Goal: Task Accomplishment & Management: Manage account settings

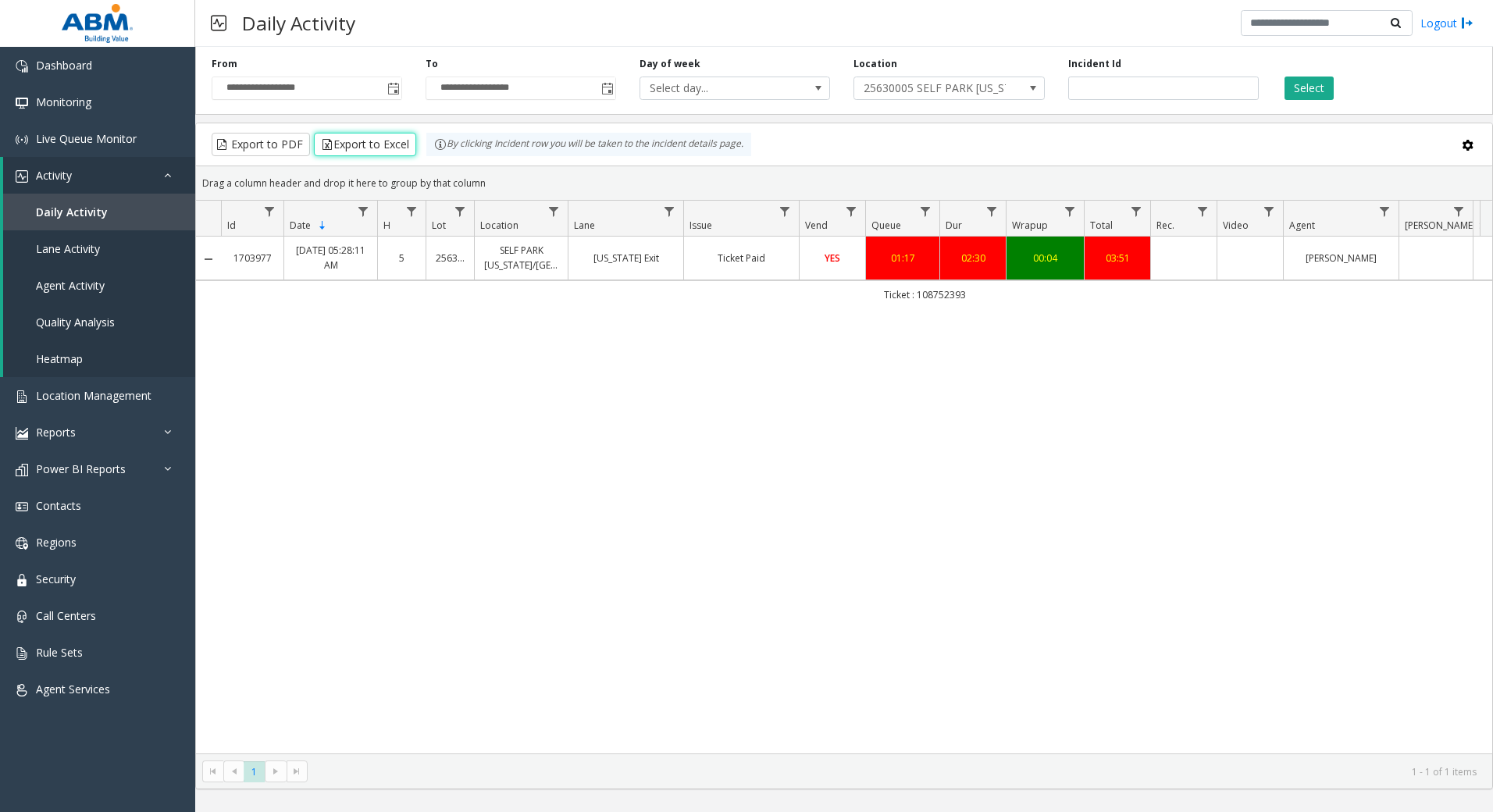
drag, startPoint x: 974, startPoint y: 561, endPoint x: 968, endPoint y: 533, distance: 28.6
click at [969, 533] on div "1703977 [DATE] 05:28:11 AM 5 25630005 [GEOGRAPHIC_DATA] [US_STATE]/[GEOGRAPHIC_…" at bounding box center [844, 494] width 1296 height 517
click at [73, 101] on span "Monitoring" at bounding box center [63, 102] width 55 height 15
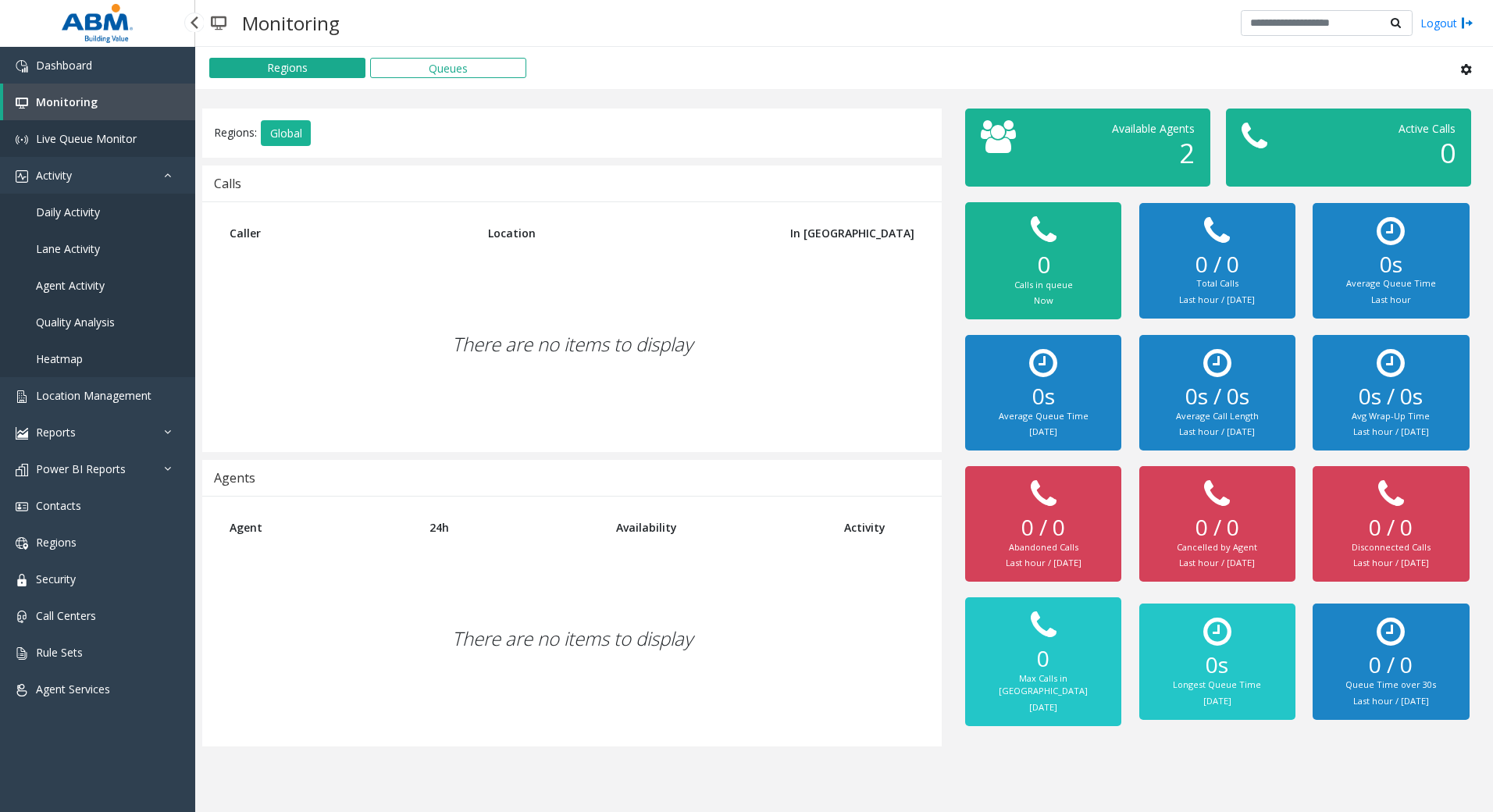
click at [85, 140] on span "Live Queue Monitor" at bounding box center [87, 139] width 101 height 15
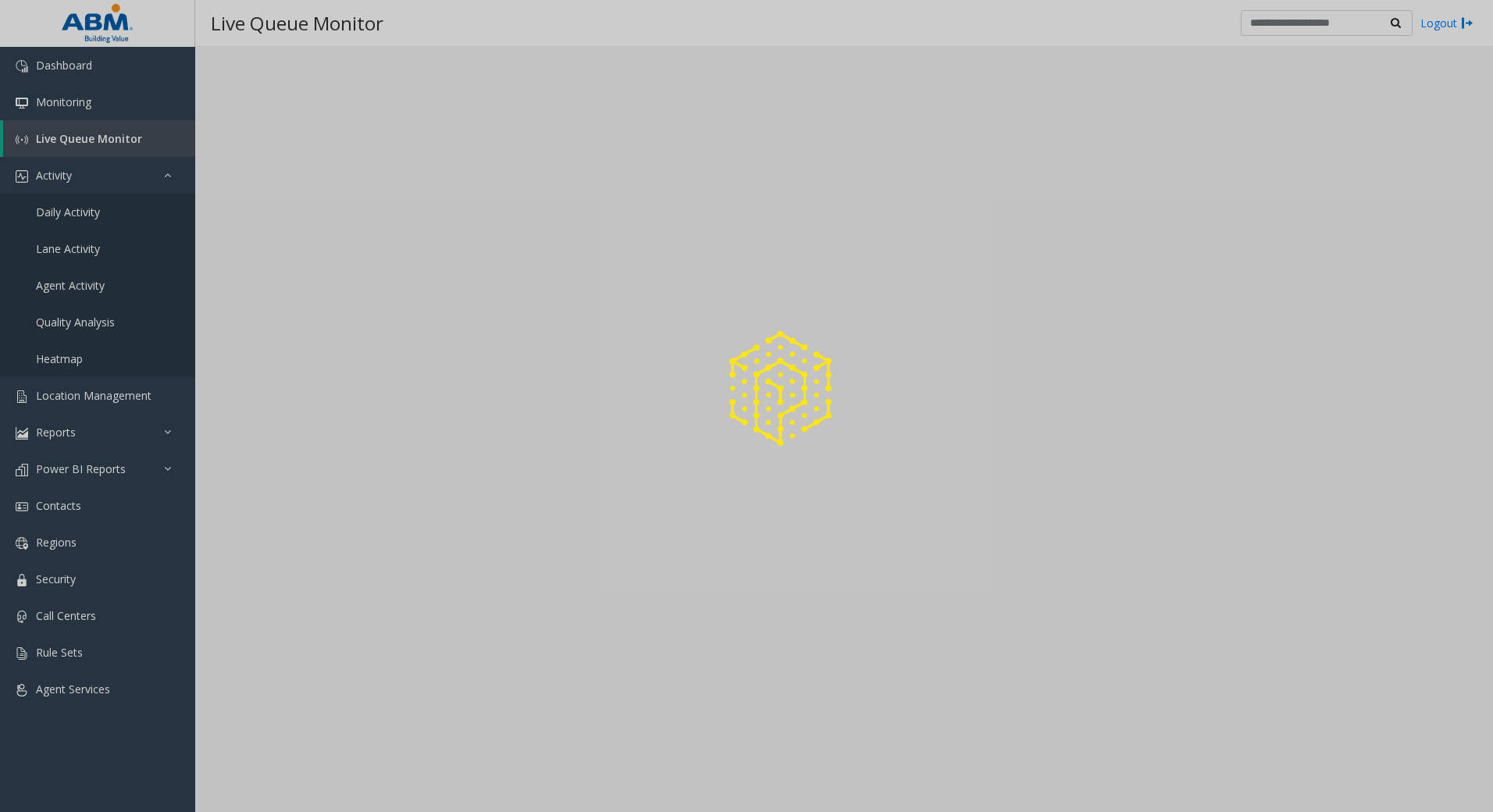
click at [77, 105] on div at bounding box center [746, 406] width 1493 height 812
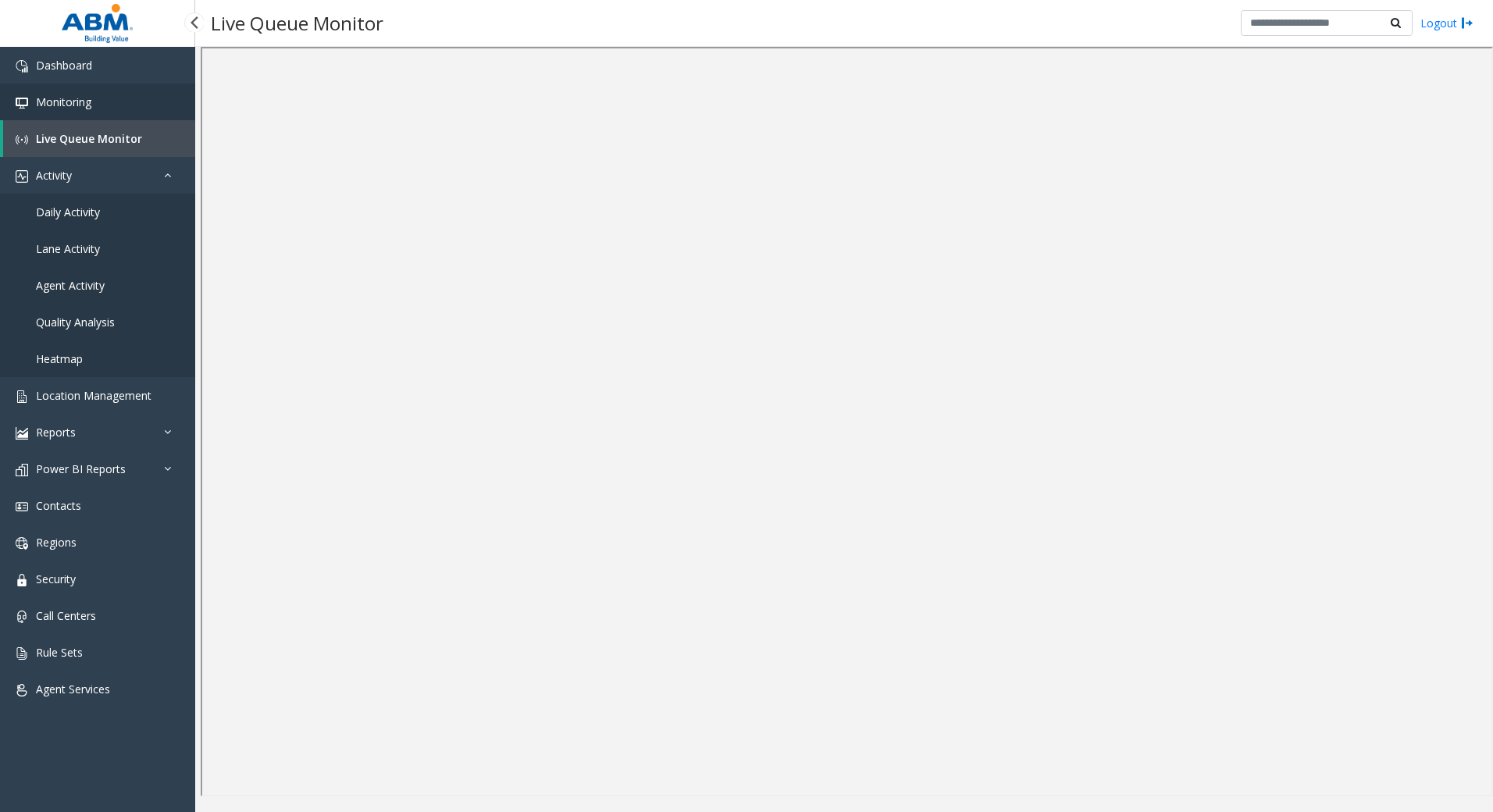
click at [96, 99] on link "Monitoring" at bounding box center [98, 102] width 195 height 37
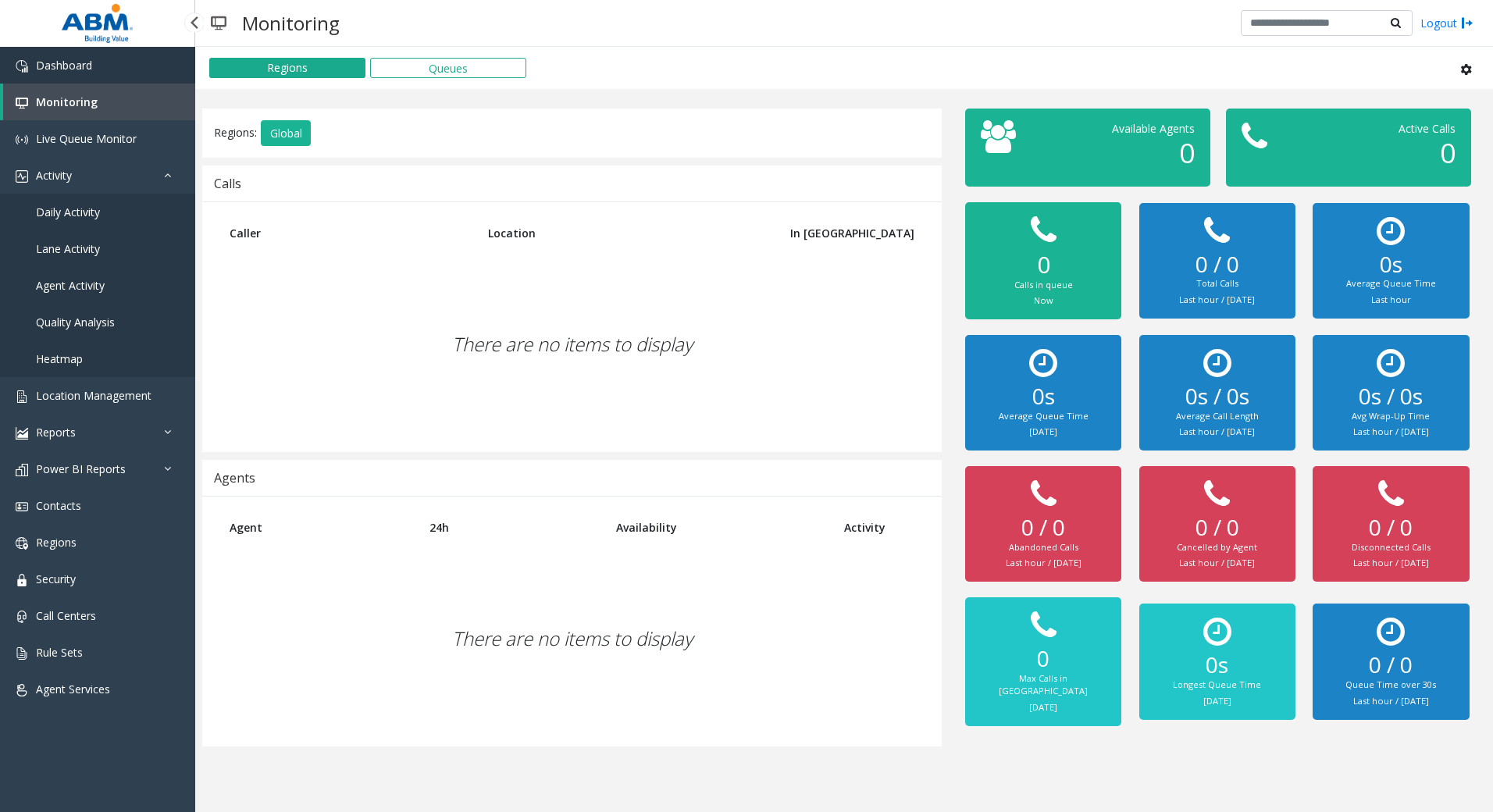
click at [84, 66] on span "Dashboard" at bounding box center [64, 65] width 56 height 15
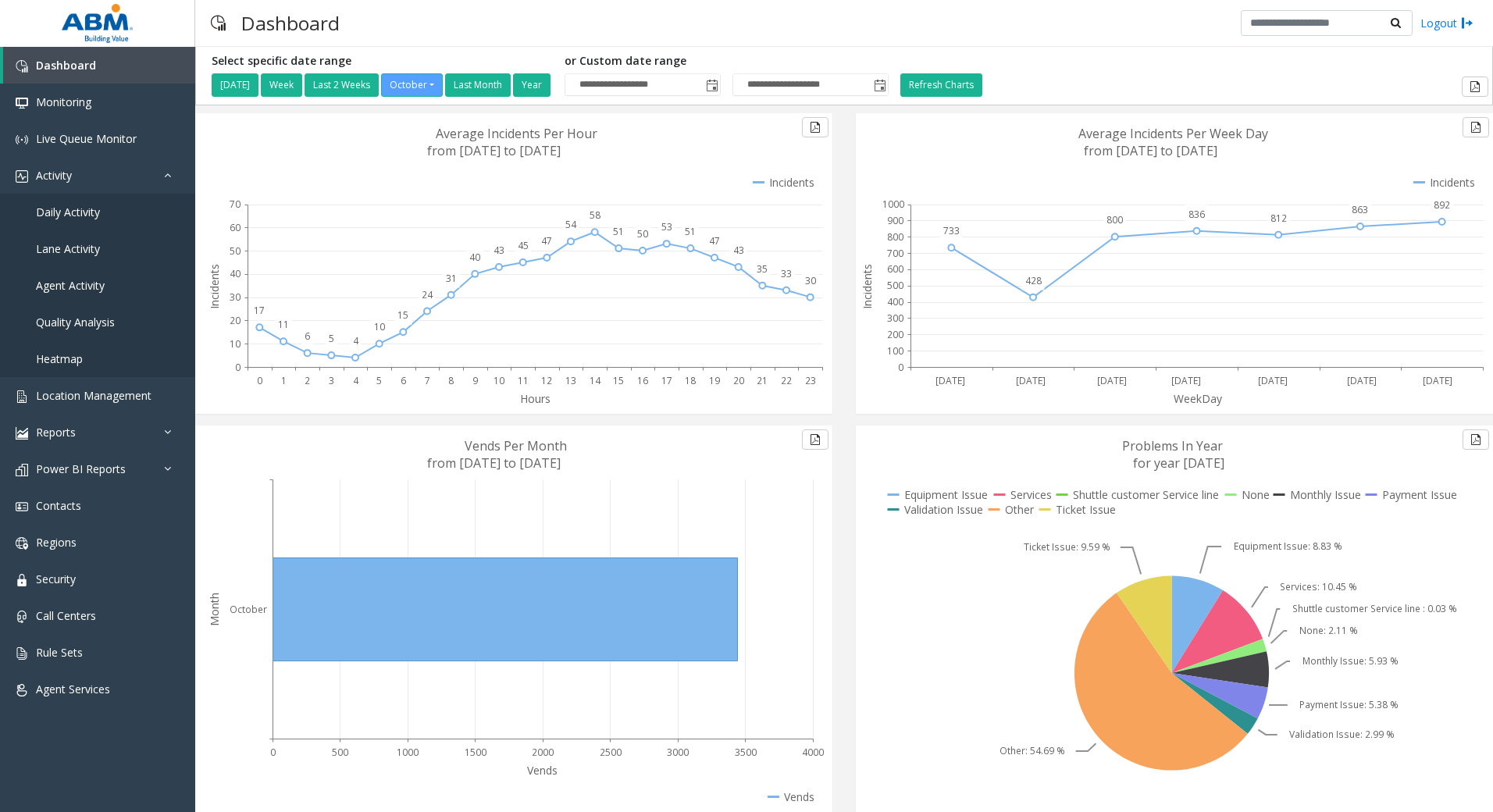
click at [803, 34] on div "Dashboard Logout" at bounding box center [844, 23] width 1298 height 46
click at [129, 102] on link "Monitoring" at bounding box center [98, 102] width 195 height 37
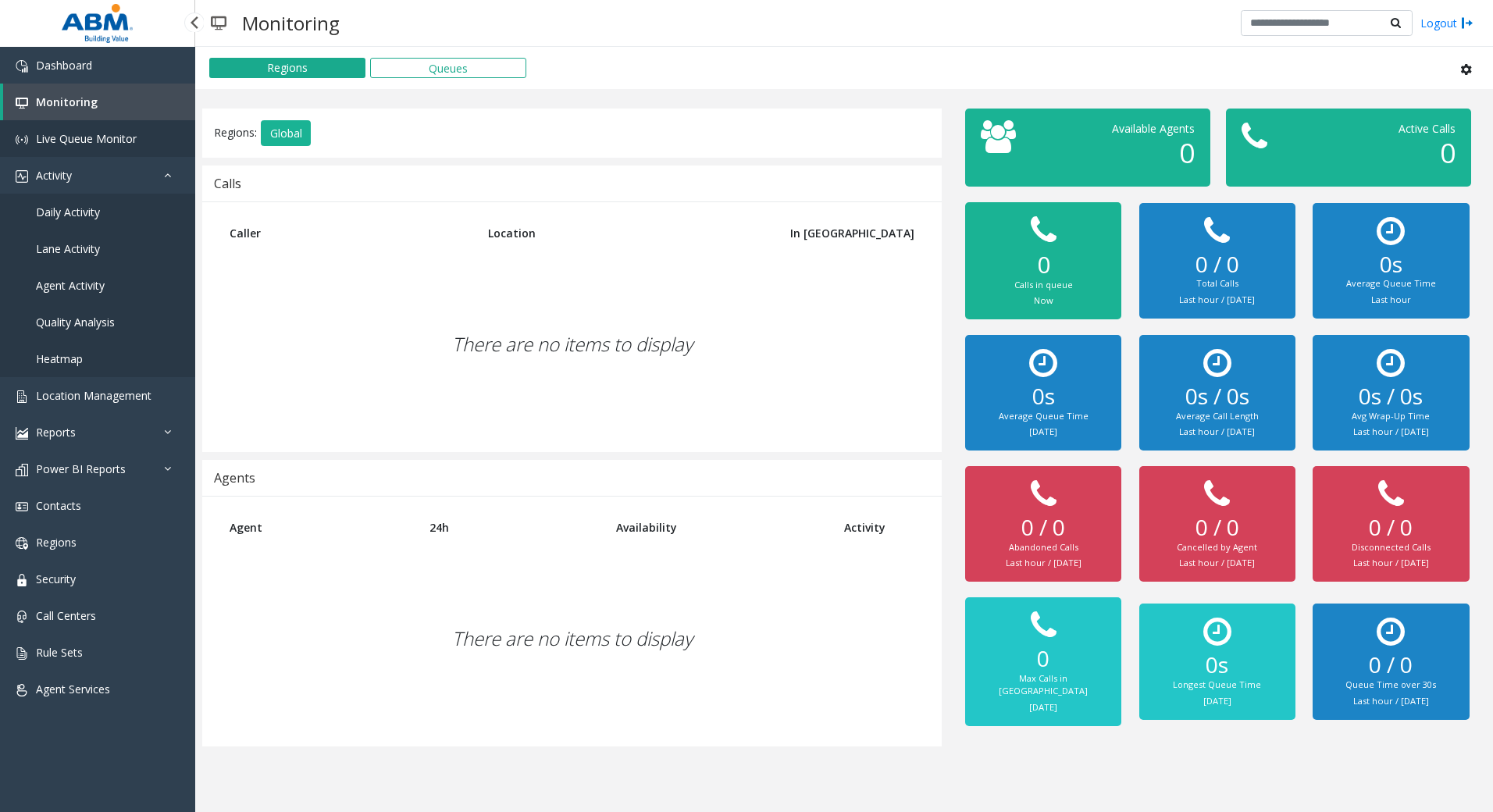
click at [128, 143] on span "Live Queue Monitor" at bounding box center [87, 139] width 101 height 15
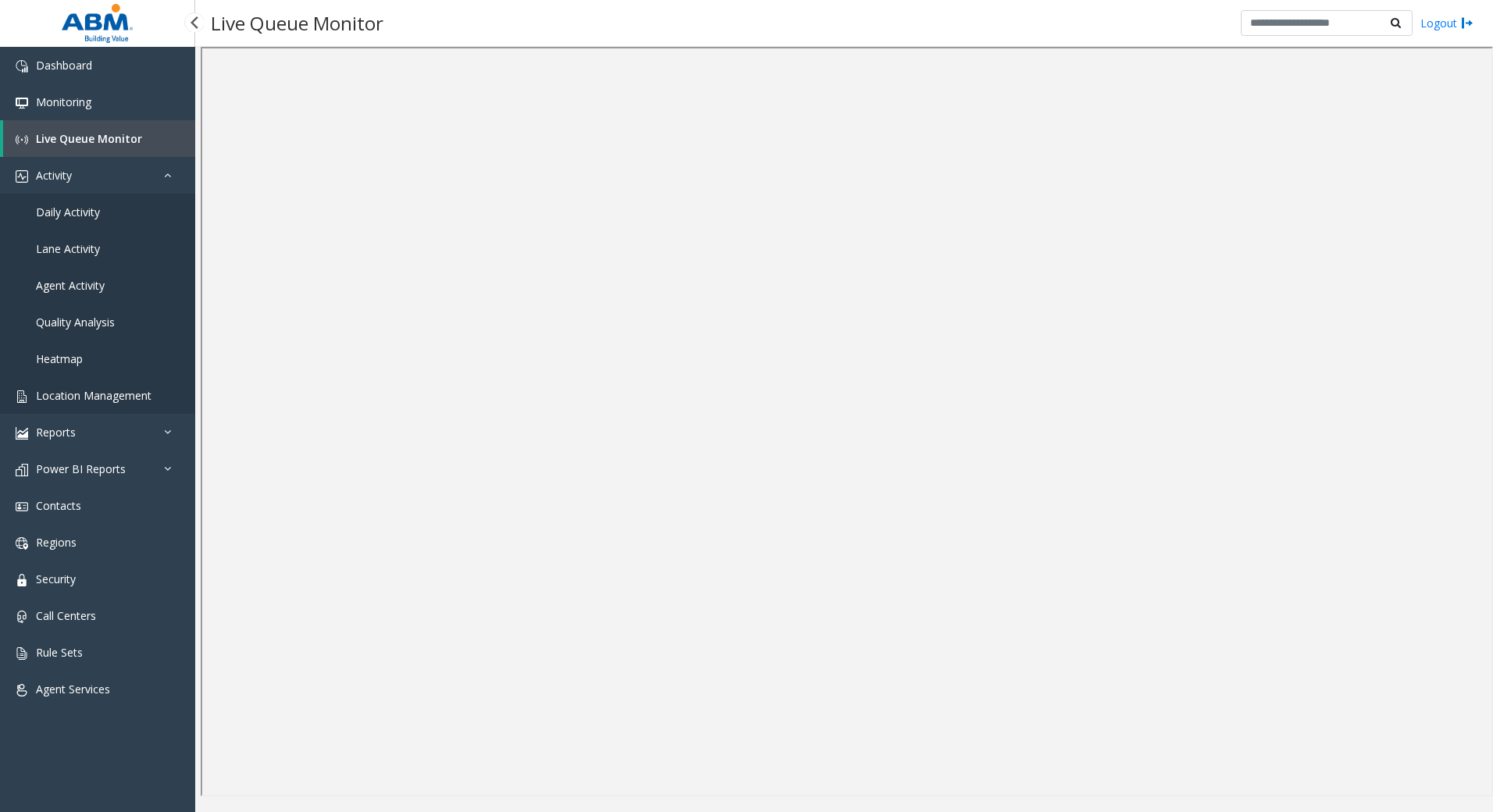
click at [121, 391] on span "Location Management" at bounding box center [94, 396] width 115 height 15
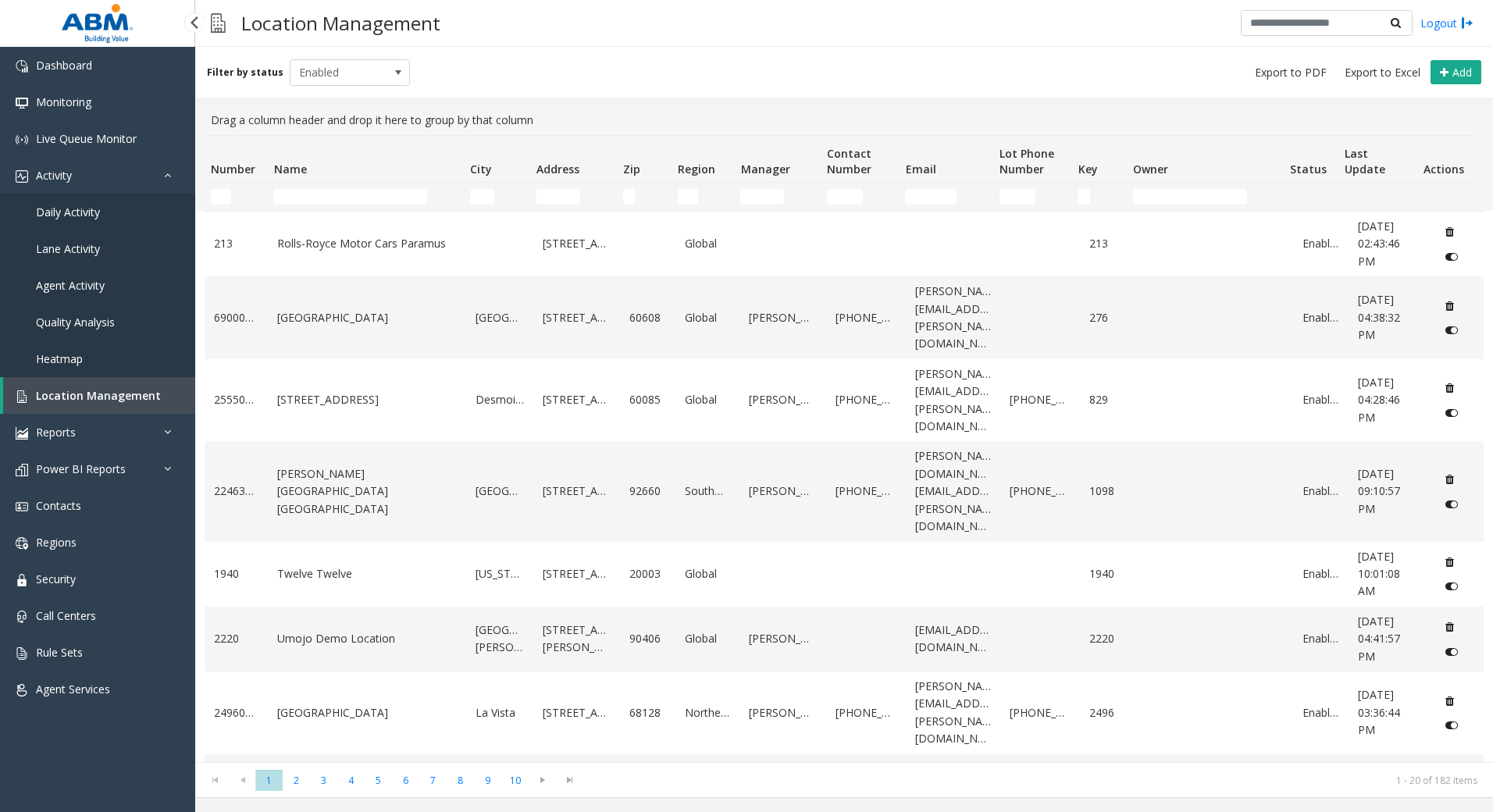
click at [69, 396] on span "Location Management" at bounding box center [99, 396] width 125 height 15
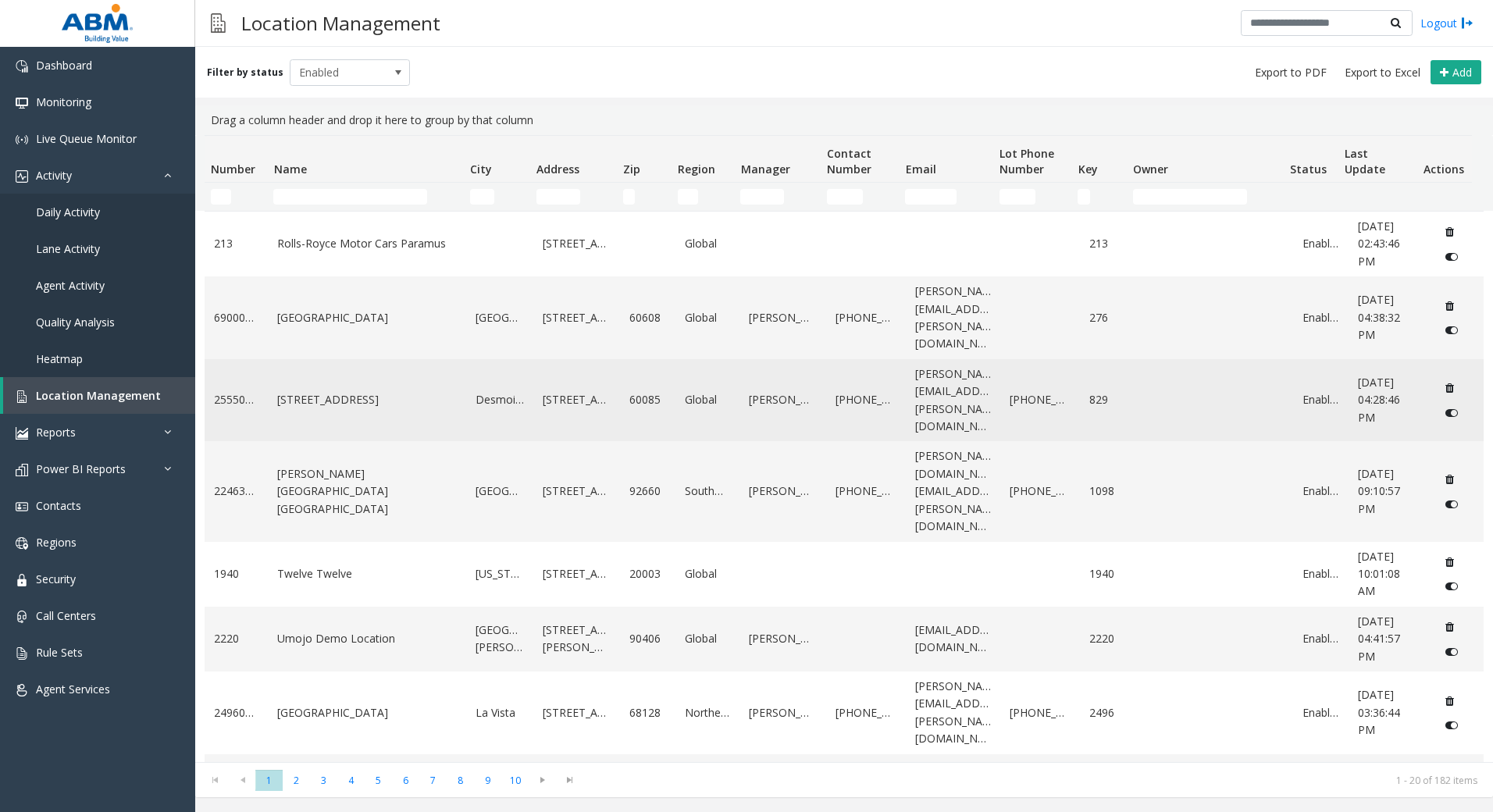
click at [336, 359] on td "[STREET_ADDRESS]" at bounding box center [367, 400] width 199 height 82
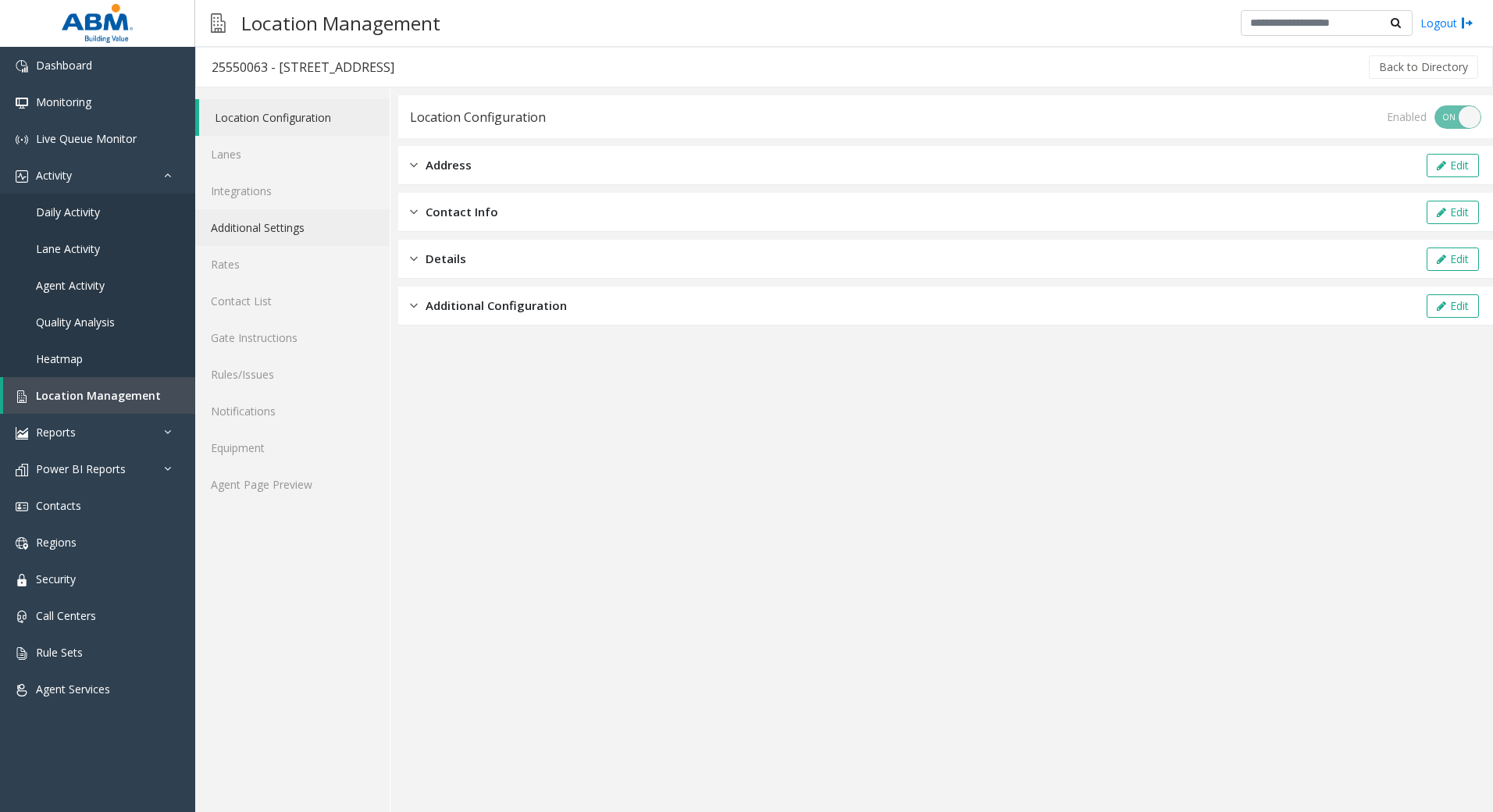
click at [264, 227] on link "Additional Settings" at bounding box center [292, 227] width 195 height 37
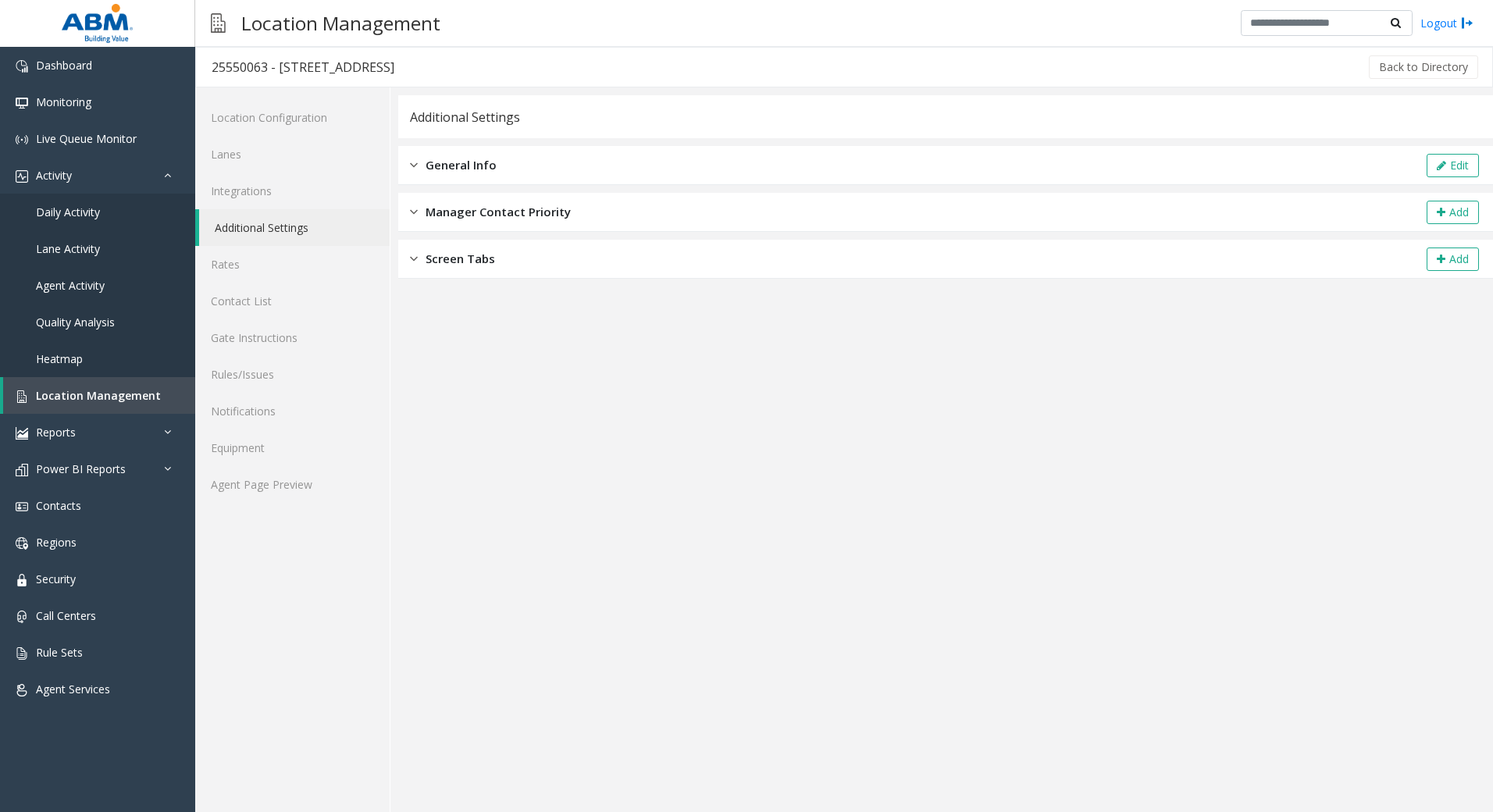
click at [438, 183] on div "General Info Edit" at bounding box center [945, 165] width 1095 height 39
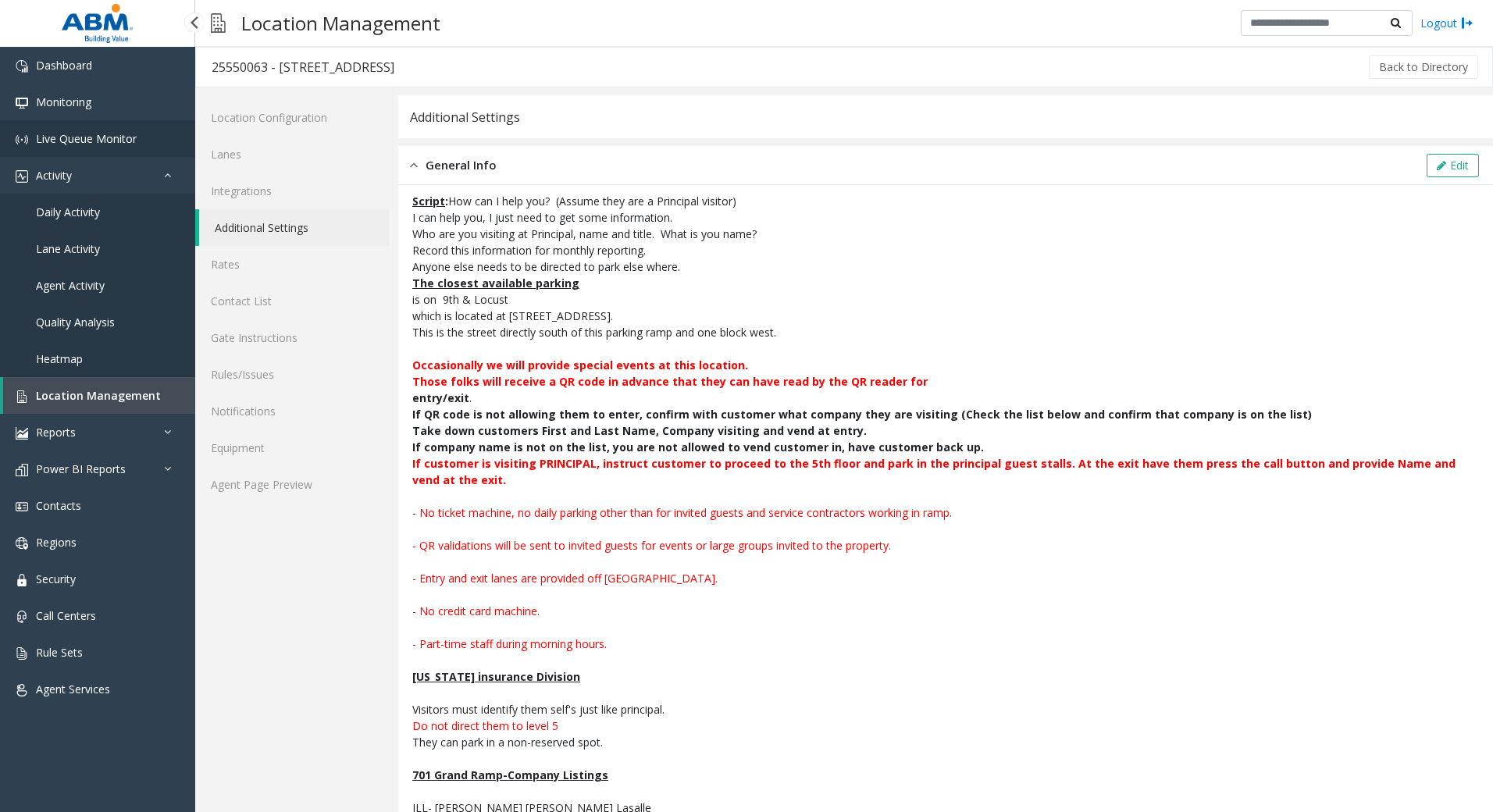
click at [89, 140] on span "Live Queue Monitor" at bounding box center [87, 139] width 101 height 15
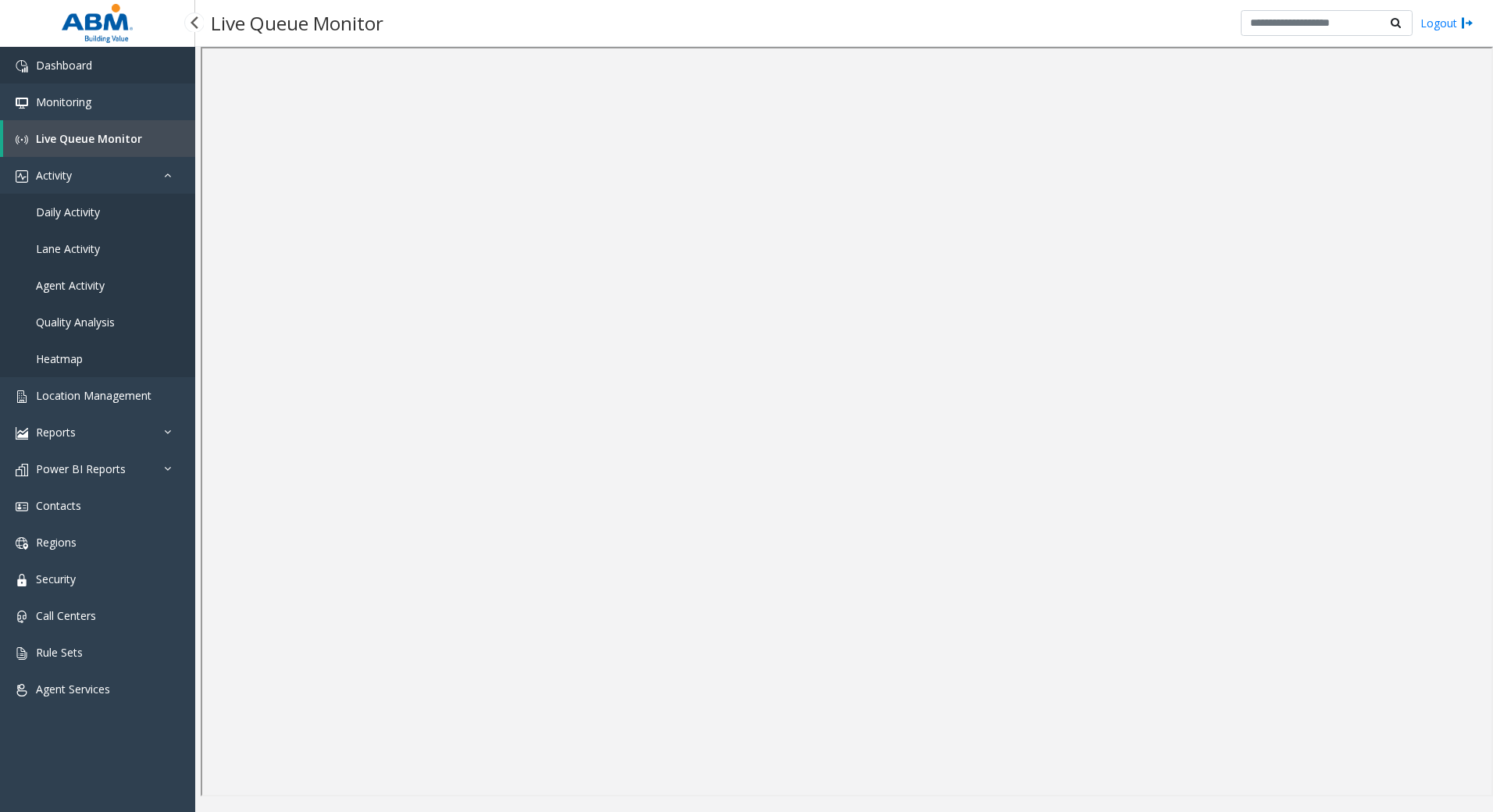
click at [63, 66] on span "Dashboard" at bounding box center [64, 65] width 56 height 15
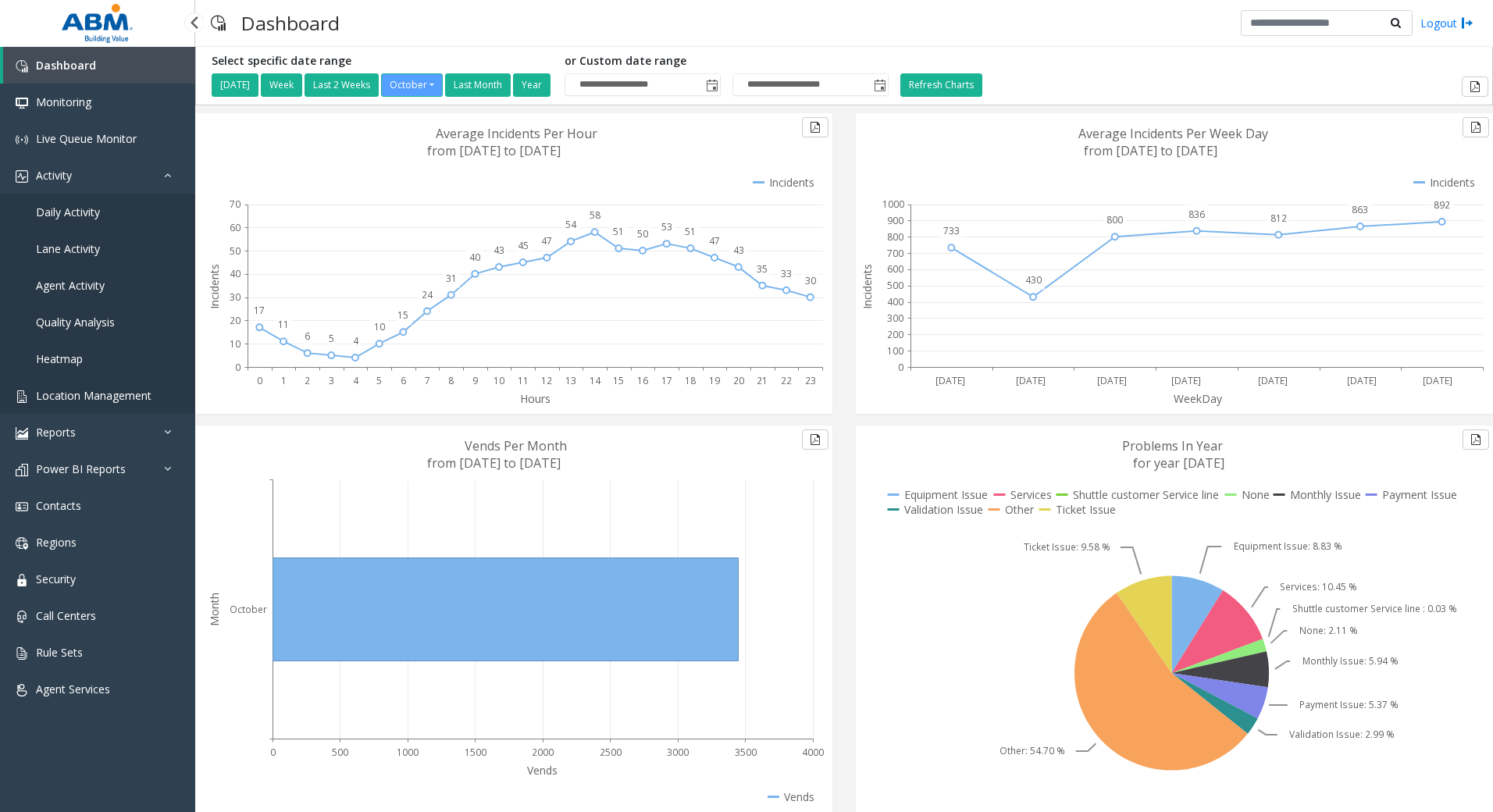
click at [123, 404] on link "Location Management" at bounding box center [98, 396] width 195 height 37
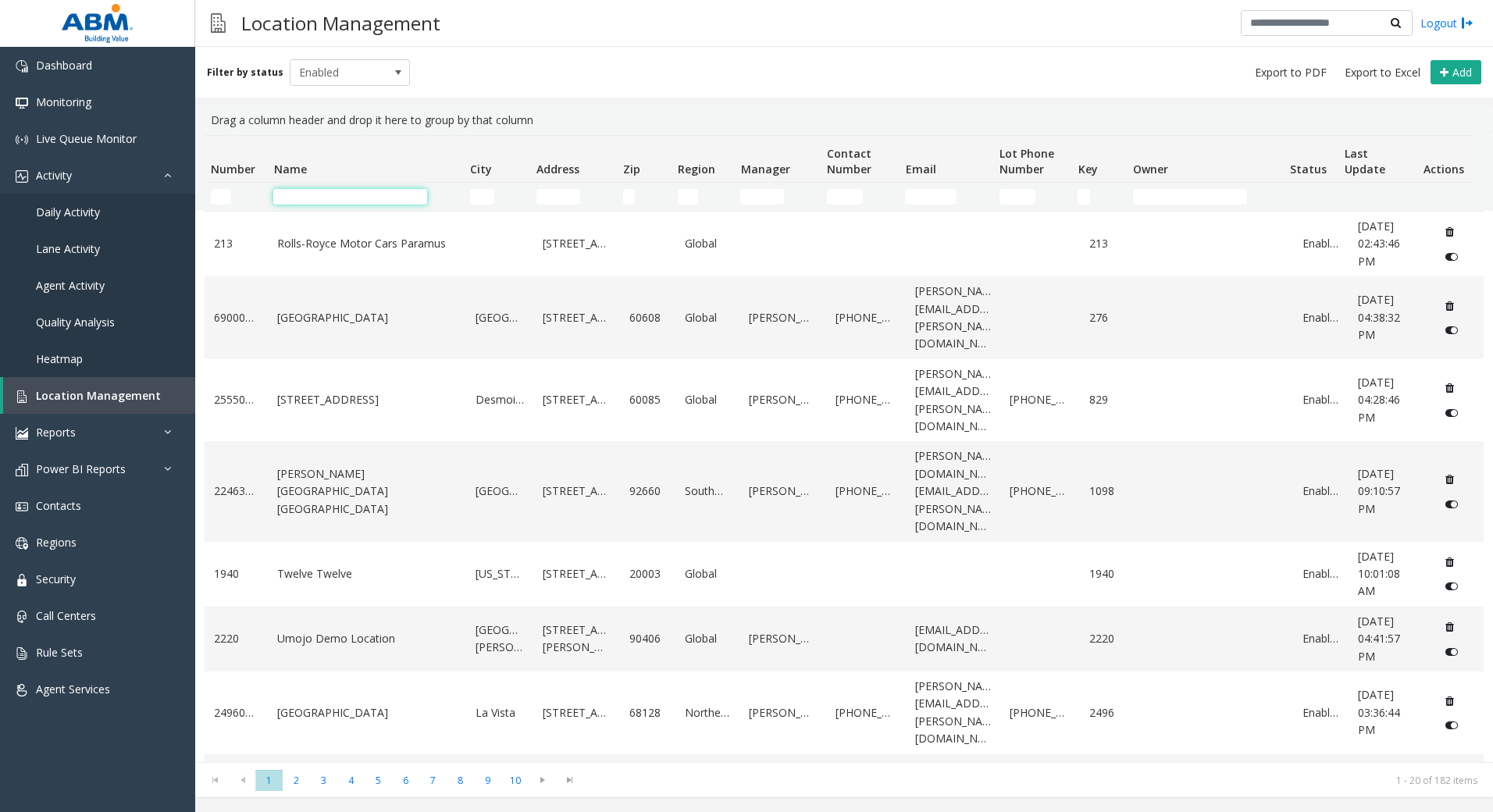
click at [398, 203] on input "Name Filter" at bounding box center [350, 196] width 154 height 15
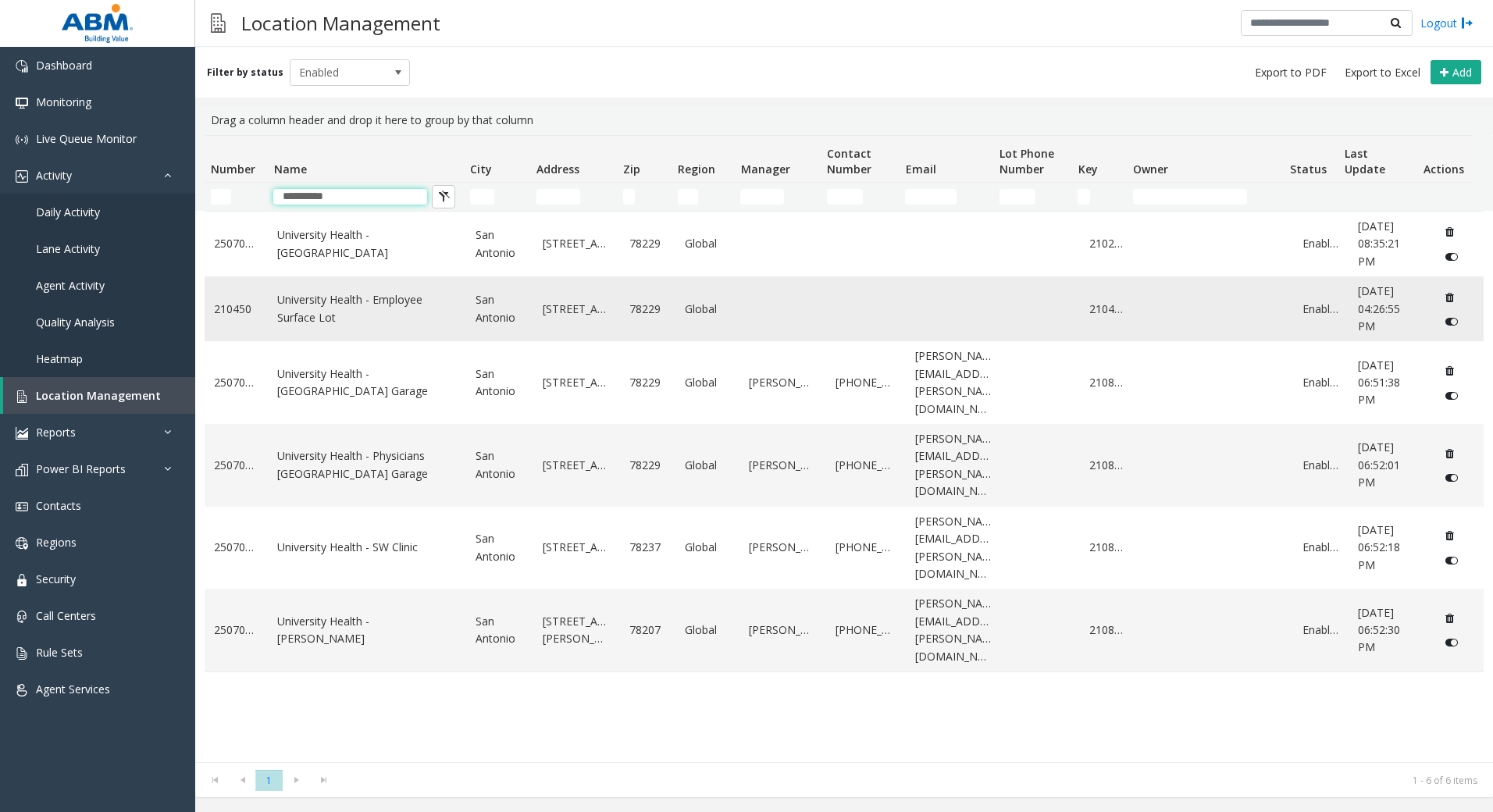
type input "**********"
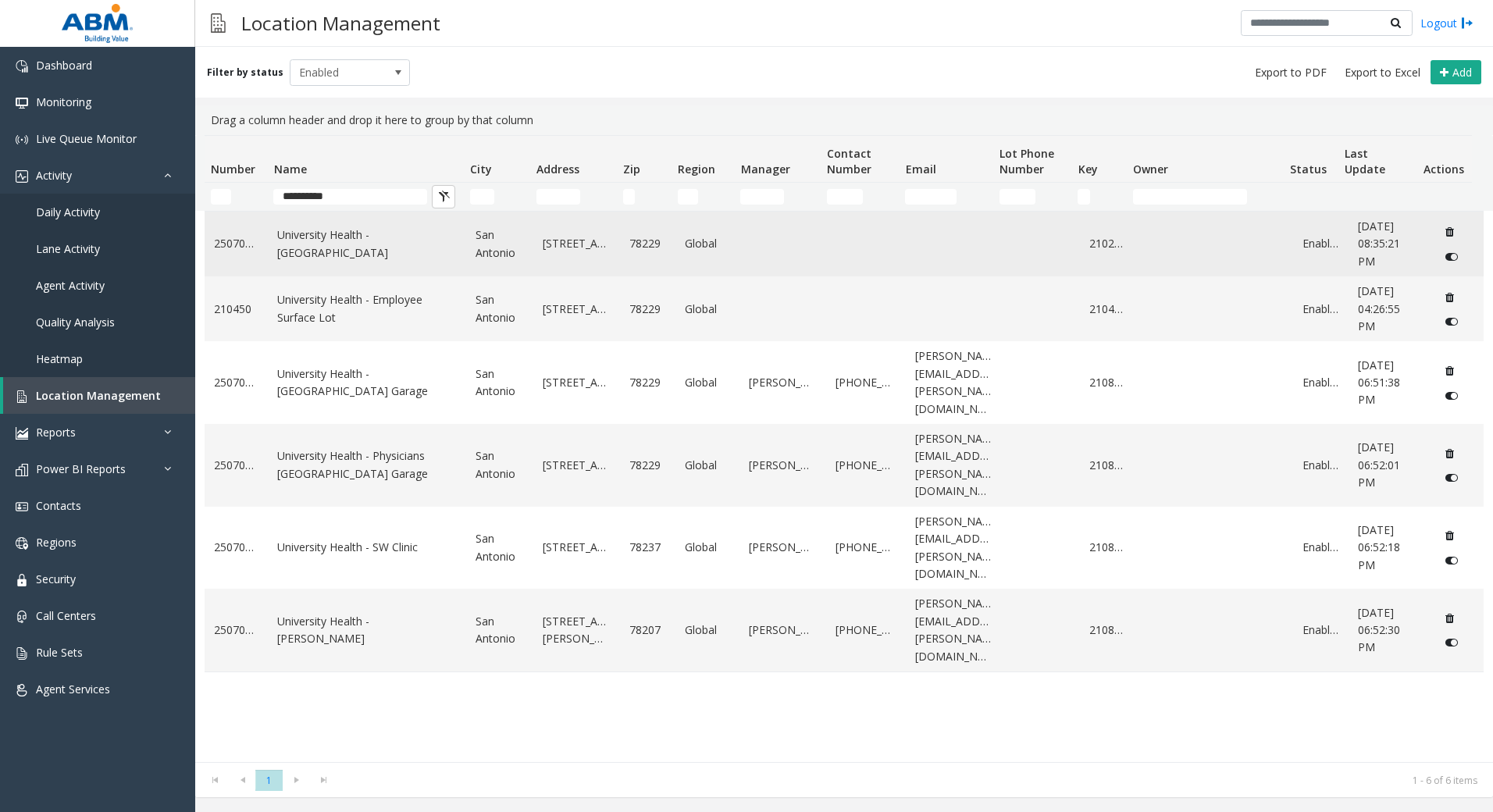
click at [364, 247] on link "University Health - [GEOGRAPHIC_DATA]" at bounding box center [367, 244] width 179 height 35
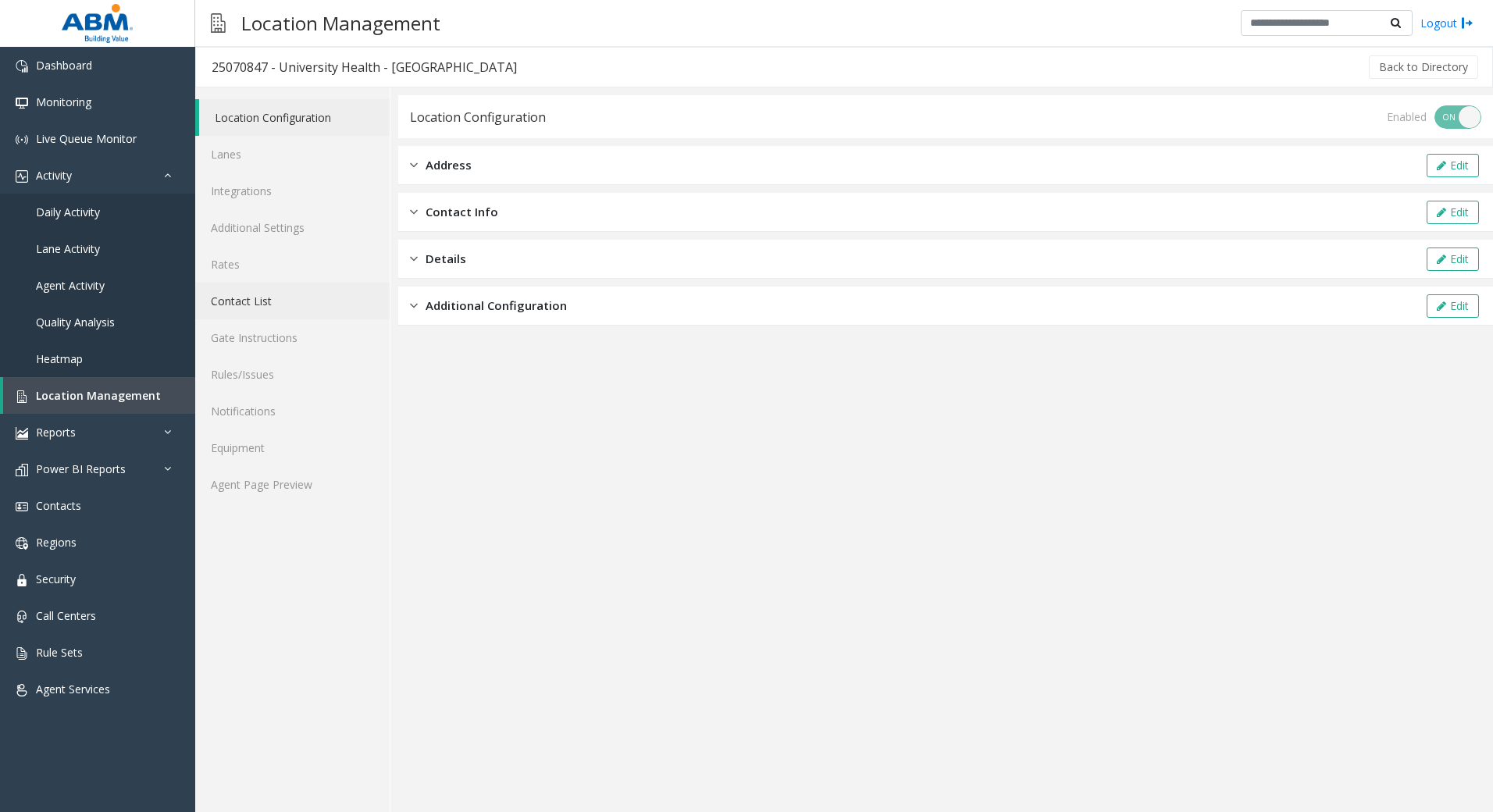
click at [248, 287] on link "Contact List" at bounding box center [292, 301] width 195 height 37
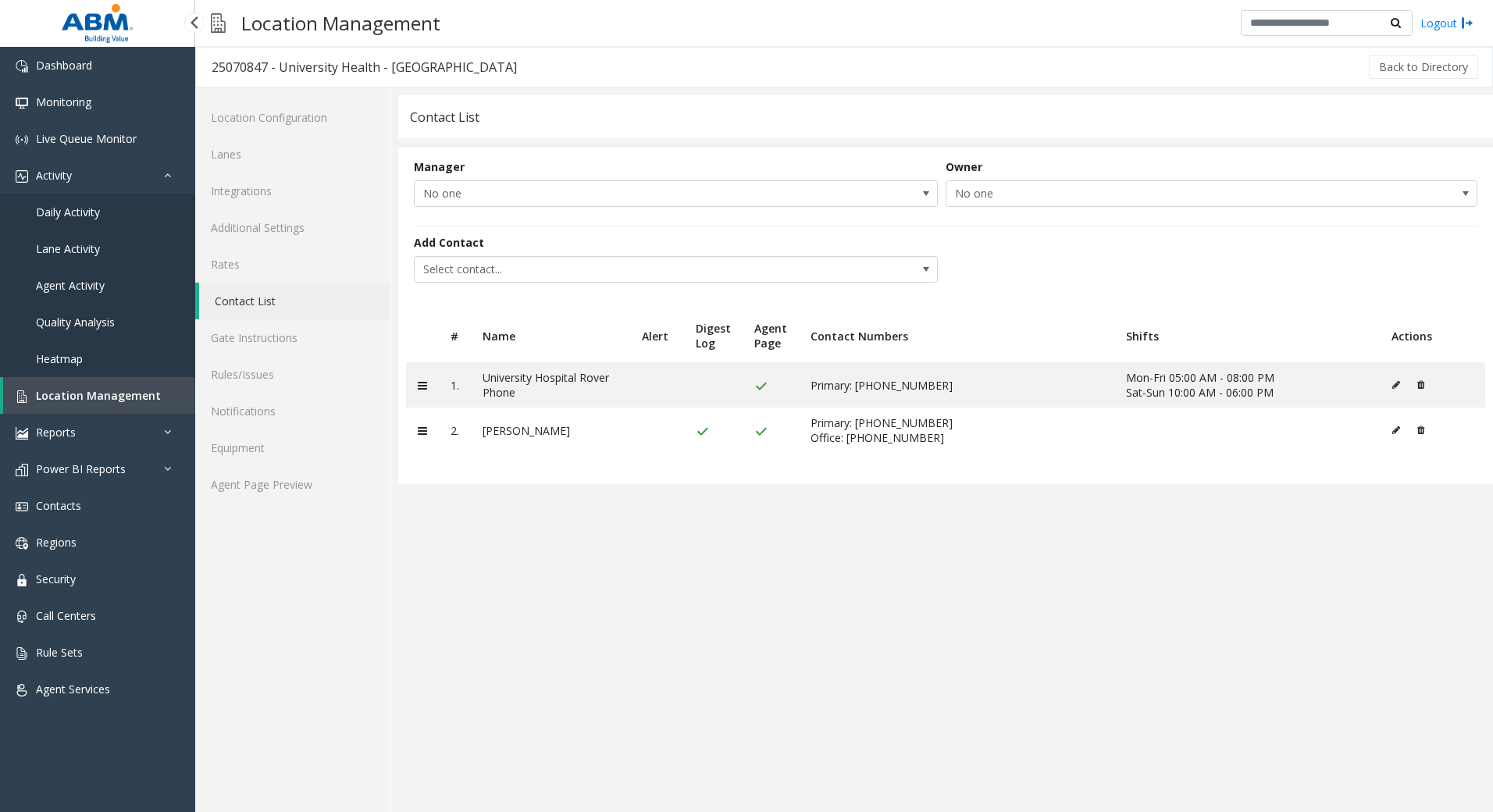
click at [116, 396] on span "Location Management" at bounding box center [99, 396] width 125 height 15
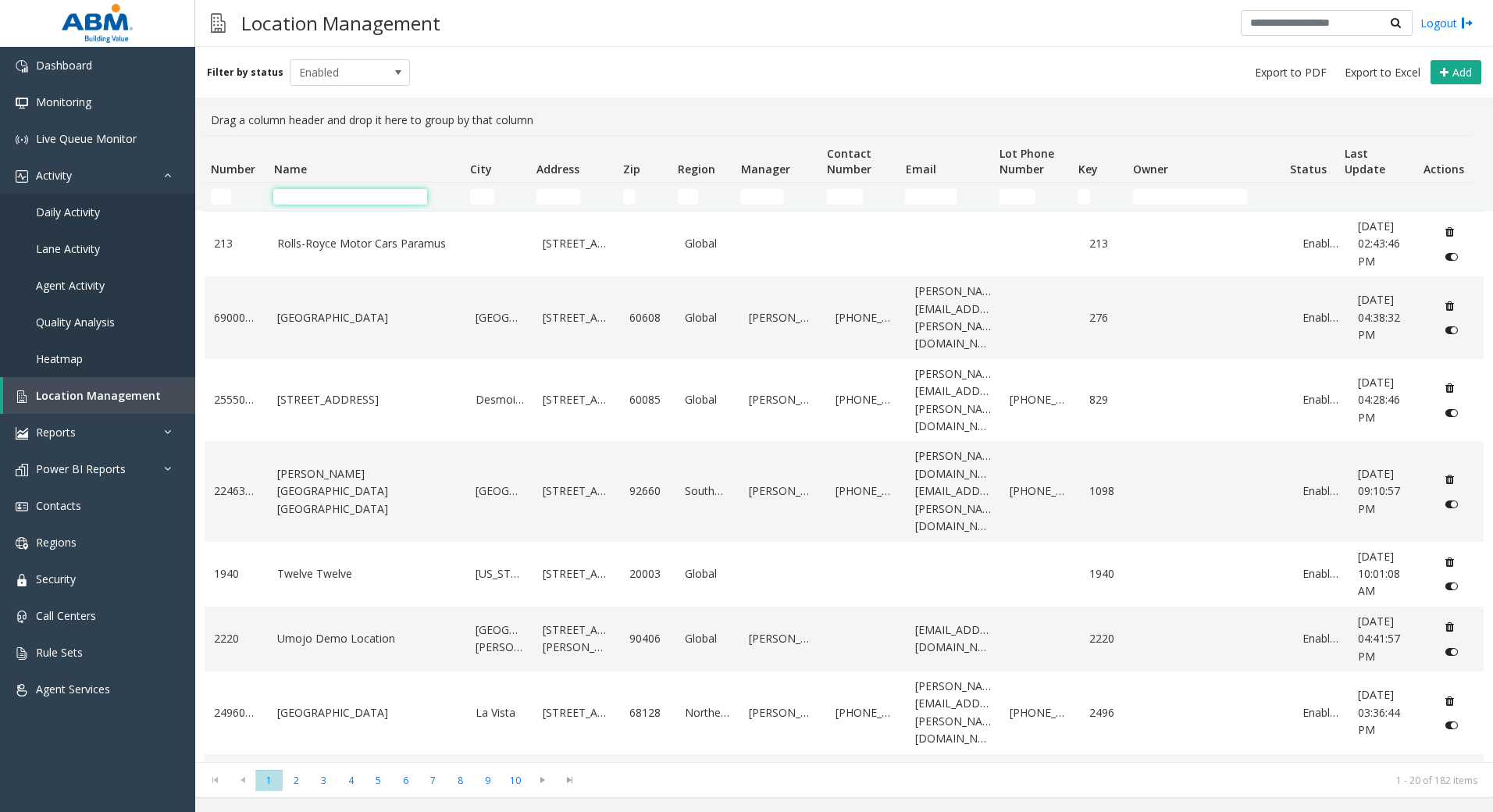
click at [377, 201] on input "Name Filter" at bounding box center [350, 196] width 154 height 15
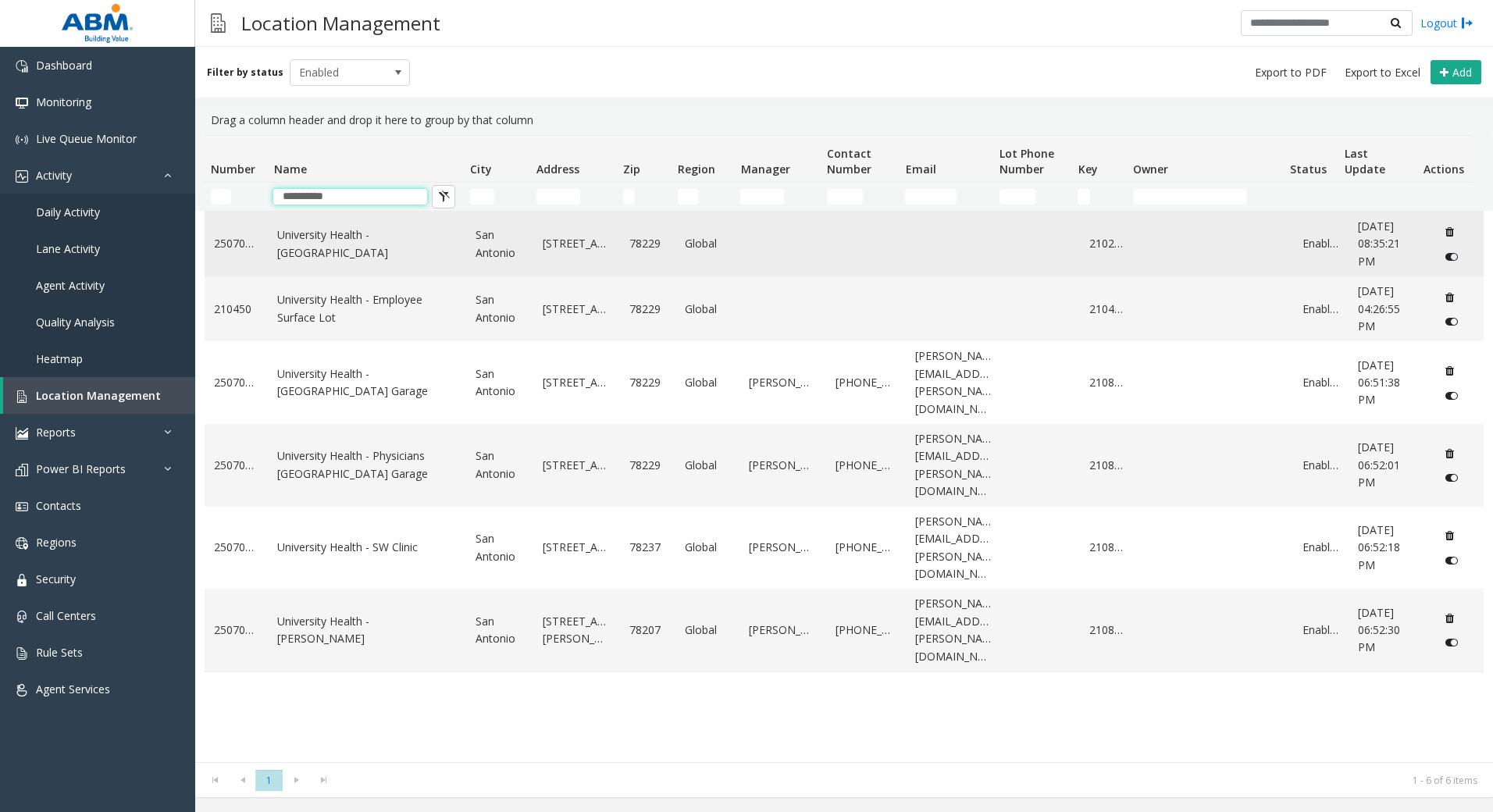
type input "**********"
click at [364, 257] on td "University Health - [GEOGRAPHIC_DATA]" at bounding box center [367, 243] width 199 height 65
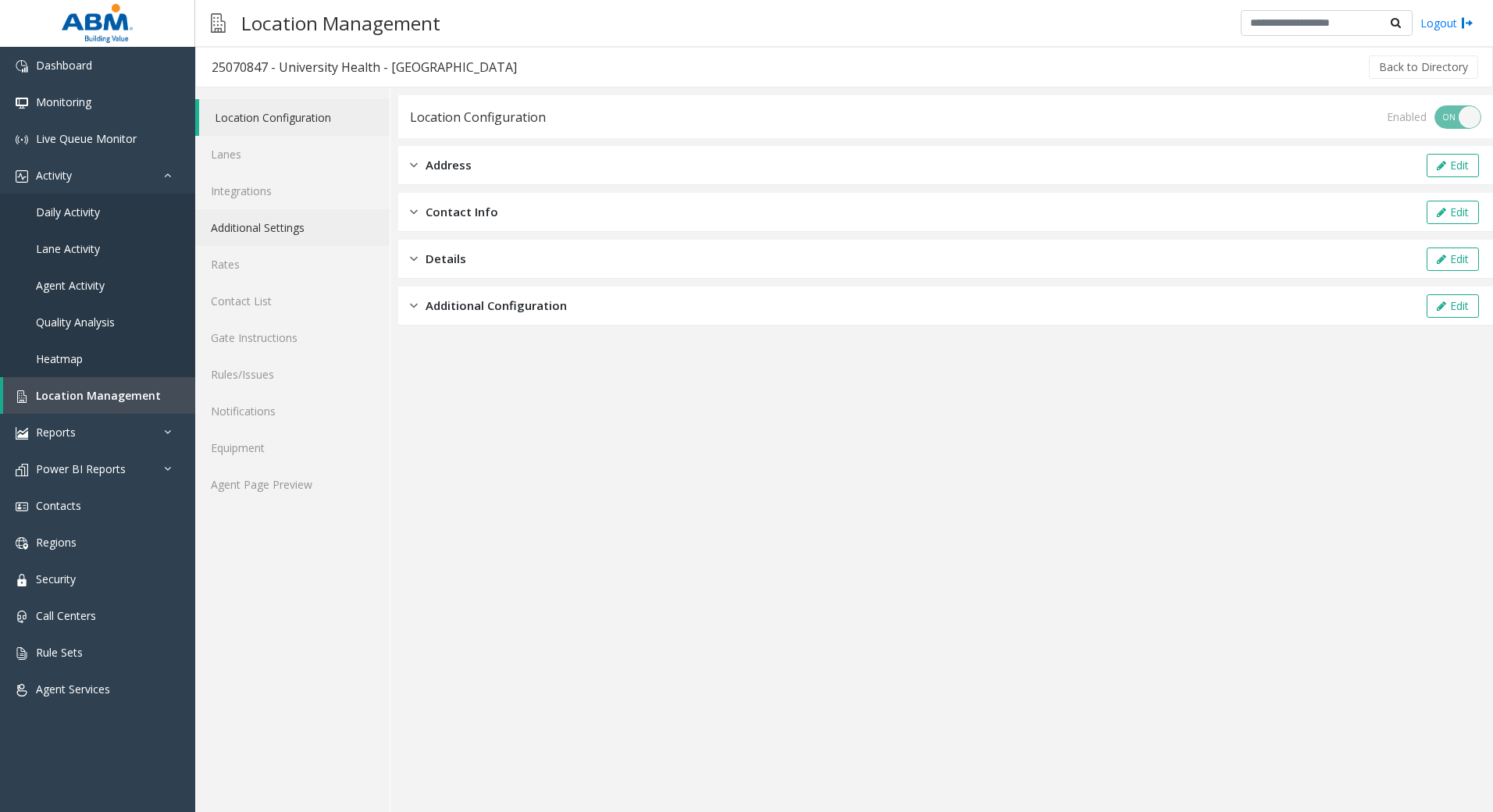
click at [283, 227] on link "Additional Settings" at bounding box center [292, 227] width 195 height 37
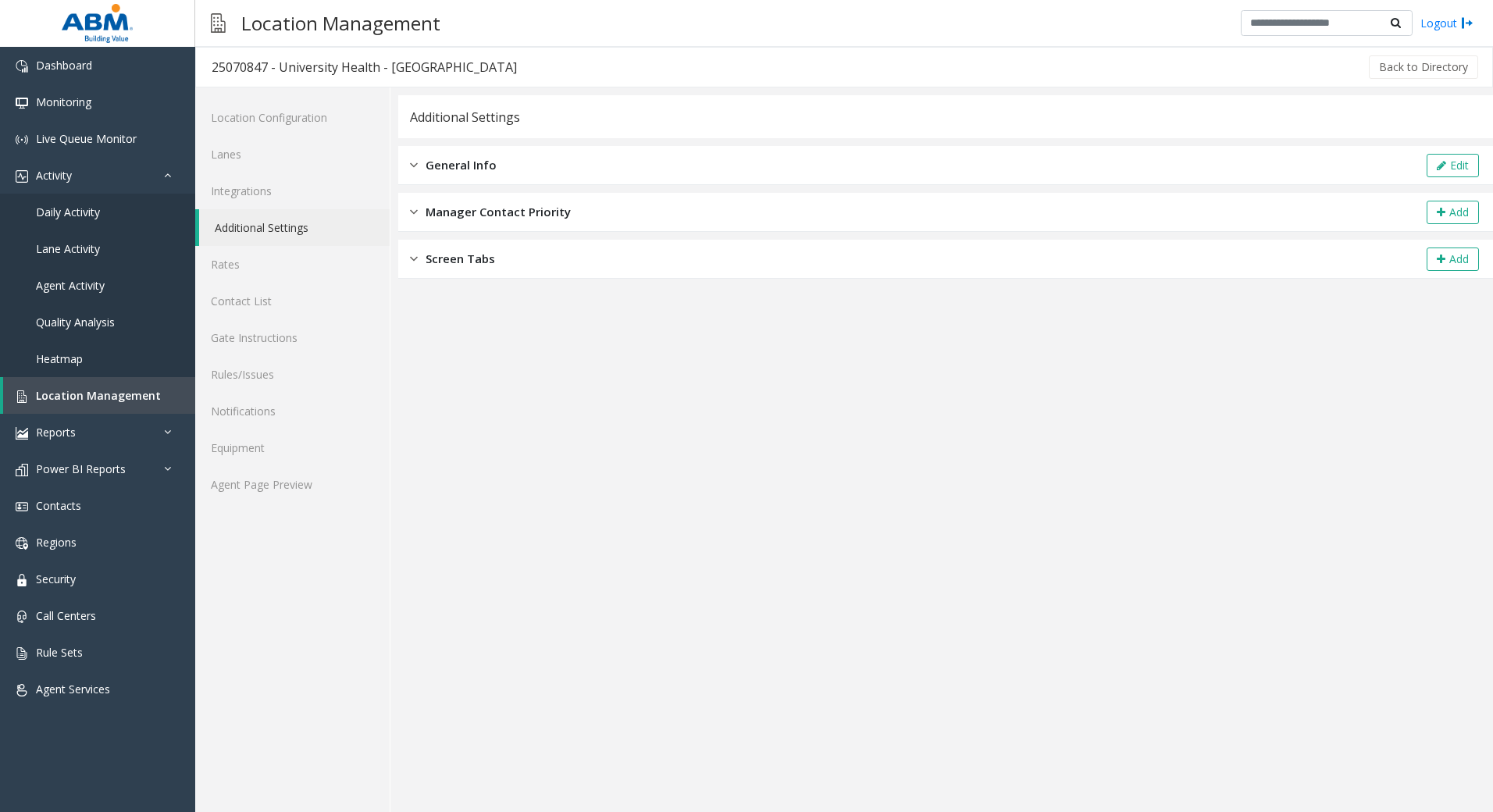
click at [444, 176] on div "General Info Edit" at bounding box center [945, 165] width 1095 height 39
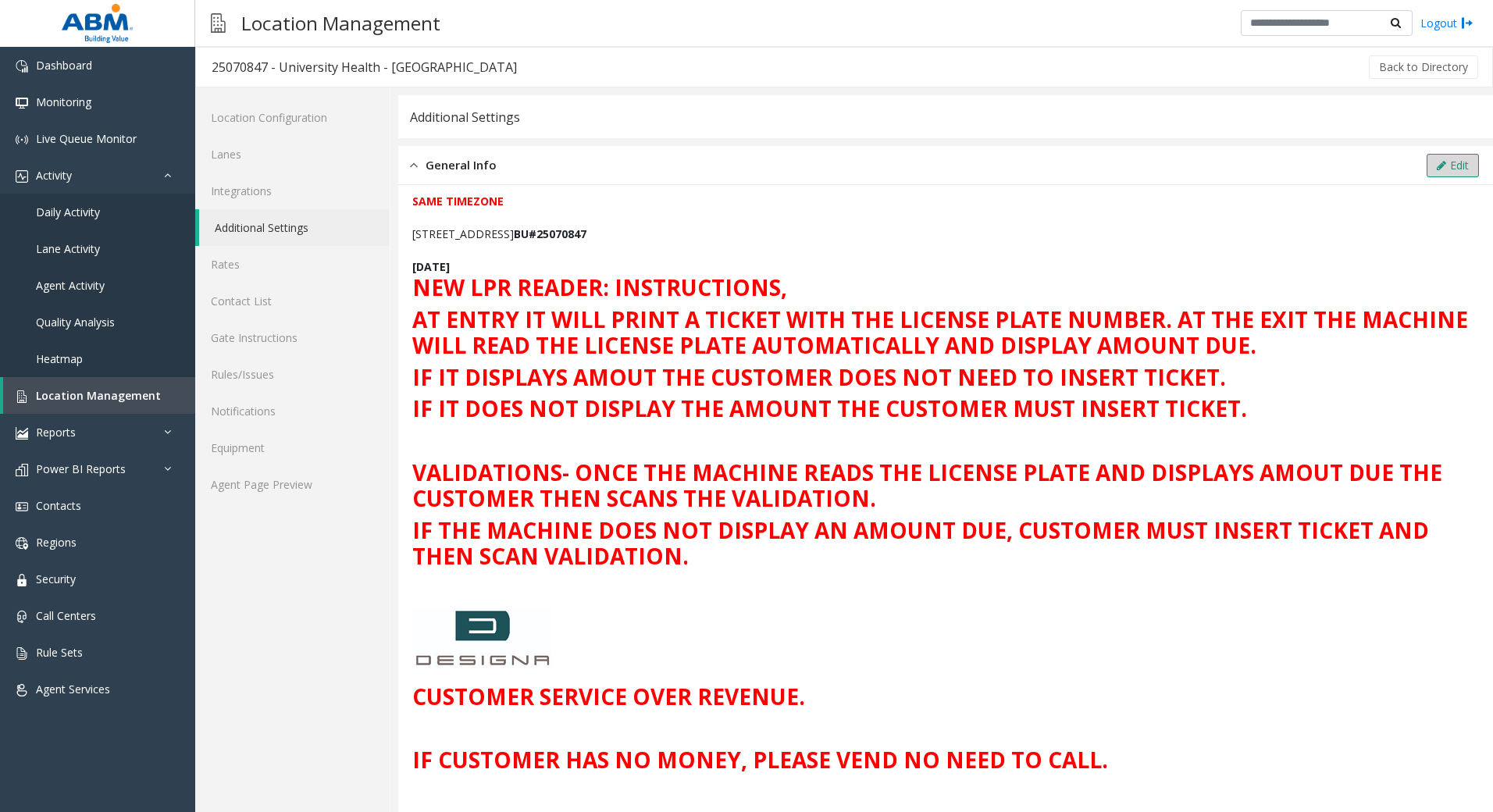
click at [1446, 170] on button "Edit" at bounding box center [1452, 165] width 52 height 23
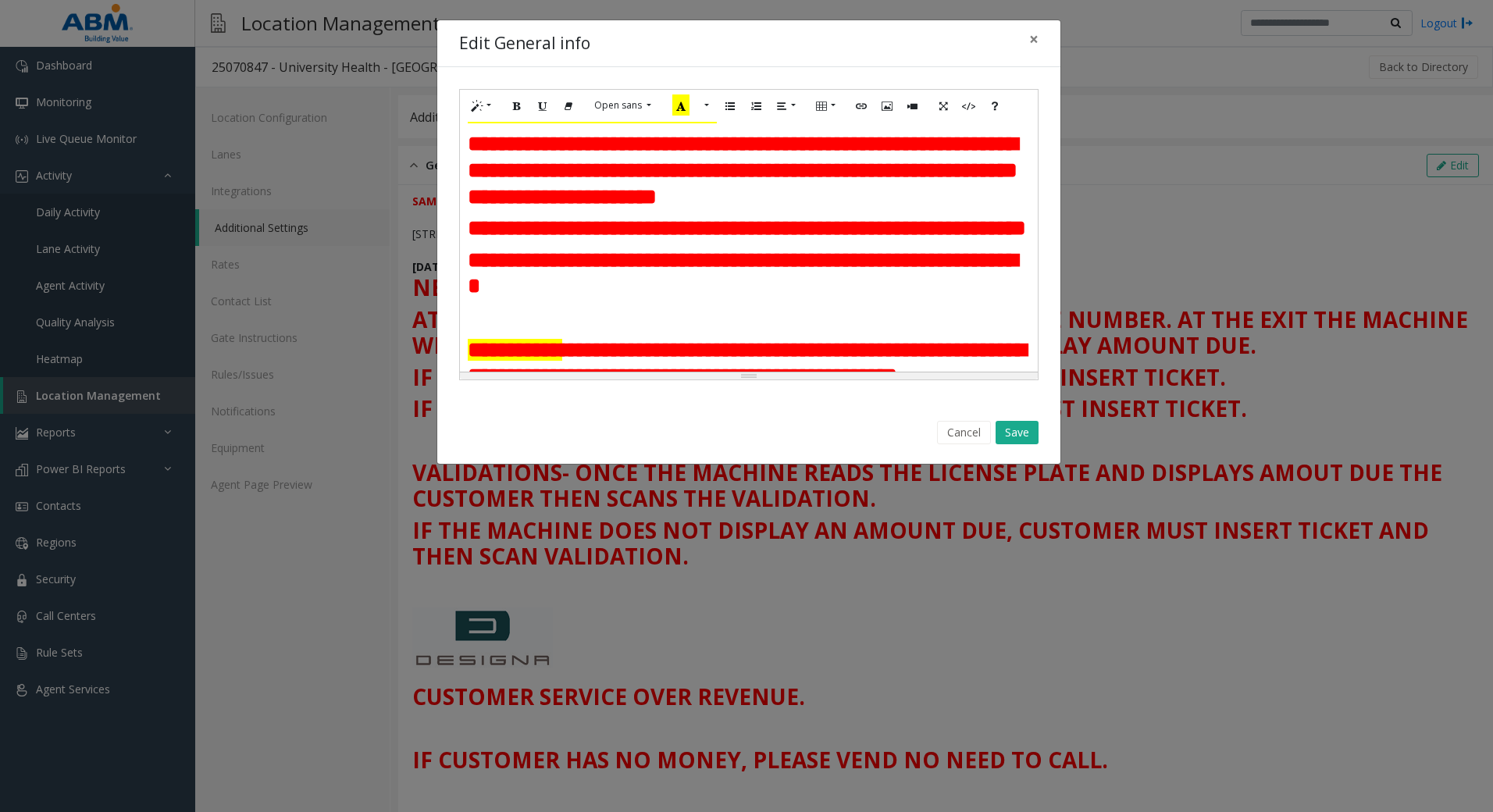
scroll to position [390, 0]
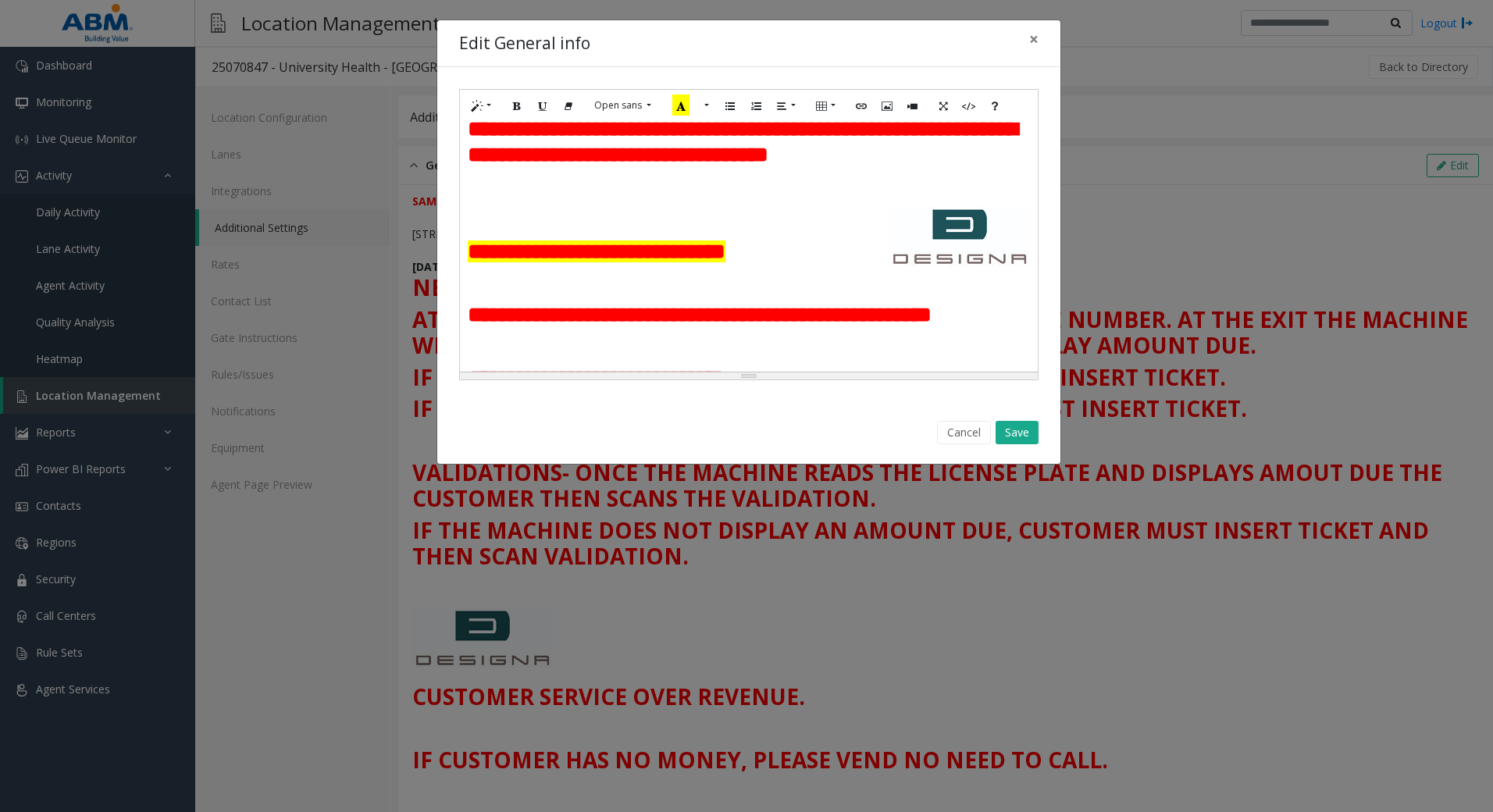
click at [830, 201] on h2 at bounding box center [749, 187] width 562 height 26
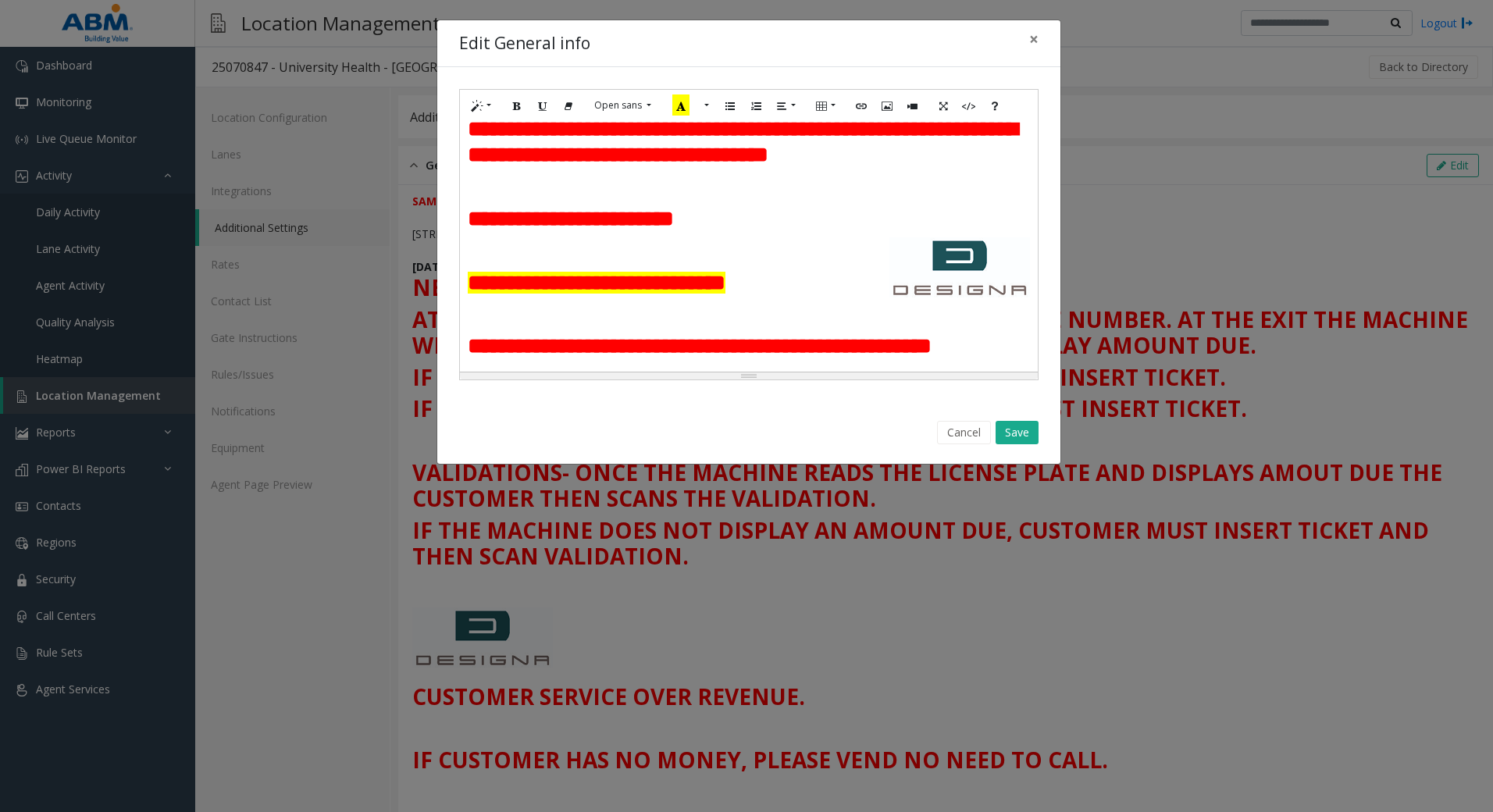
click at [773, 233] on h2 "**********" at bounding box center [749, 219] width 562 height 26
click at [778, 233] on h2 "**********" at bounding box center [749, 219] width 562 height 26
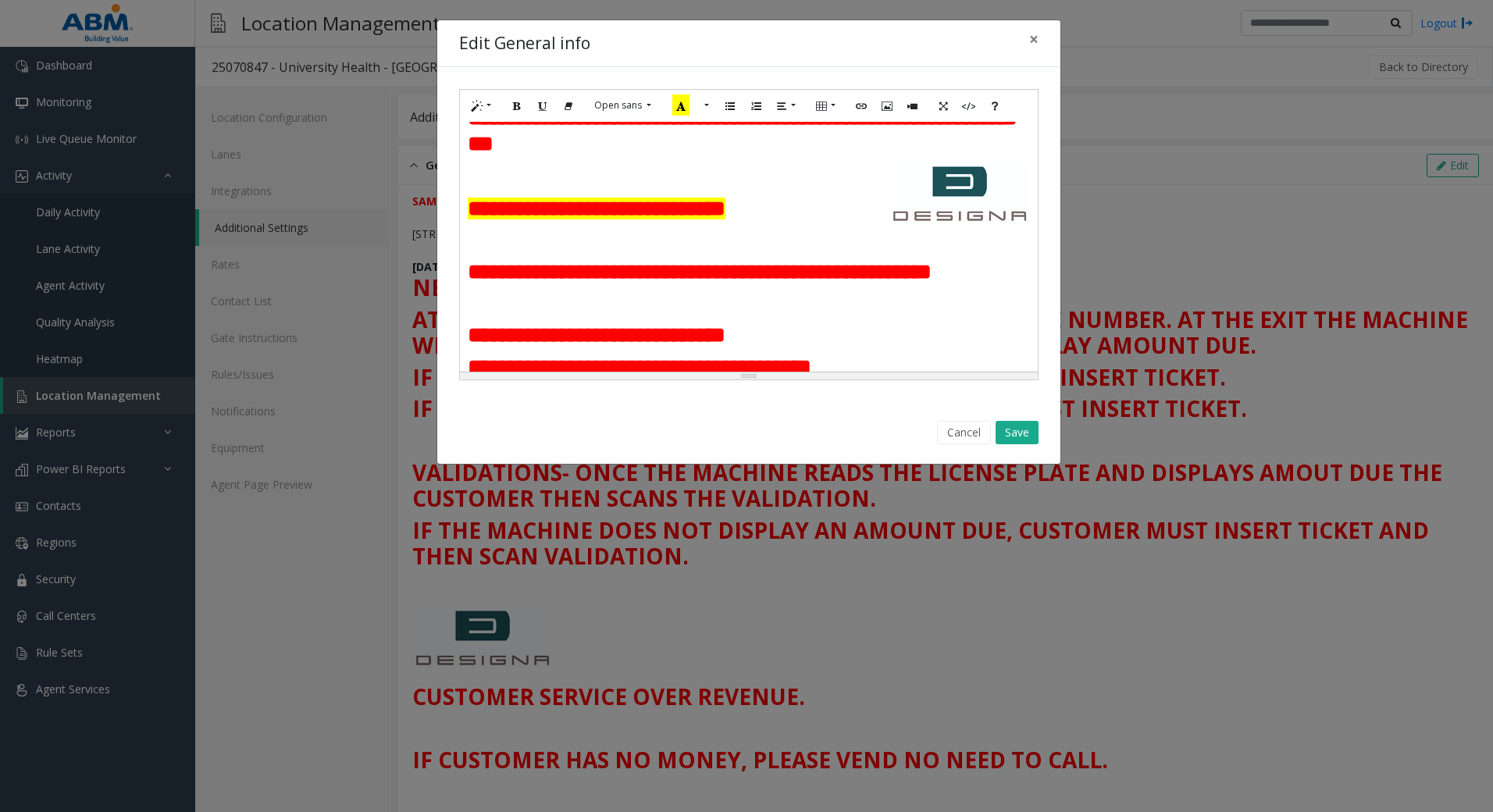
scroll to position [514, 0]
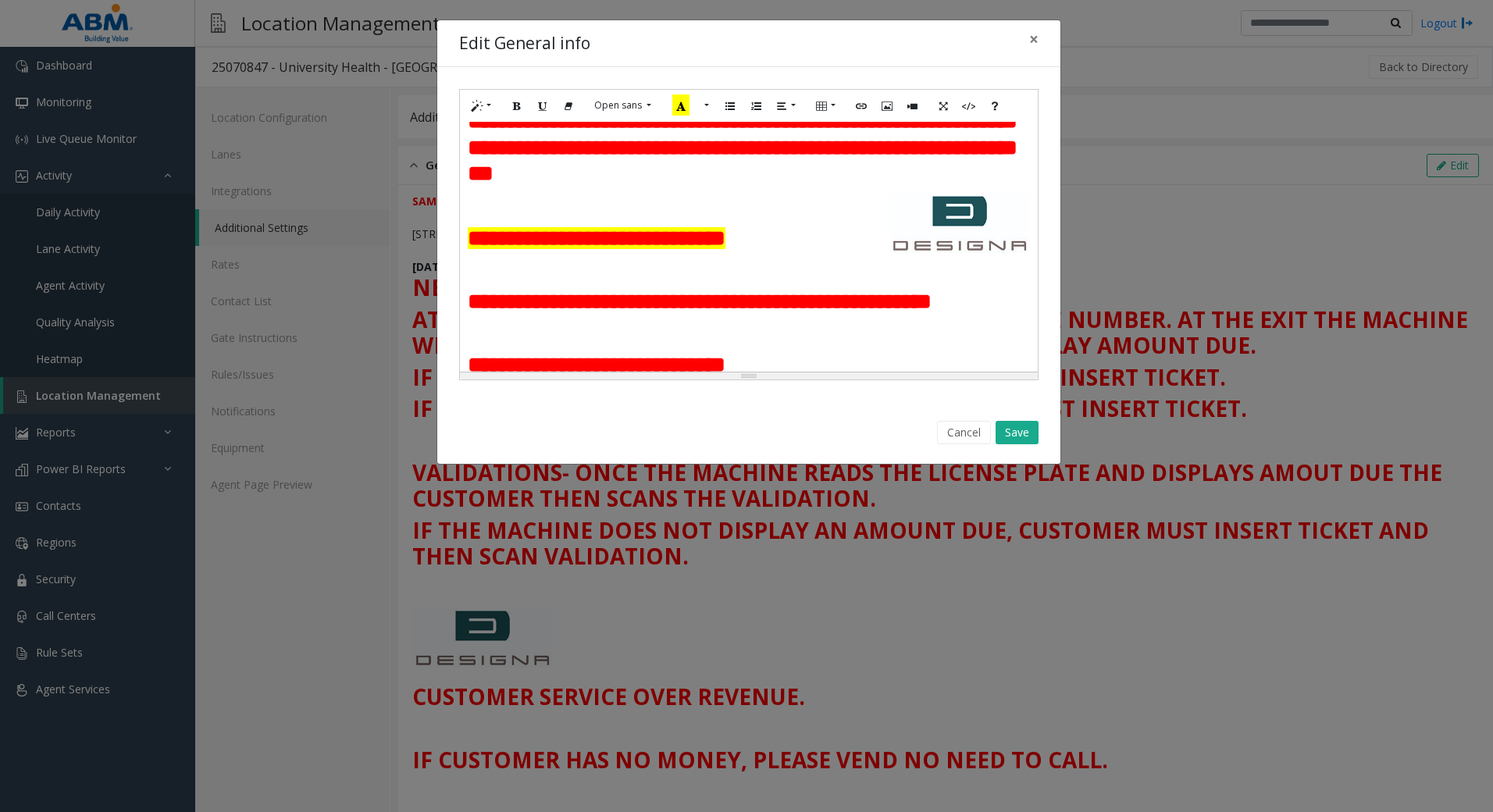
click at [980, 187] on h2 "**********" at bounding box center [749, 135] width 562 height 105
click at [597, 78] on h2 at bounding box center [749, 63] width 562 height 26
click at [692, 78] on h2 at bounding box center [749, 63] width 562 height 26
click at [473, 185] on b "**********" at bounding box center [742, 135] width 549 height 101
click at [985, 187] on h2 "**********" at bounding box center [749, 135] width 562 height 105
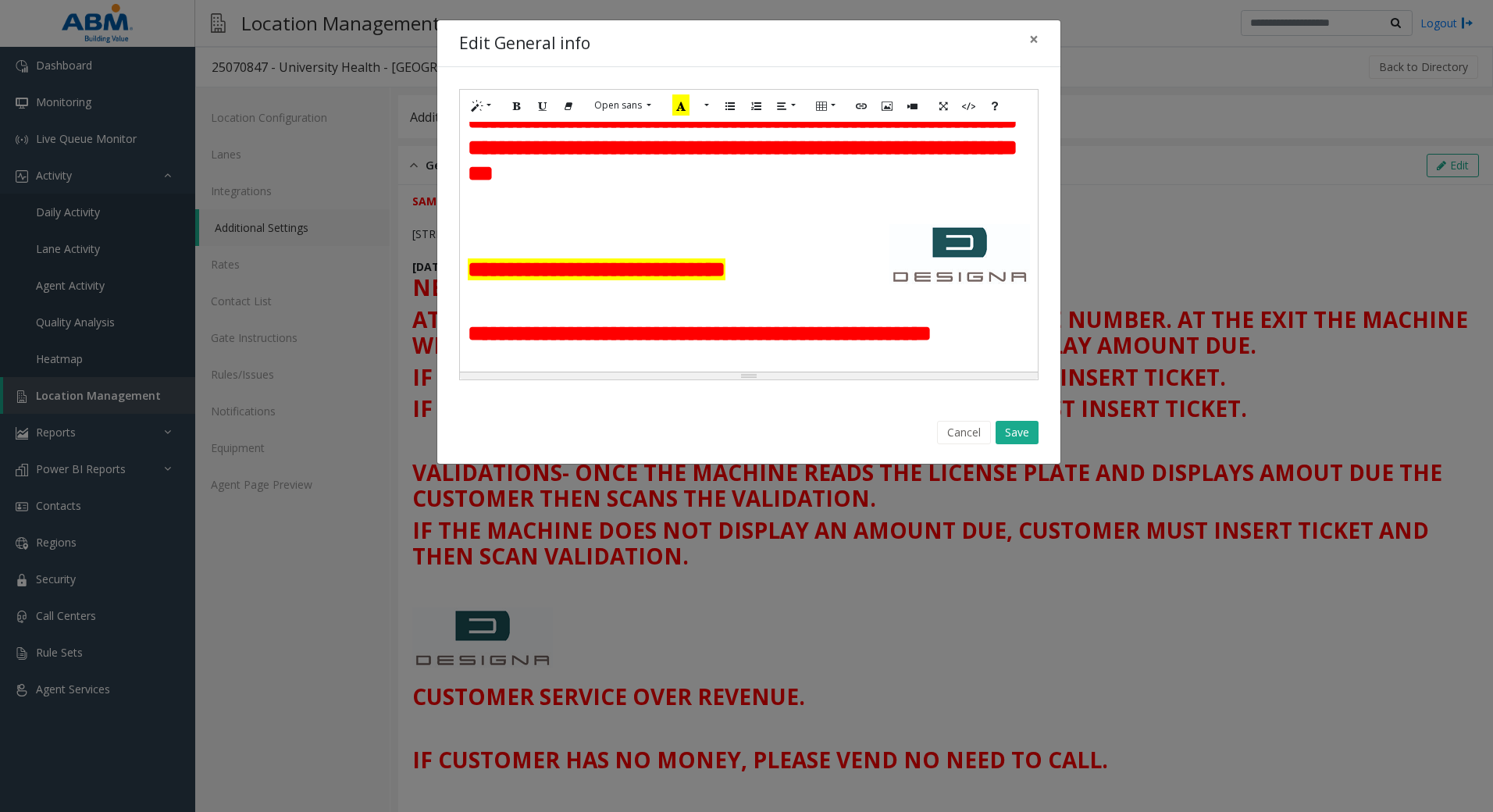
click at [619, 185] on b "**********" at bounding box center [742, 135] width 549 height 101
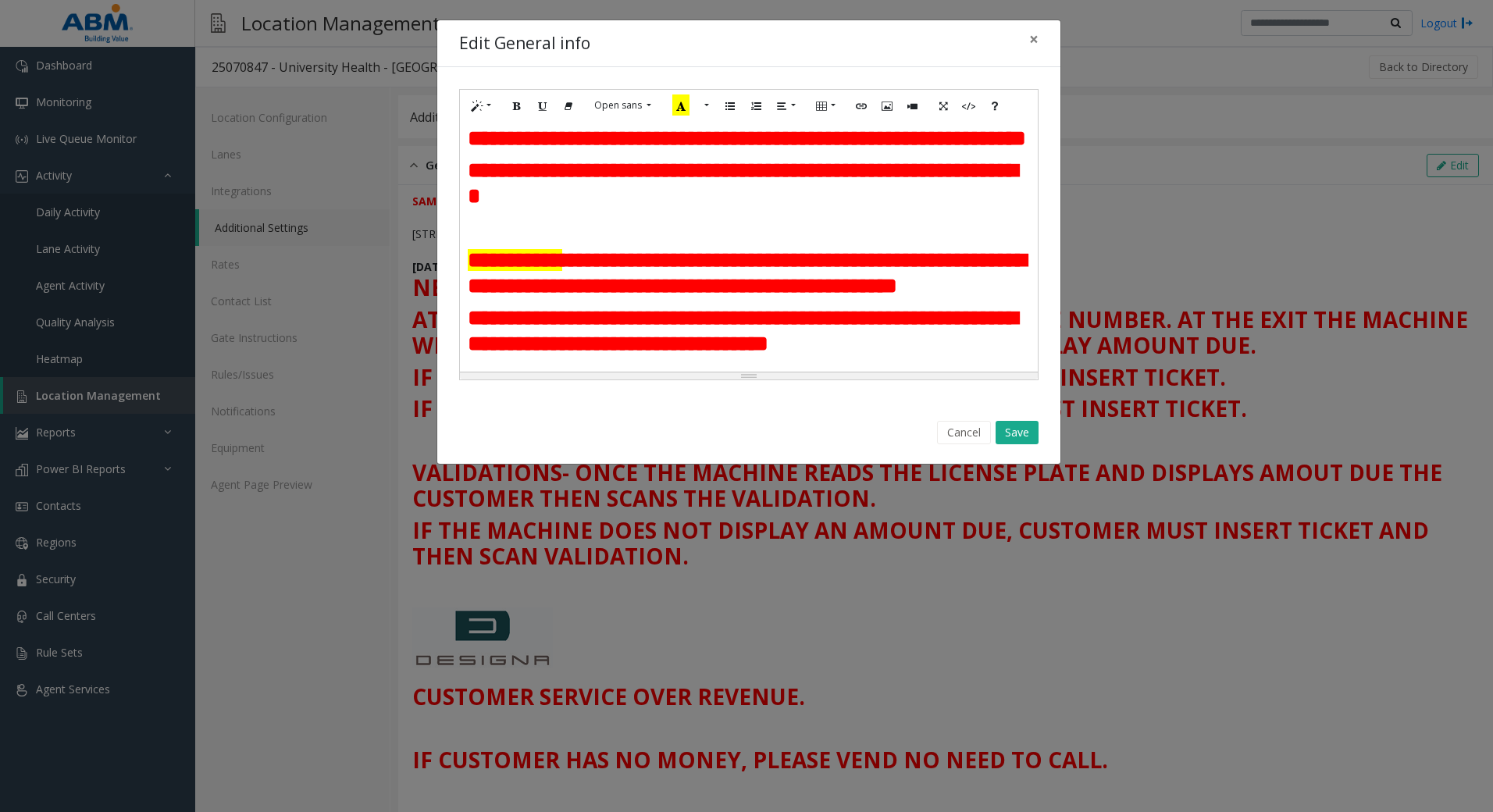
scroll to position [436, 0]
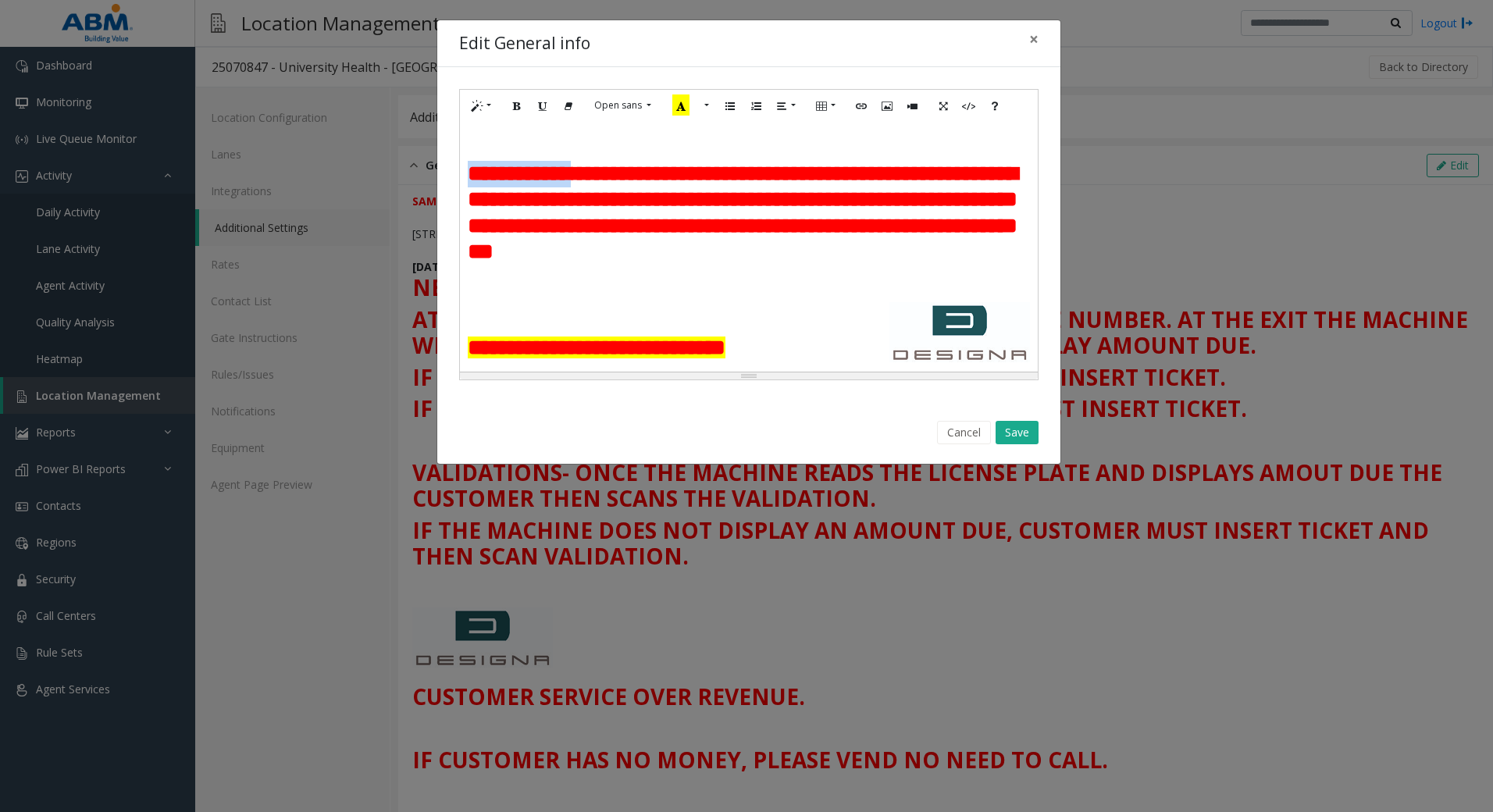
drag, startPoint x: 465, startPoint y: 279, endPoint x: 586, endPoint y: 275, distance: 121.1
click at [586, 275] on div "**********" at bounding box center [748, 247] width 577 height 250
click at [706, 103] on button "More Color" at bounding box center [705, 106] width 15 height 24
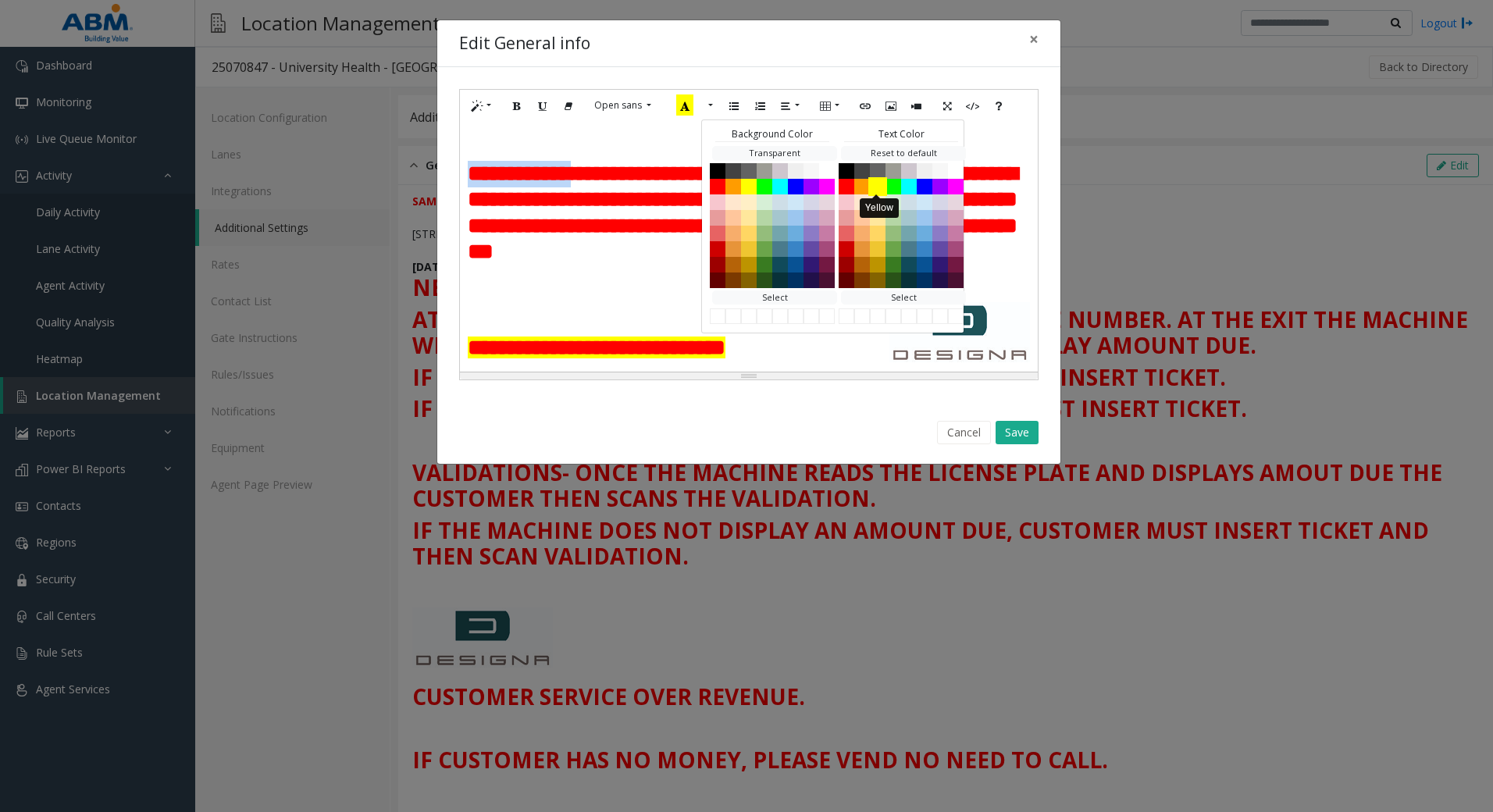
click at [879, 188] on button "Yellow" at bounding box center [877, 185] width 18 height 18
click at [646, 121] on b "**********" at bounding box center [742, 97] width 549 height 48
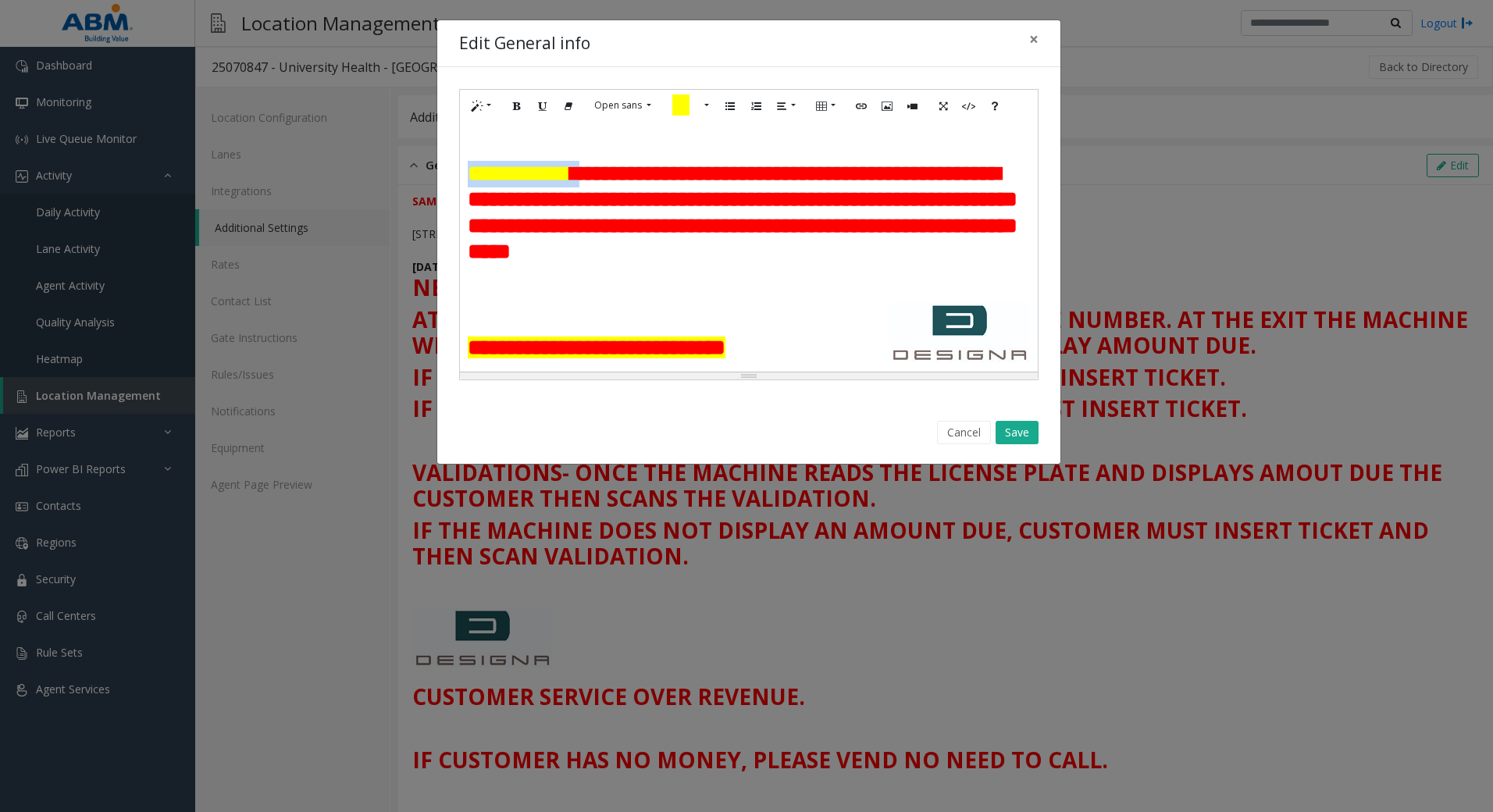
drag, startPoint x: 596, startPoint y: 278, endPoint x: 473, endPoint y: 287, distance: 123.3
click at [473, 265] on h2 "**********" at bounding box center [749, 213] width 562 height 105
click at [706, 107] on button "More Color" at bounding box center [705, 106] width 15 height 24
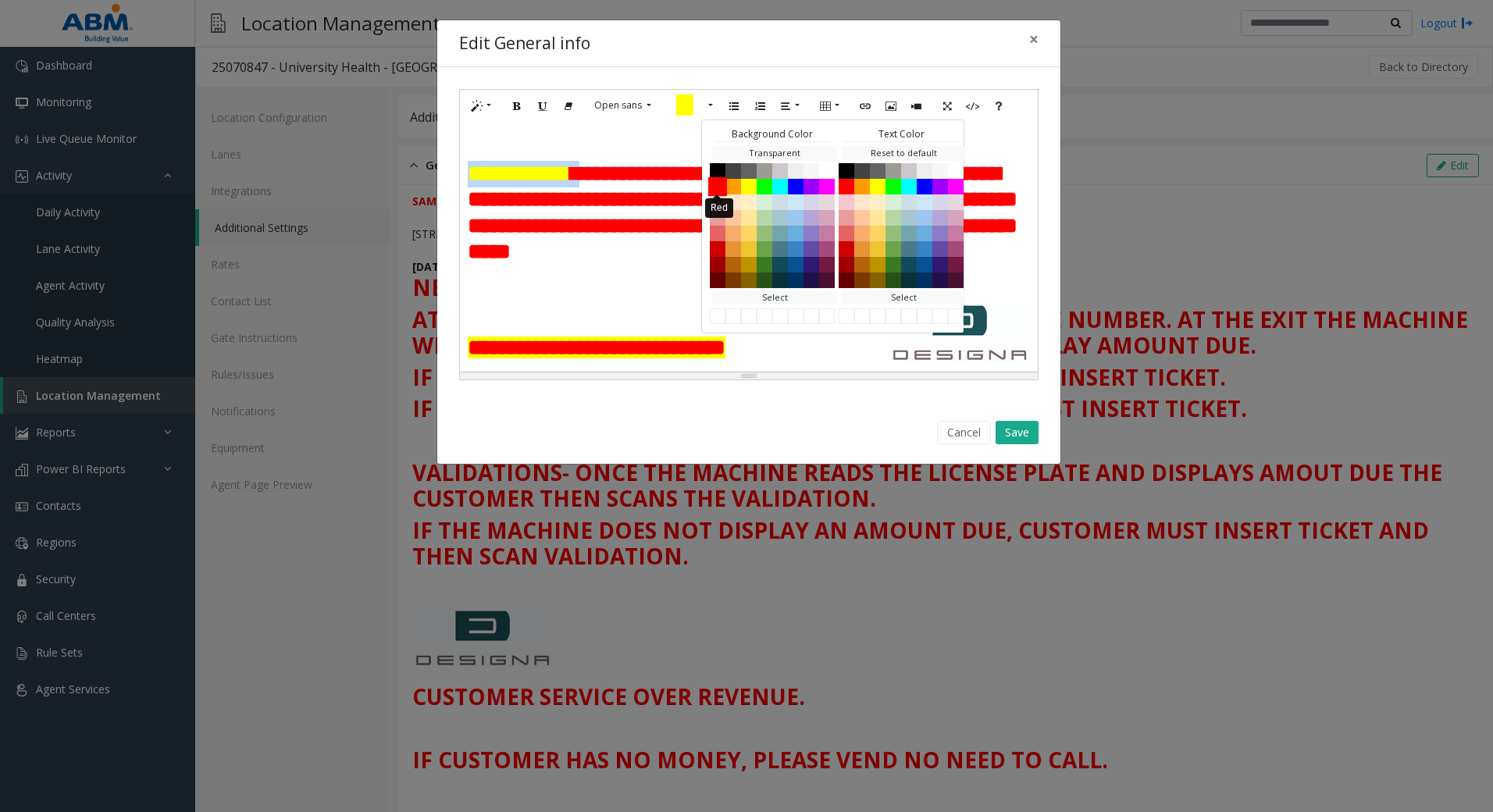
click at [715, 187] on button "Red" at bounding box center [717, 185] width 18 height 18
click at [715, 105] on button "More Color" at bounding box center [709, 106] width 15 height 24
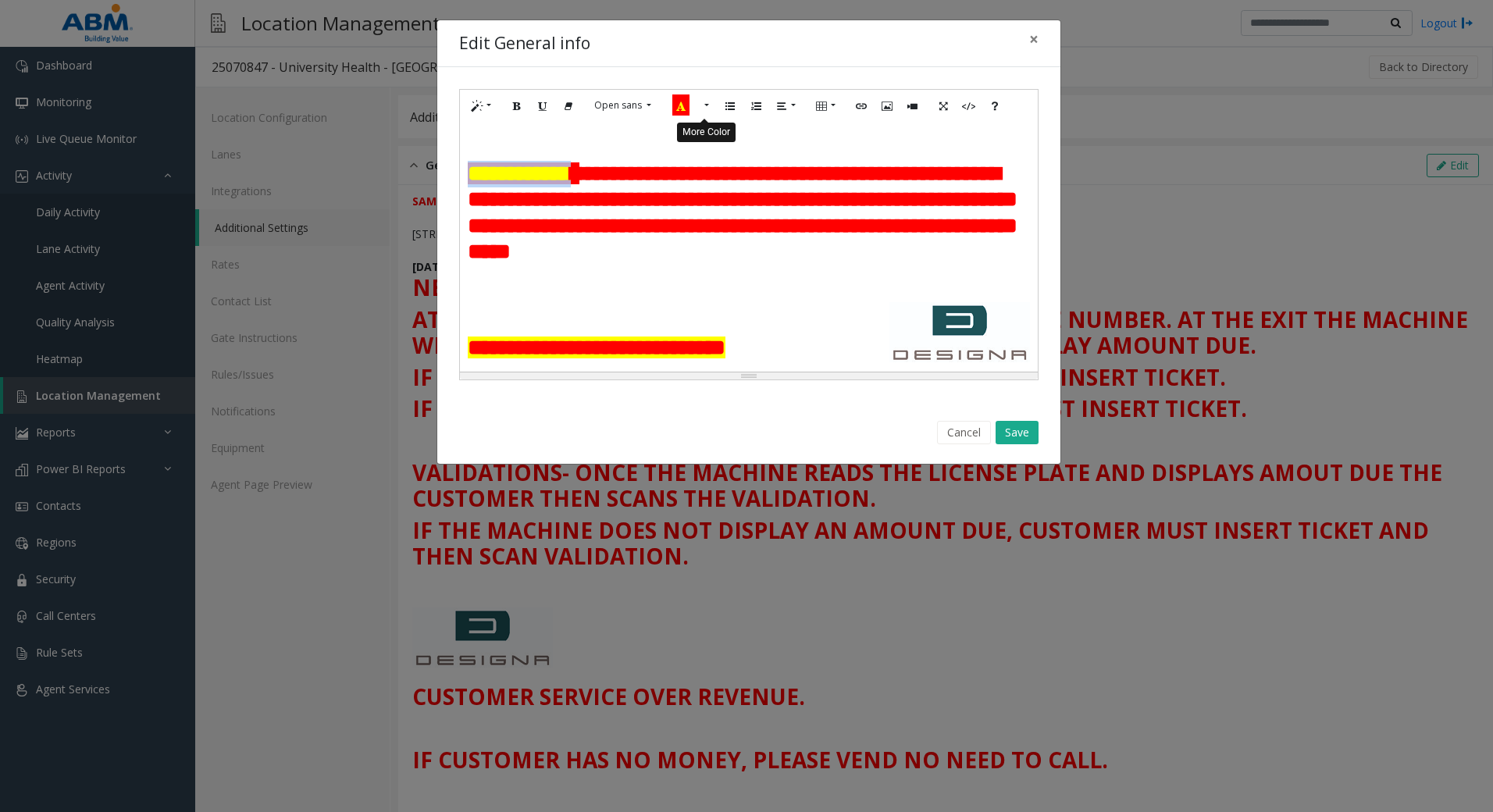
click at [703, 107] on button "More Color" at bounding box center [705, 106] width 15 height 24
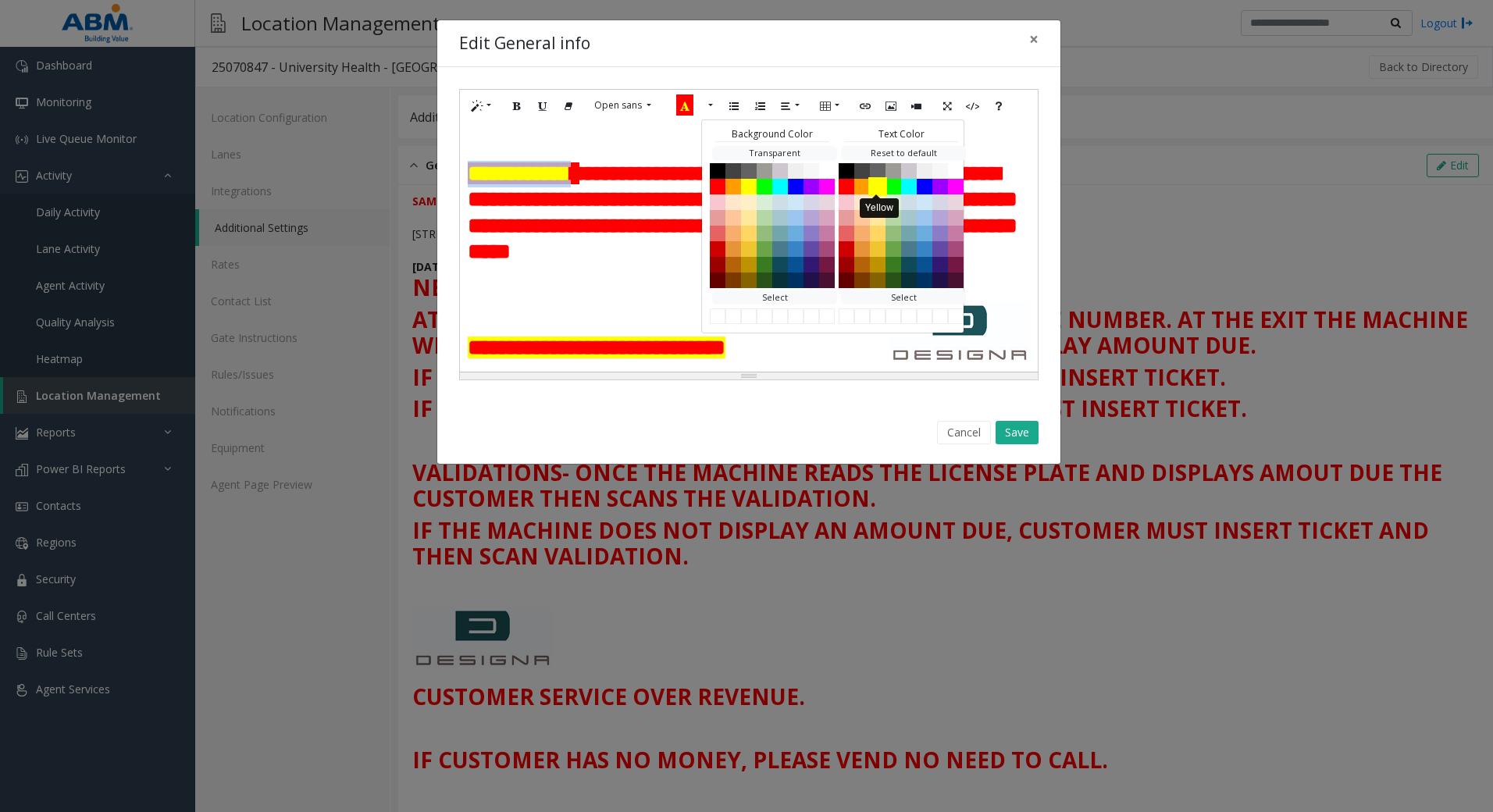
click at [875, 186] on button "Yellow" at bounding box center [877, 185] width 18 height 18
click at [664, 121] on b "**********" at bounding box center [742, 97] width 549 height 48
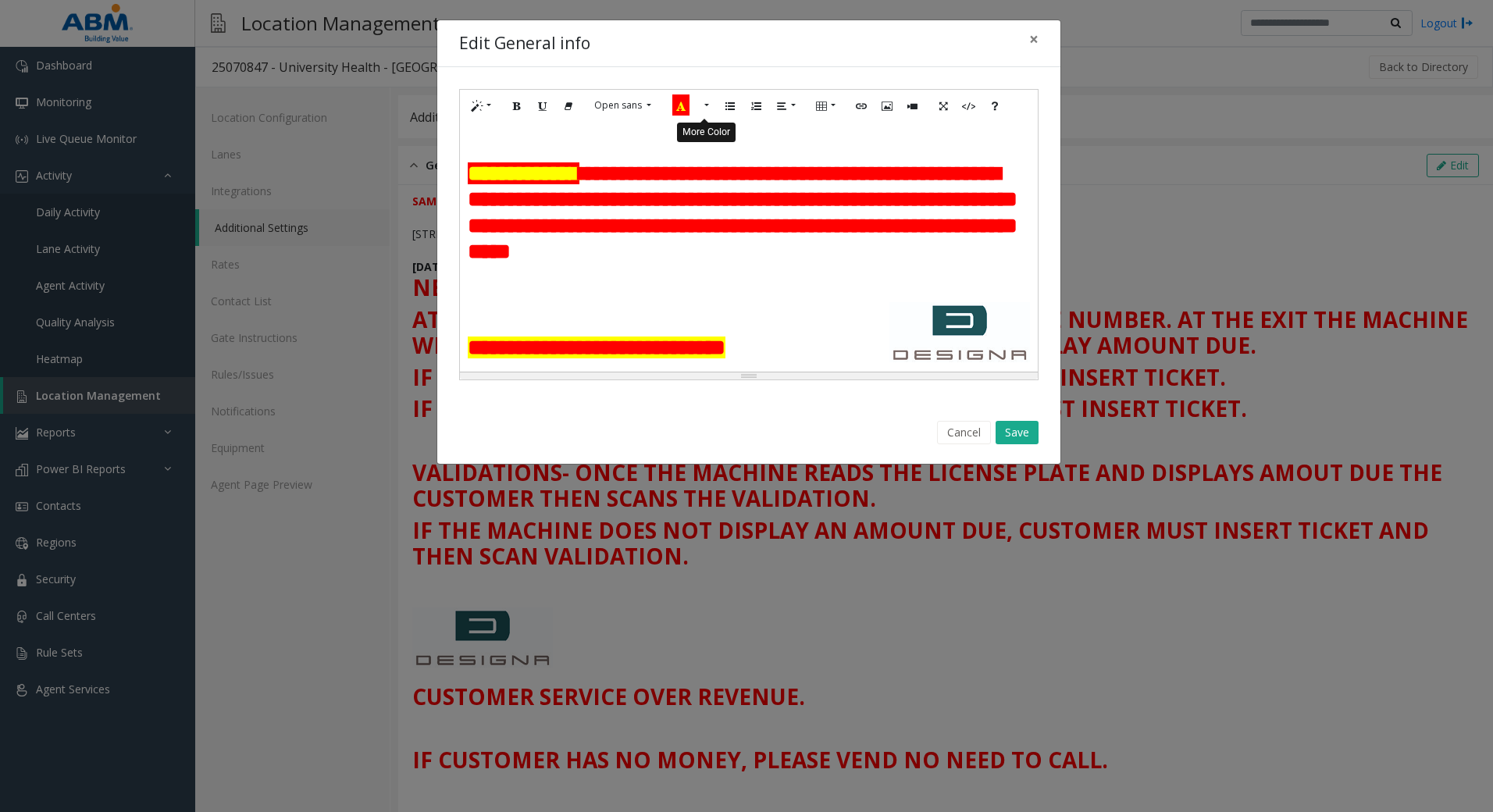
click at [704, 107] on button "More Color" at bounding box center [705, 106] width 15 height 24
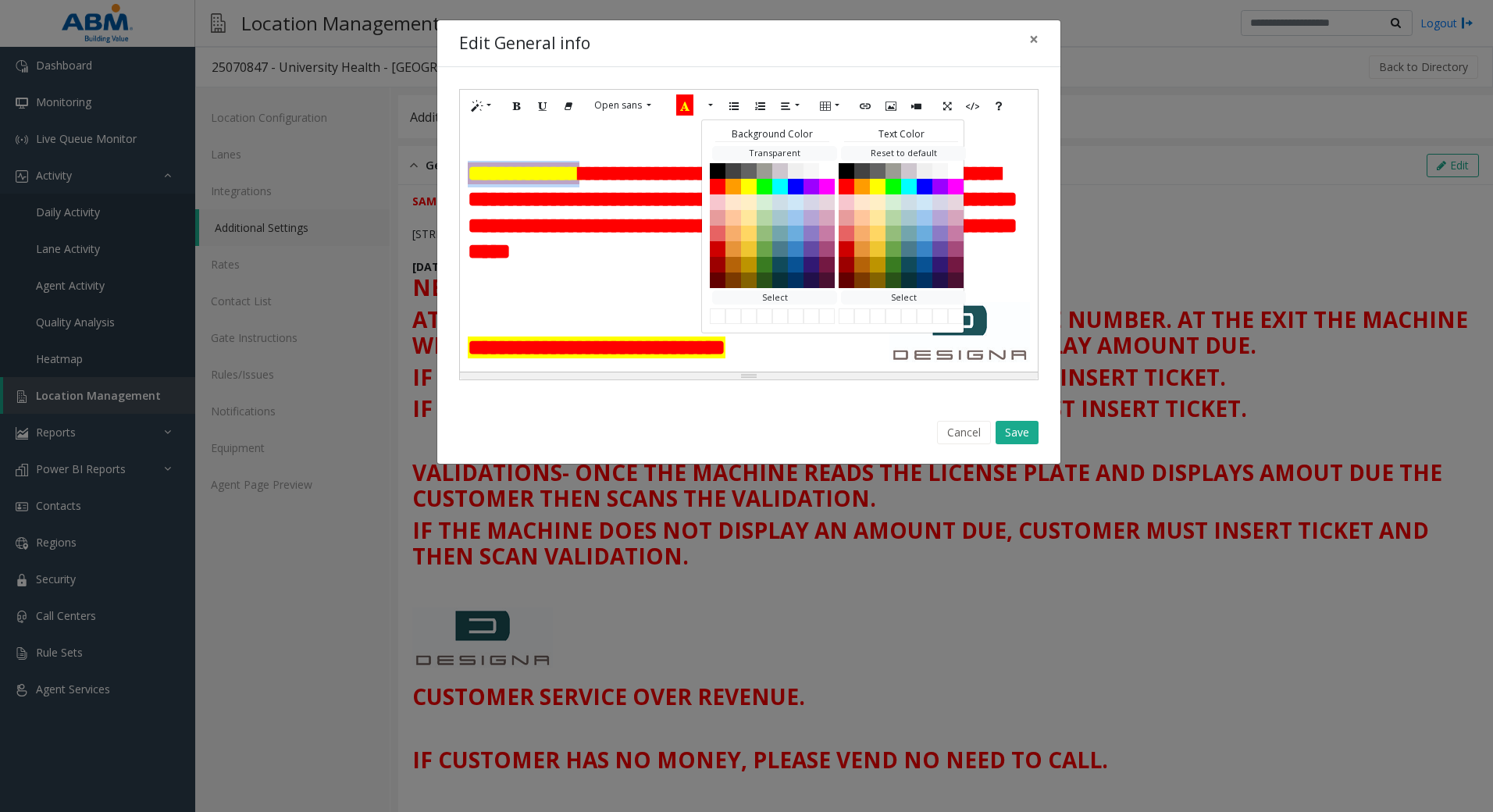
drag, startPoint x: 598, startPoint y: 279, endPoint x: 464, endPoint y: 285, distance: 134.1
click at [464, 285] on div "**********" at bounding box center [748, 247] width 577 height 250
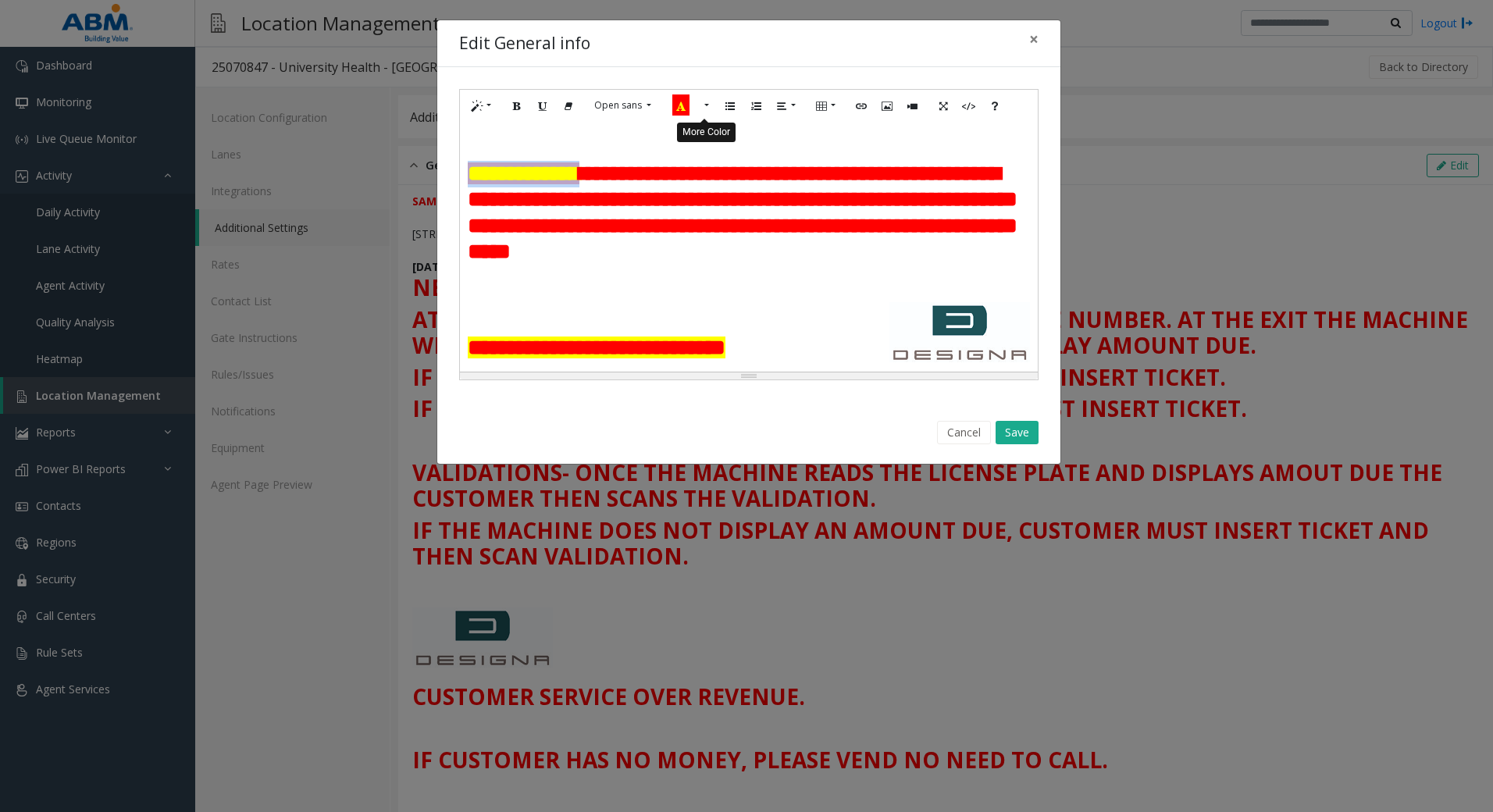
click at [706, 106] on button "More Color" at bounding box center [705, 106] width 15 height 24
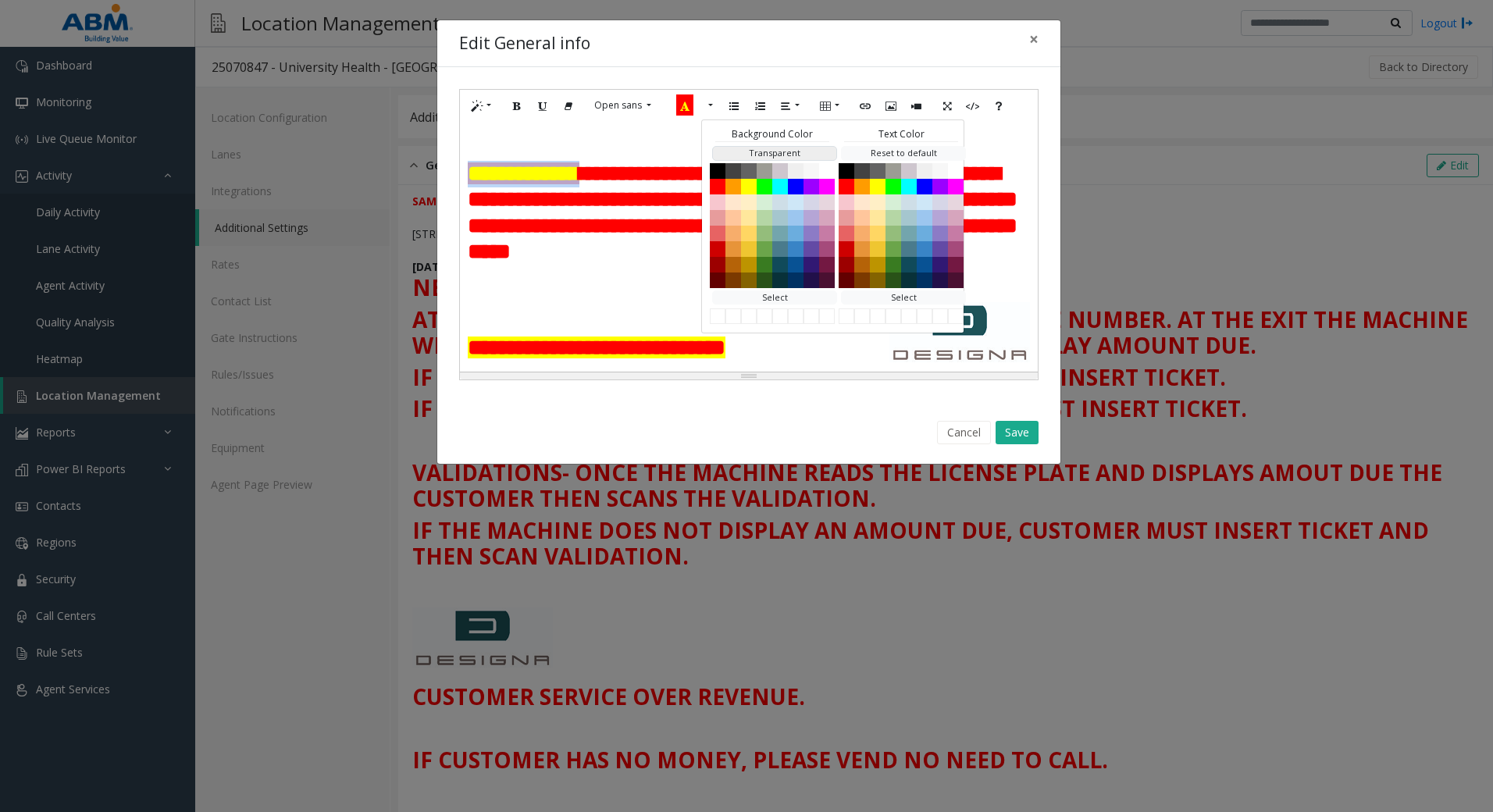
click at [772, 154] on button "Transparent" at bounding box center [775, 153] width 125 height 15
click at [847, 183] on button "Red" at bounding box center [846, 185] width 18 height 18
click at [755, 188] on button "Yellow" at bounding box center [748, 185] width 18 height 18
click at [674, 121] on b "**********" at bounding box center [742, 97] width 549 height 48
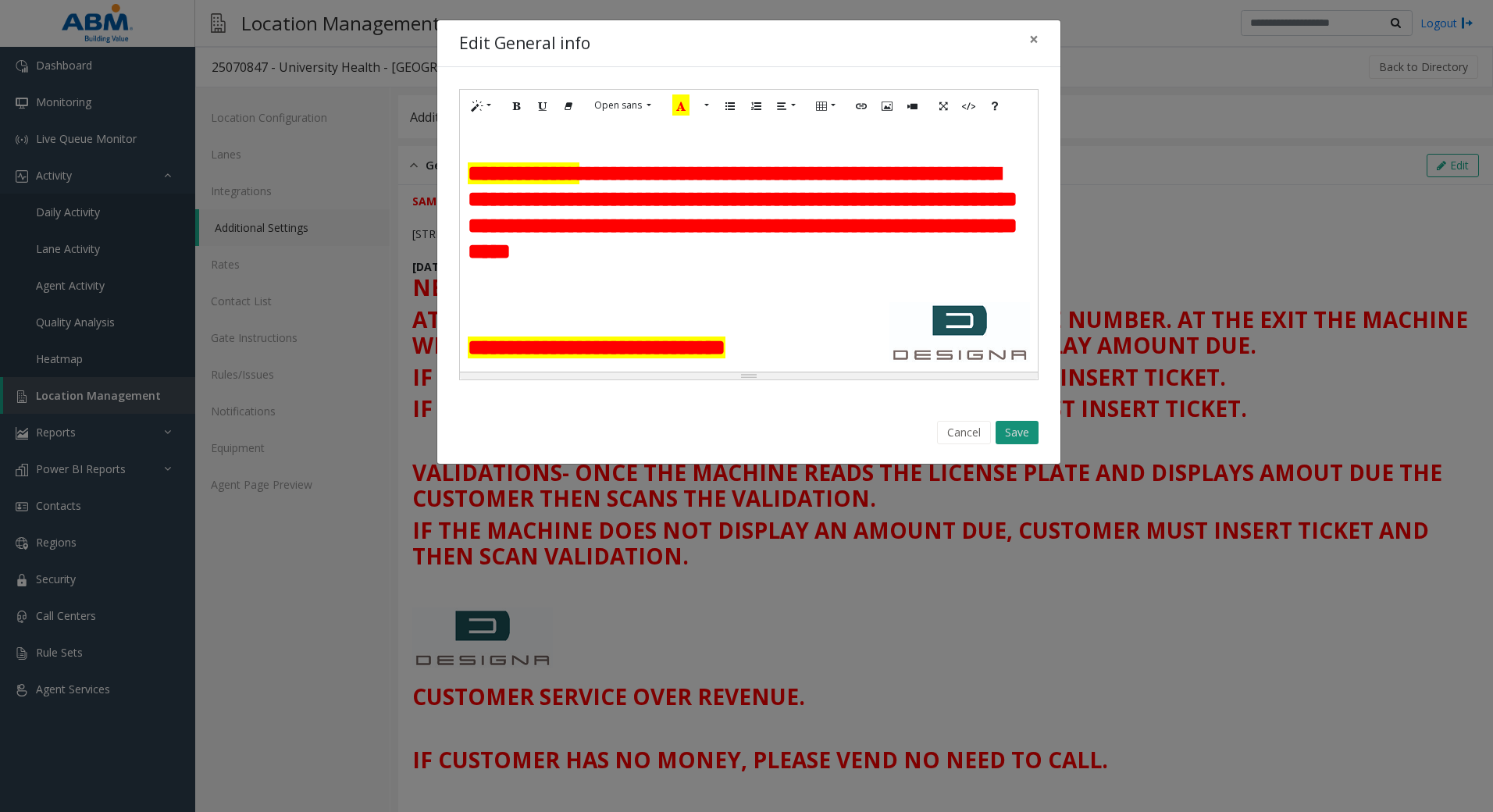
click at [1027, 435] on button "Save" at bounding box center [1017, 432] width 43 height 23
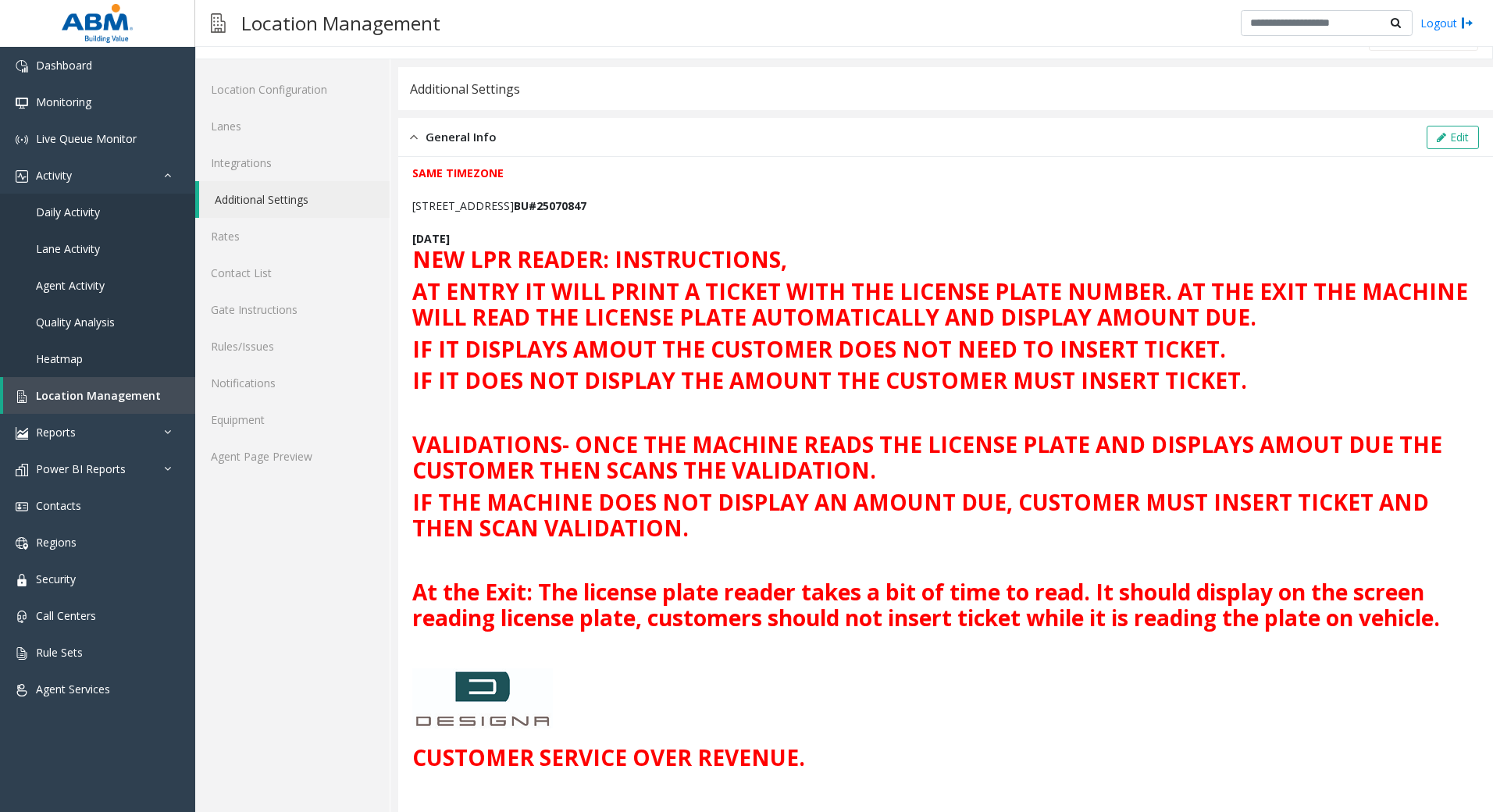
scroll to position [0, 0]
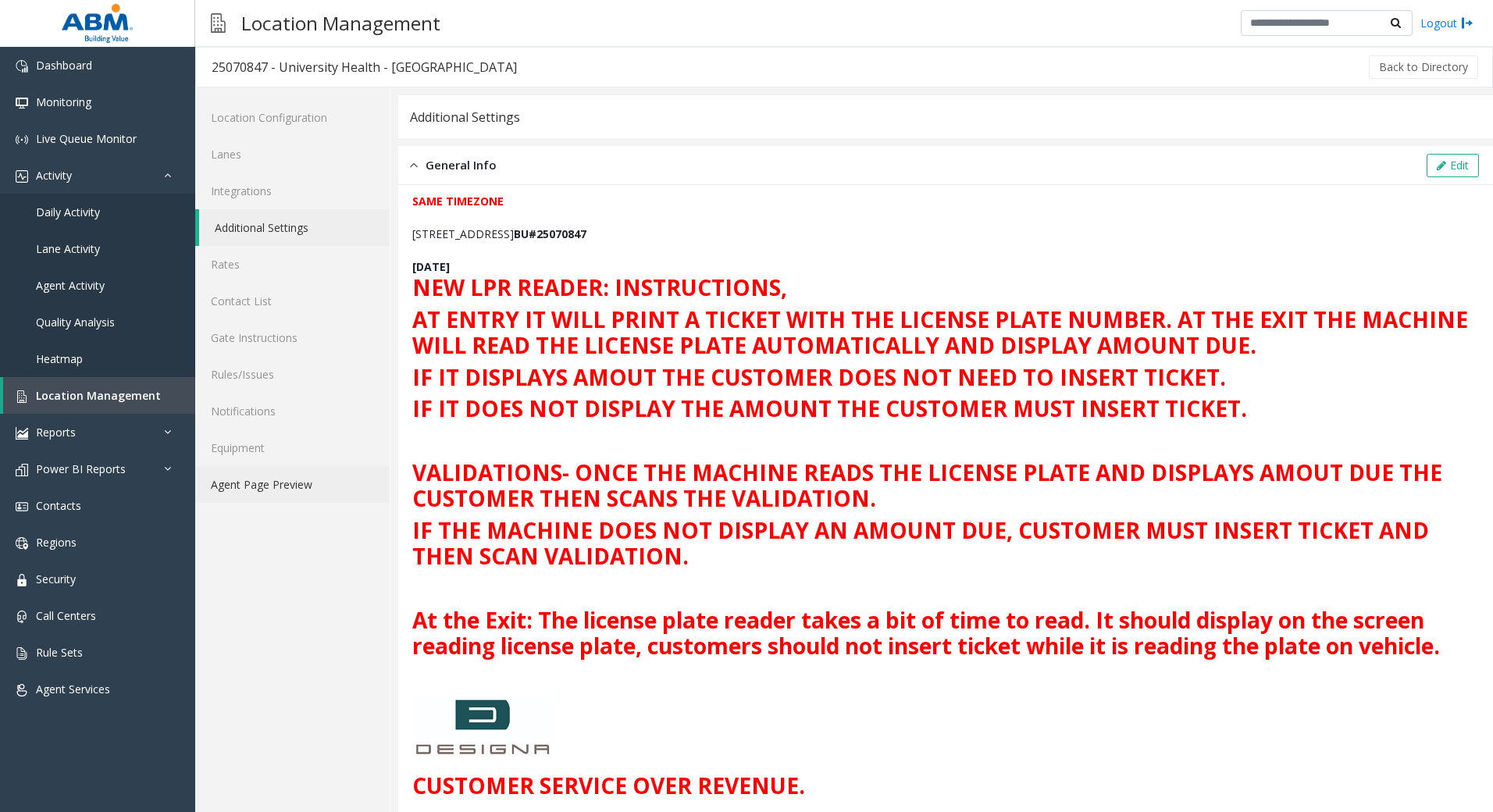
click at [271, 485] on link "Agent Page Preview" at bounding box center [292, 484] width 195 height 37
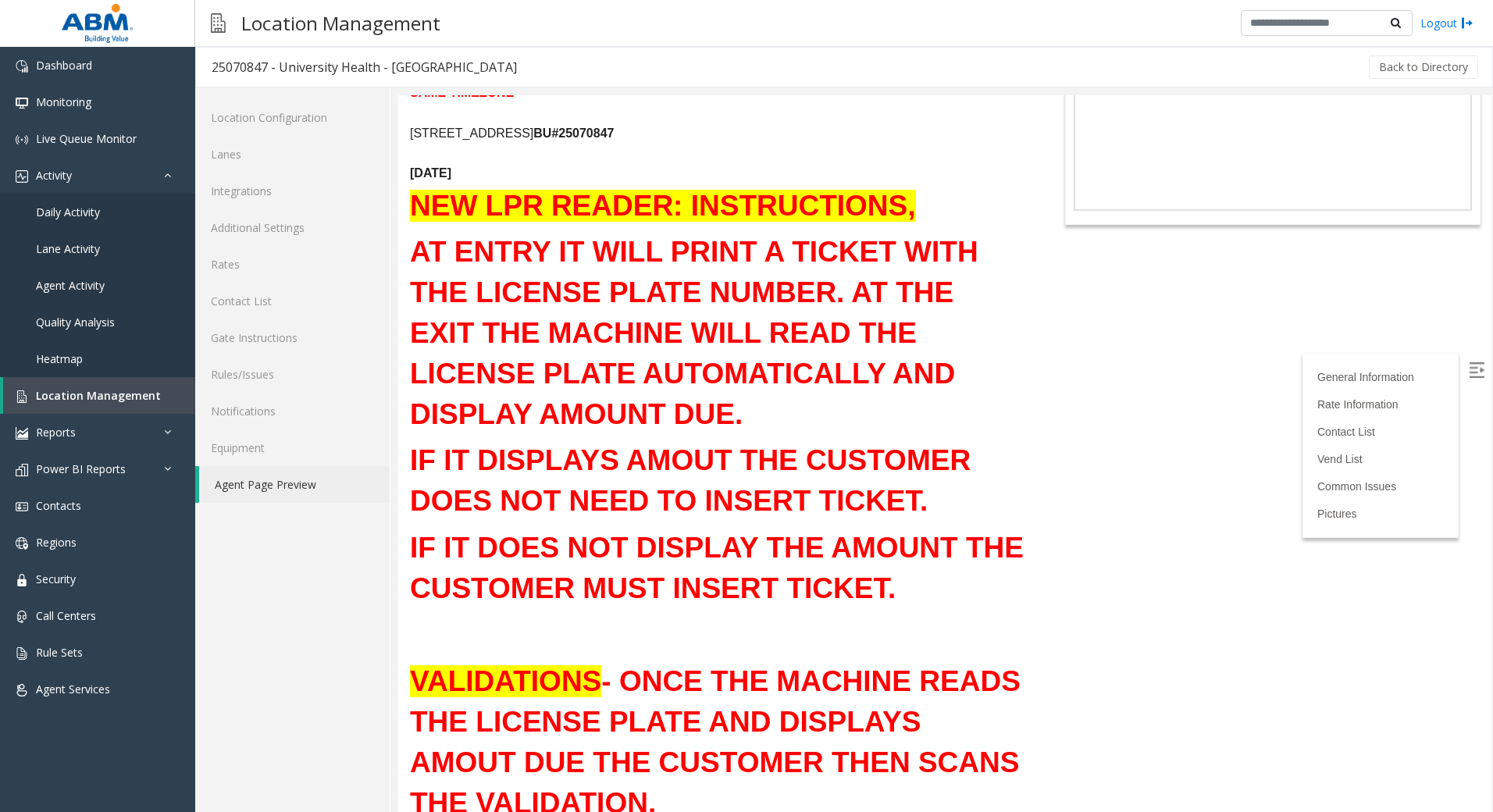
scroll to position [156, 0]
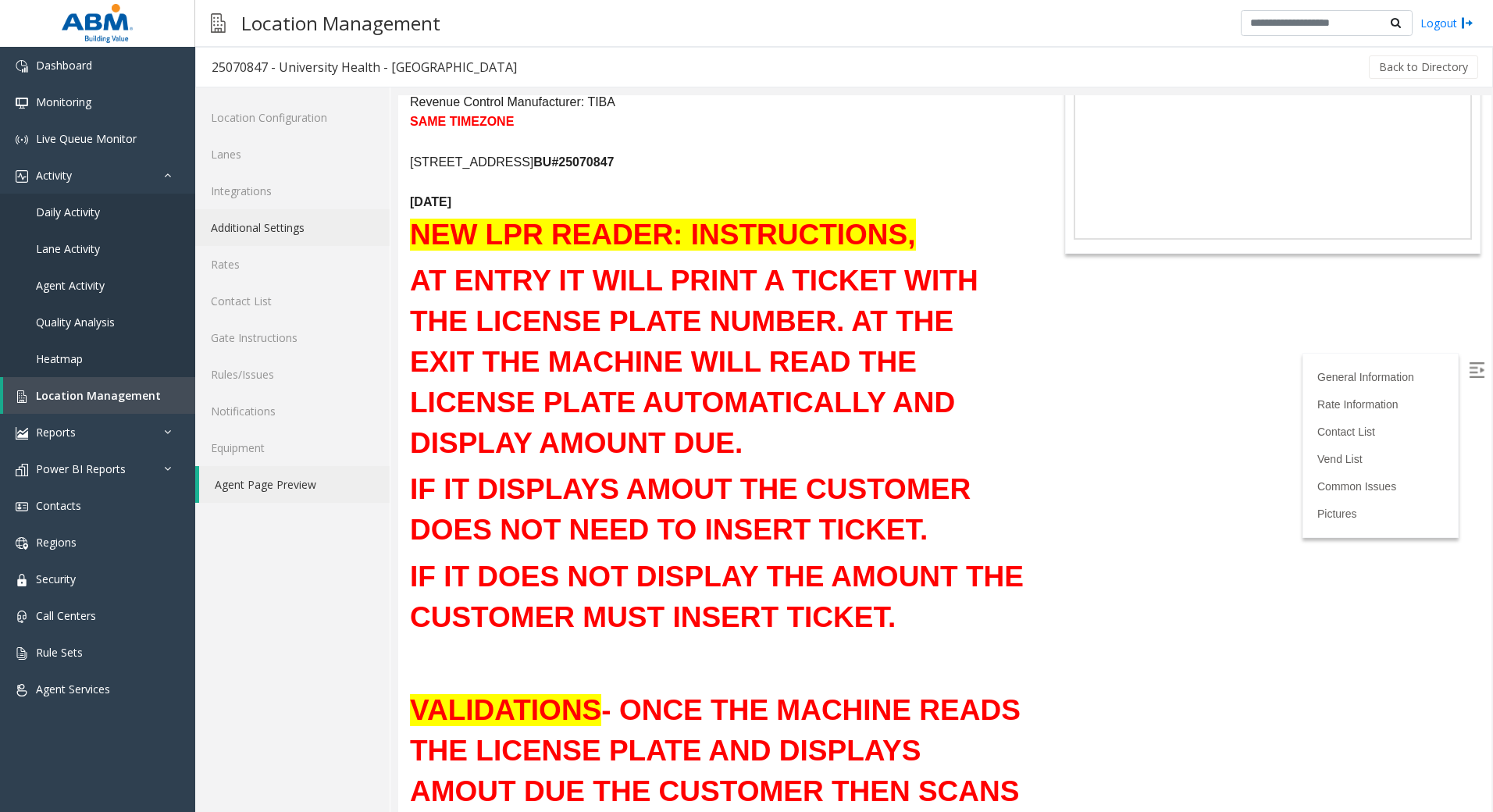
click at [296, 223] on link "Additional Settings" at bounding box center [292, 227] width 195 height 37
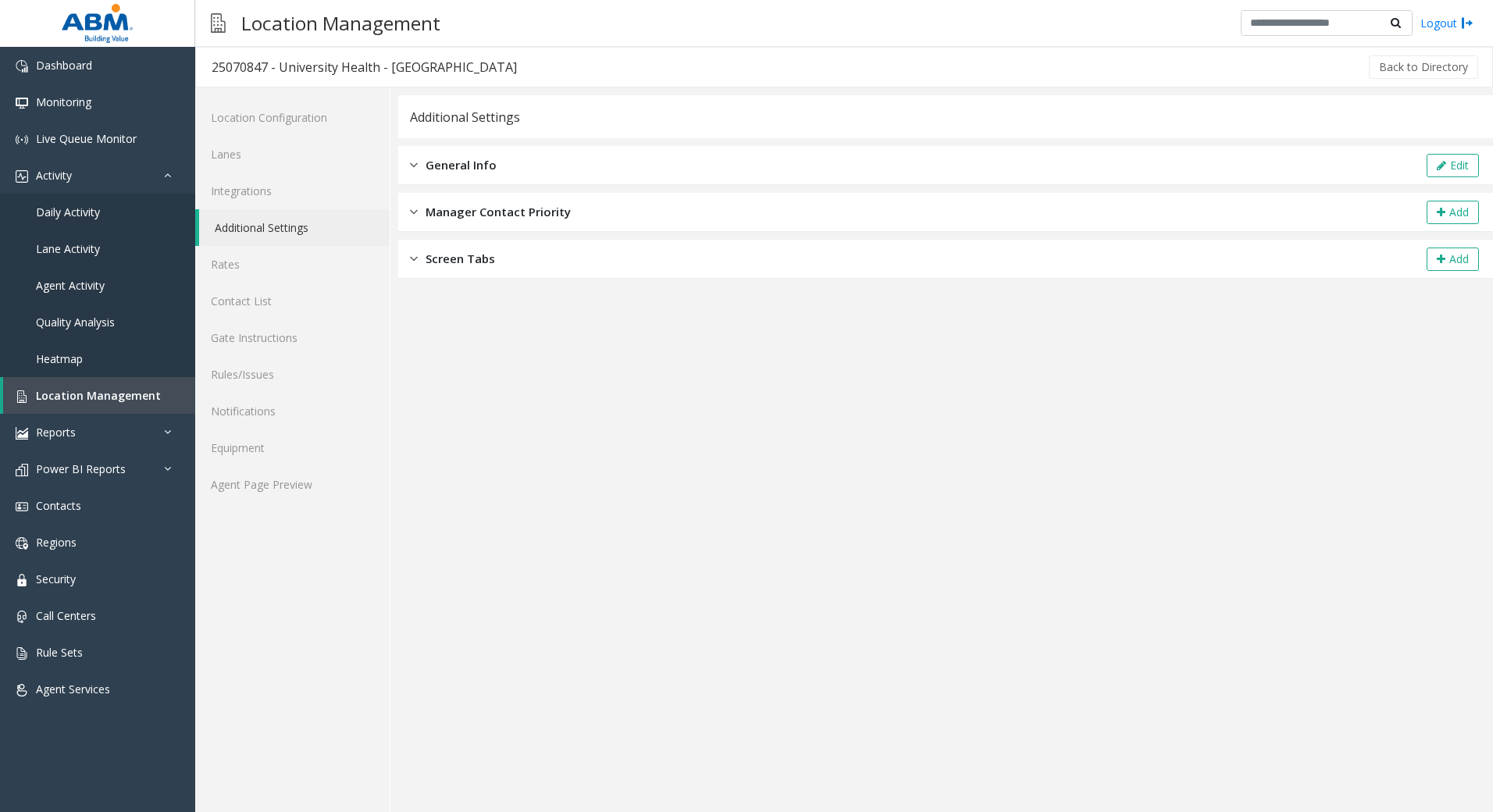
click at [1294, 147] on div "General Info Edit" at bounding box center [945, 165] width 1095 height 39
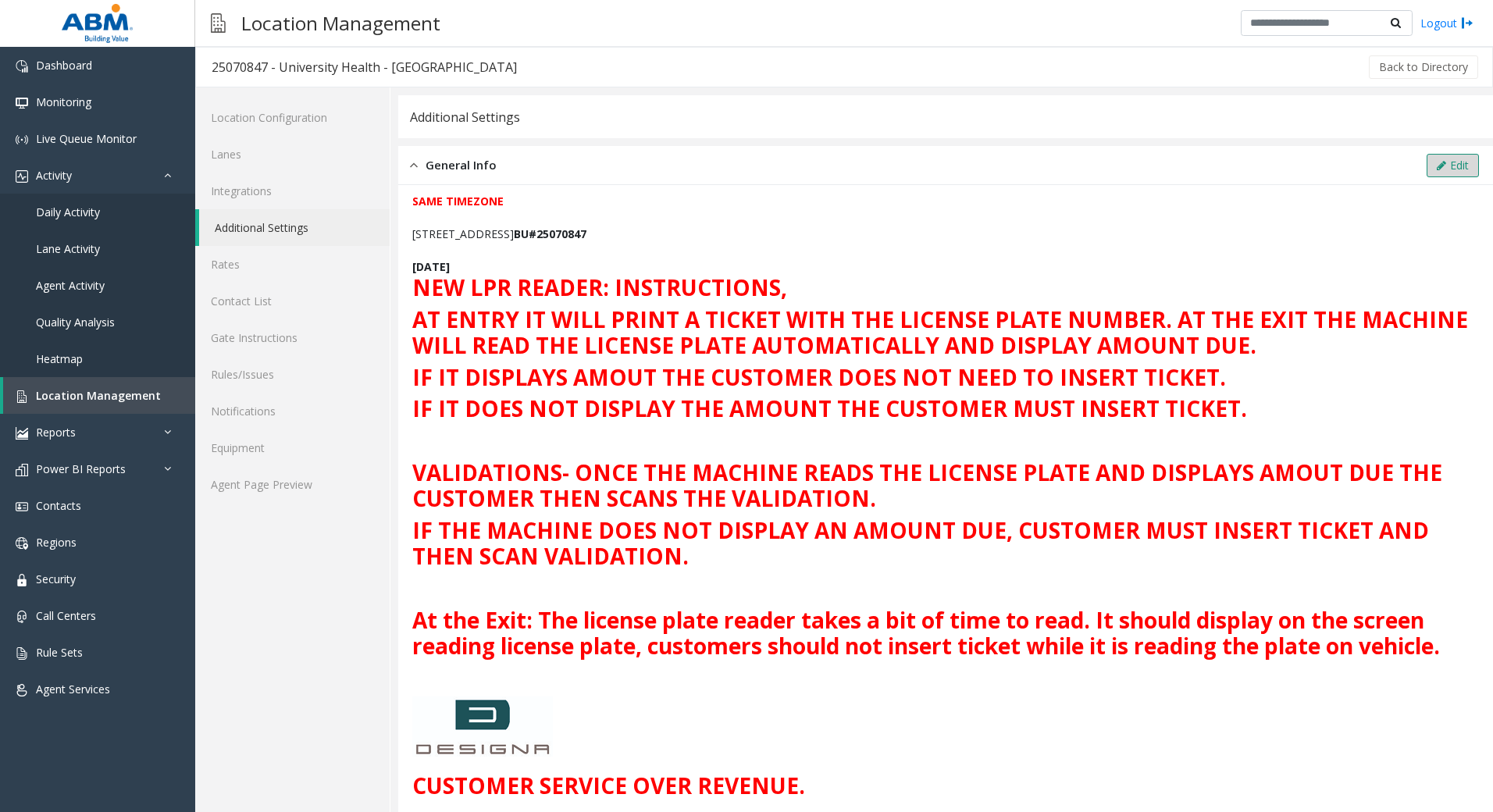
click at [1452, 158] on button "Edit" at bounding box center [1452, 165] width 52 height 23
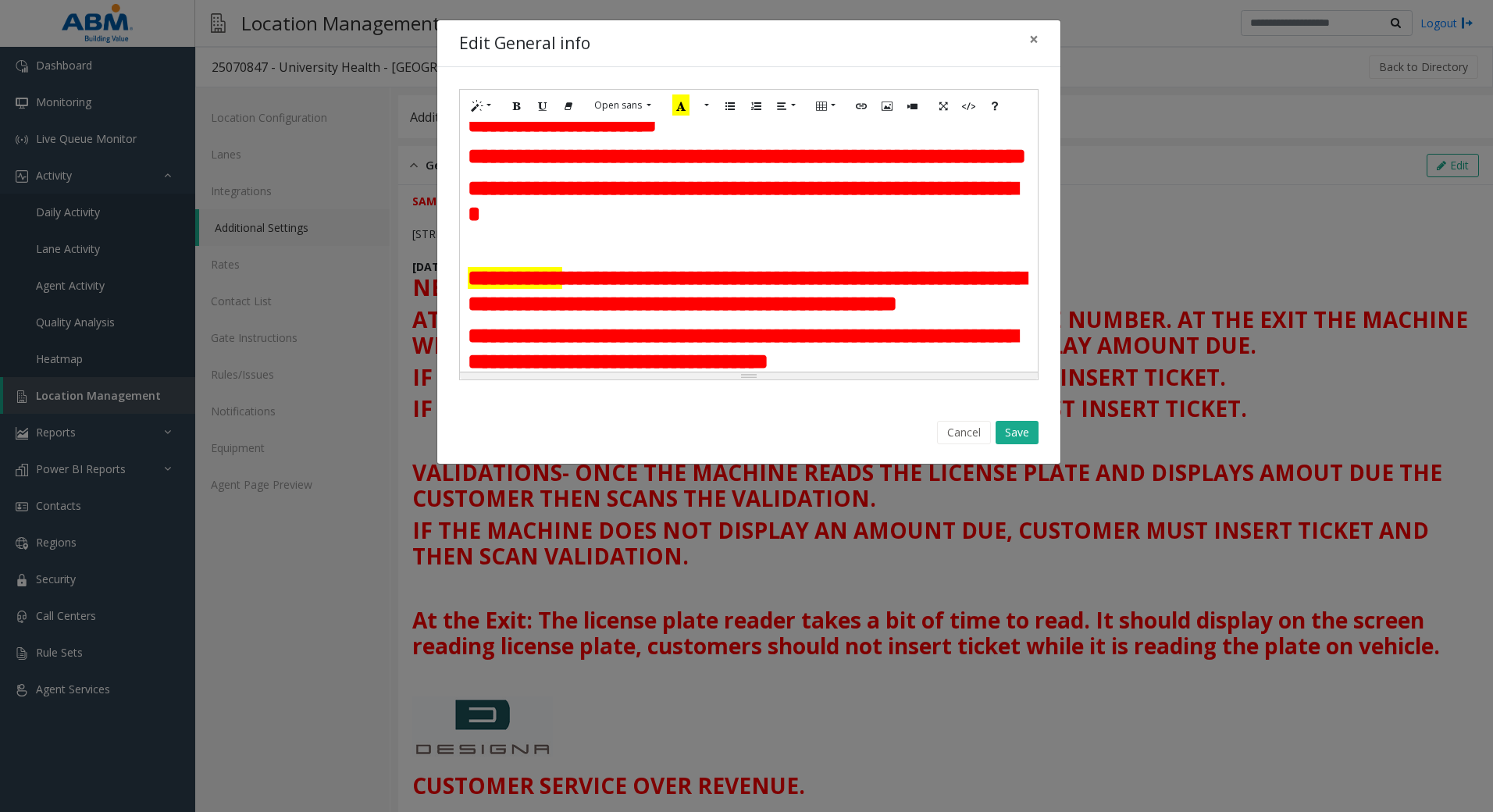
scroll to position [156, 0]
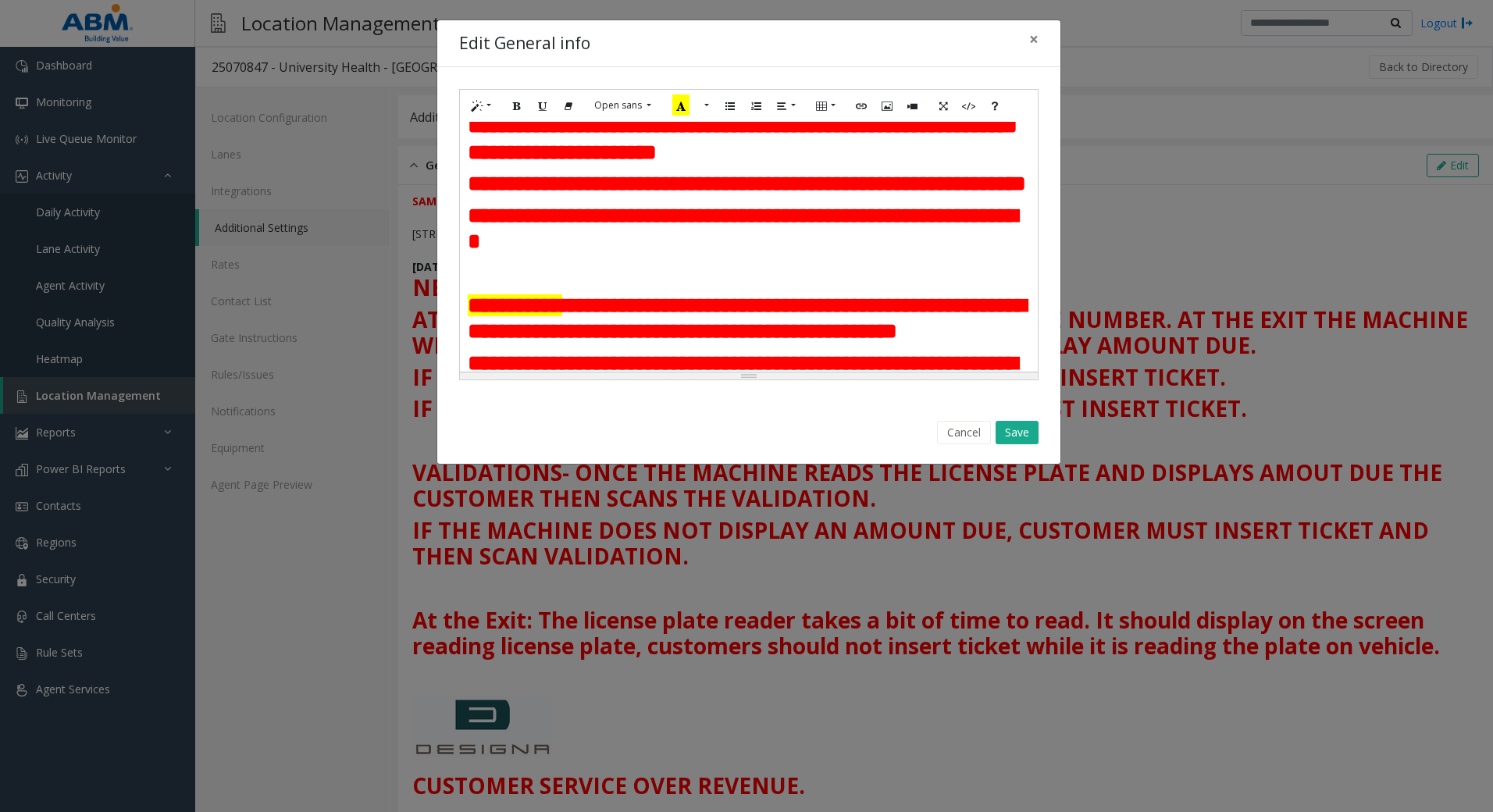
click at [863, 255] on h2 "**********" at bounding box center [749, 228] width 562 height 52
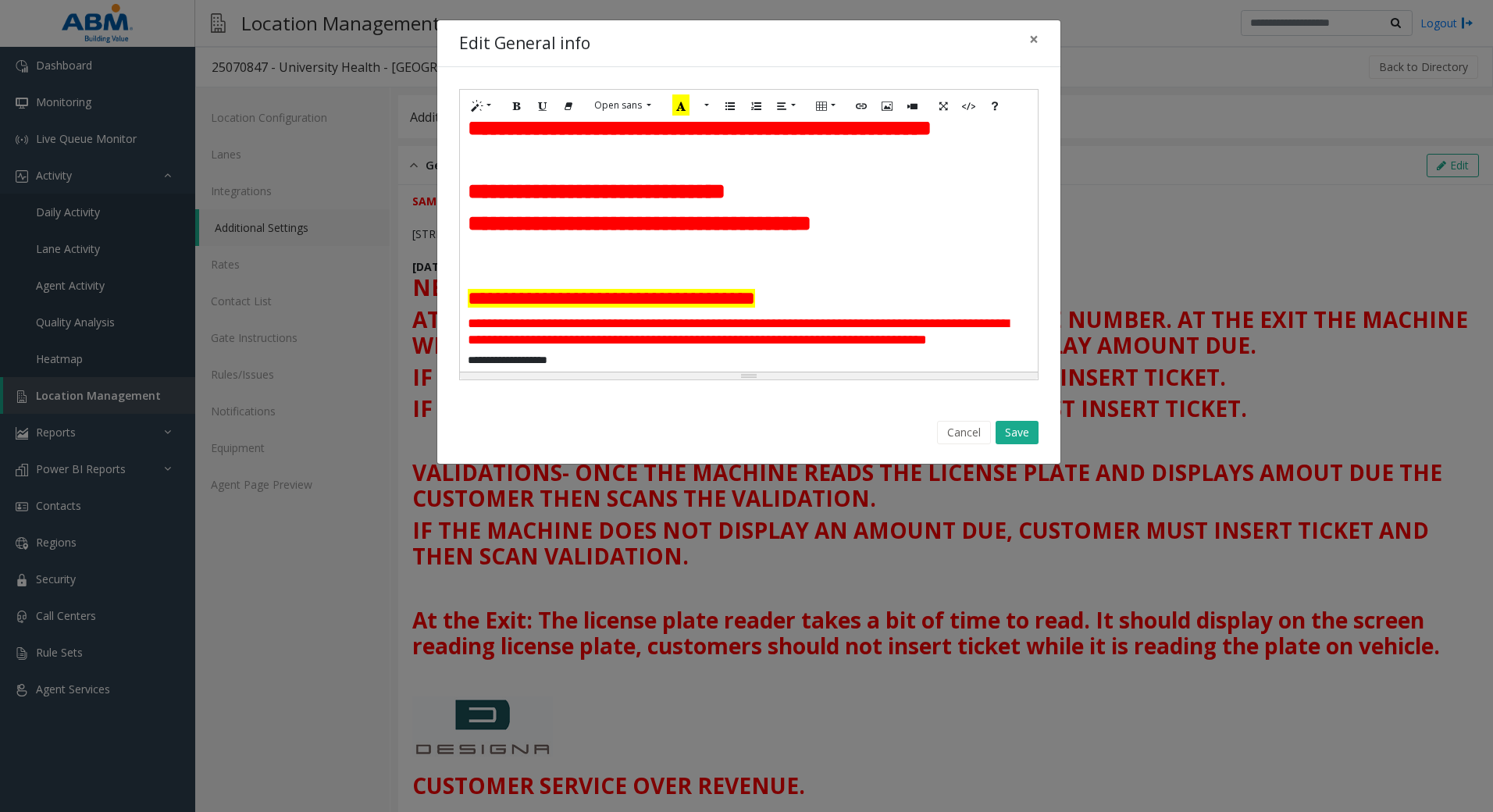
scroll to position [625, 0]
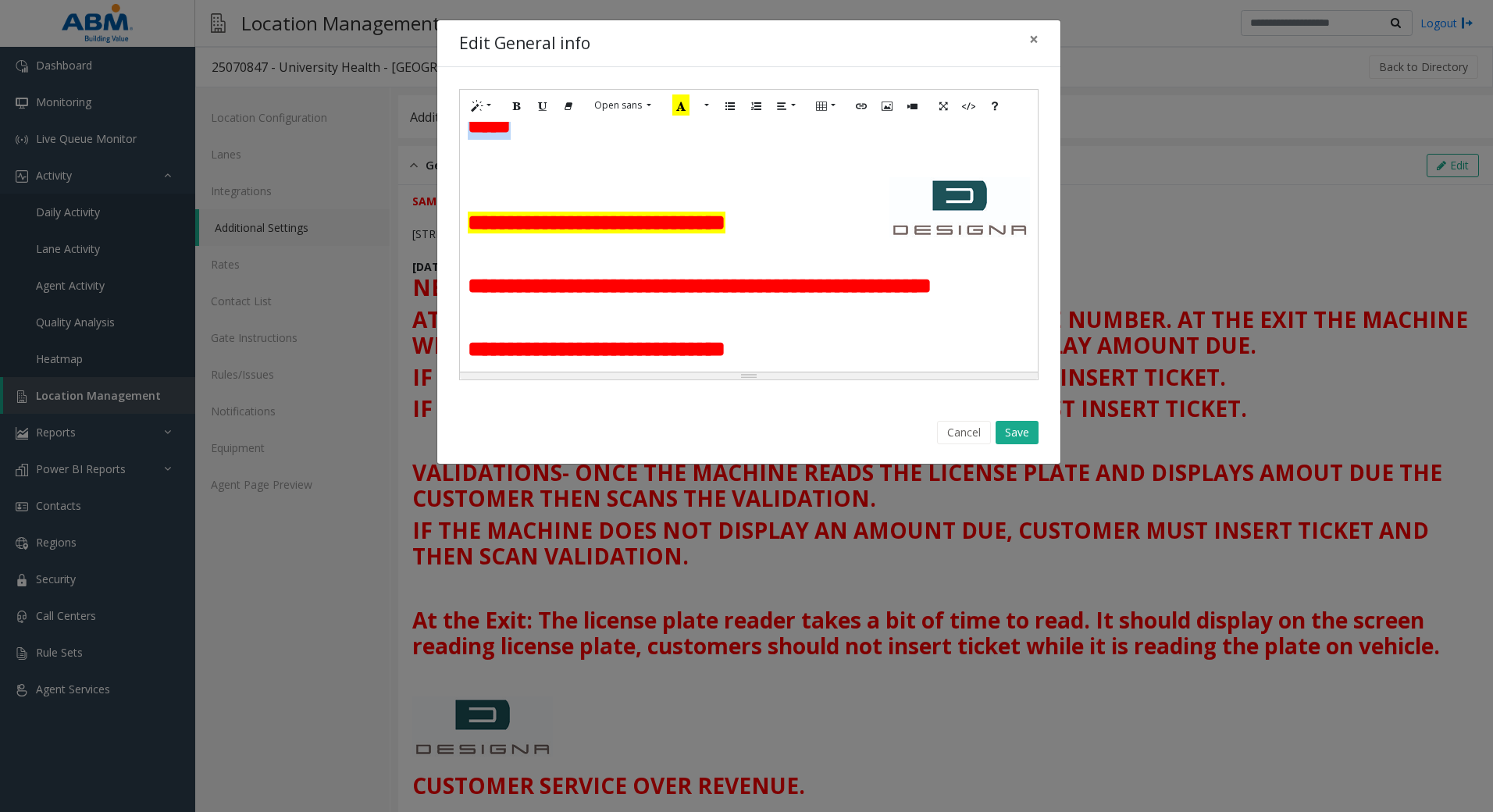
drag, startPoint x: 467, startPoint y: 148, endPoint x: 868, endPoint y: 239, distance: 411.2
click at [1008, 140] on h2 "**********" at bounding box center [749, 87] width 562 height 105
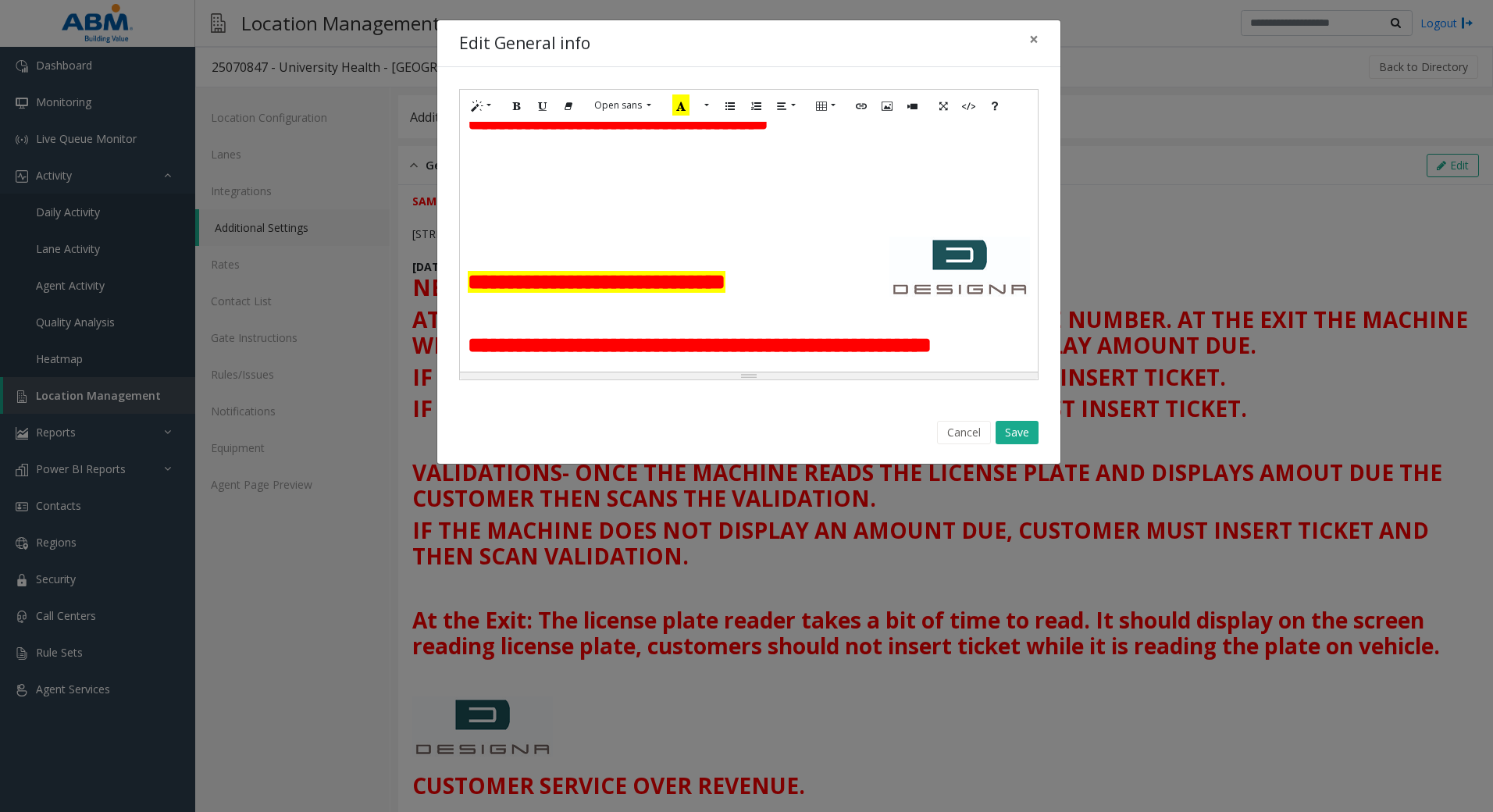
scroll to position [234, 0]
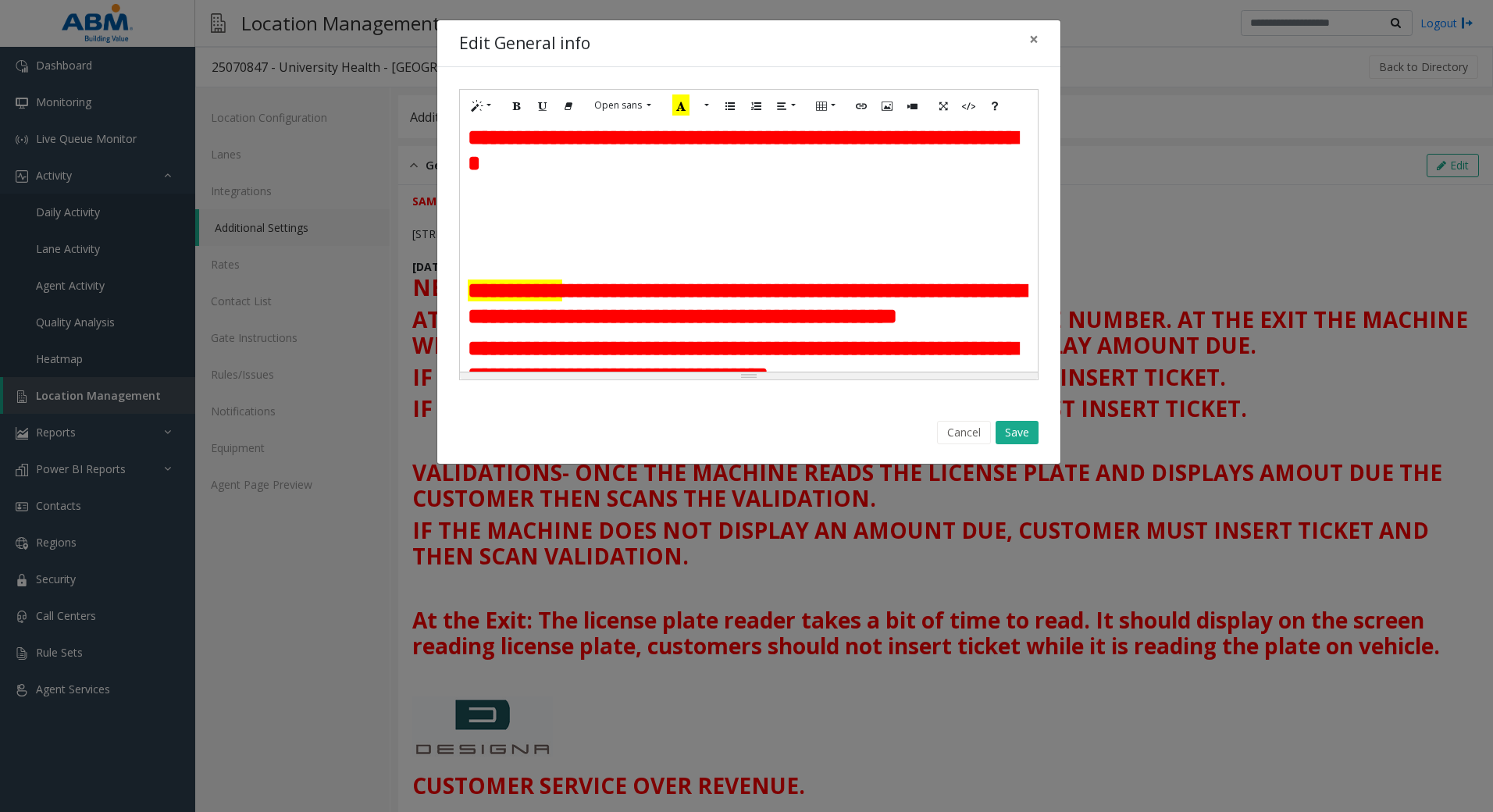
click at [565, 209] on h2 at bounding box center [749, 195] width 562 height 26
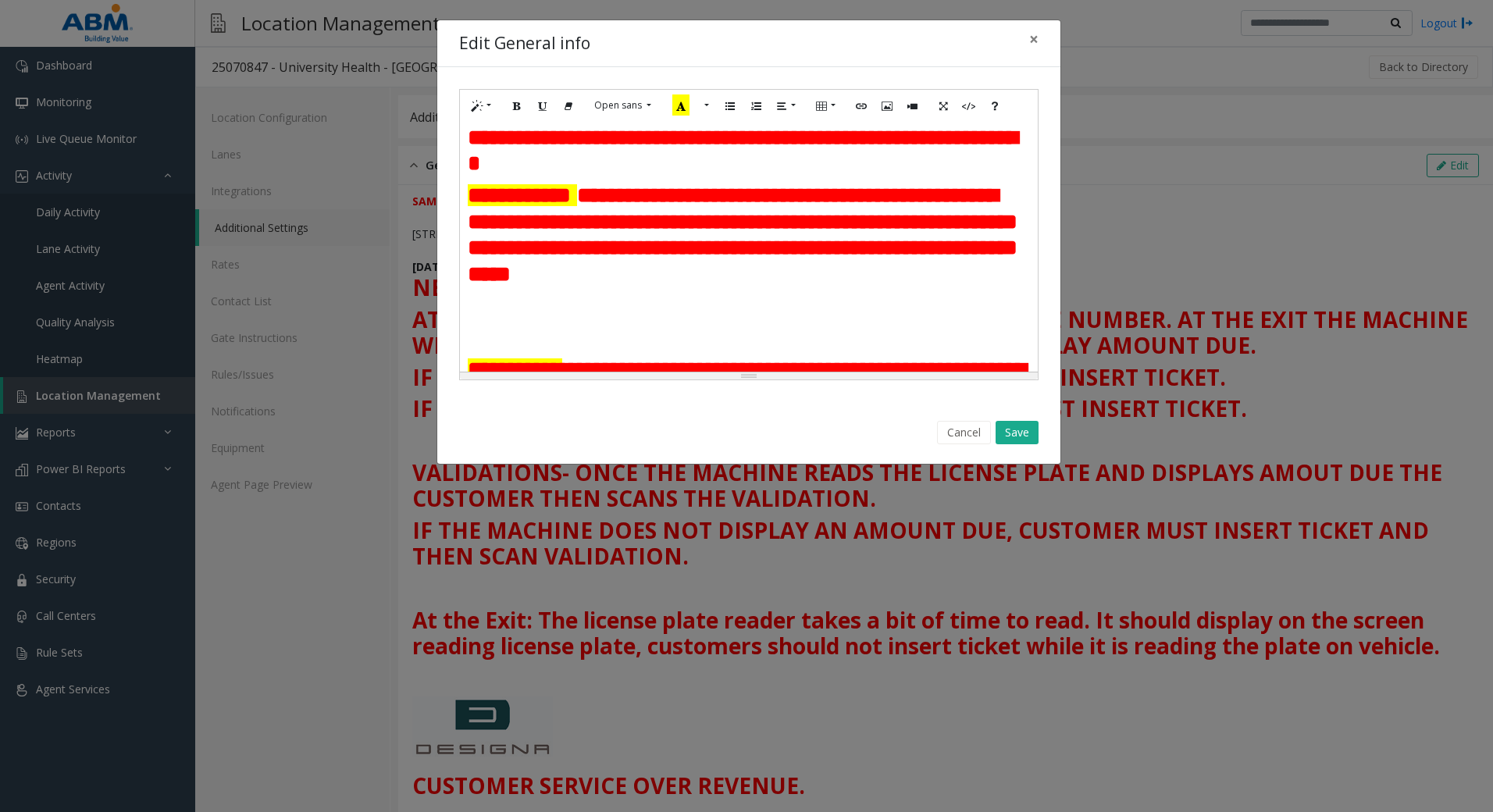
click at [466, 246] on div "**********" at bounding box center [748, 247] width 577 height 250
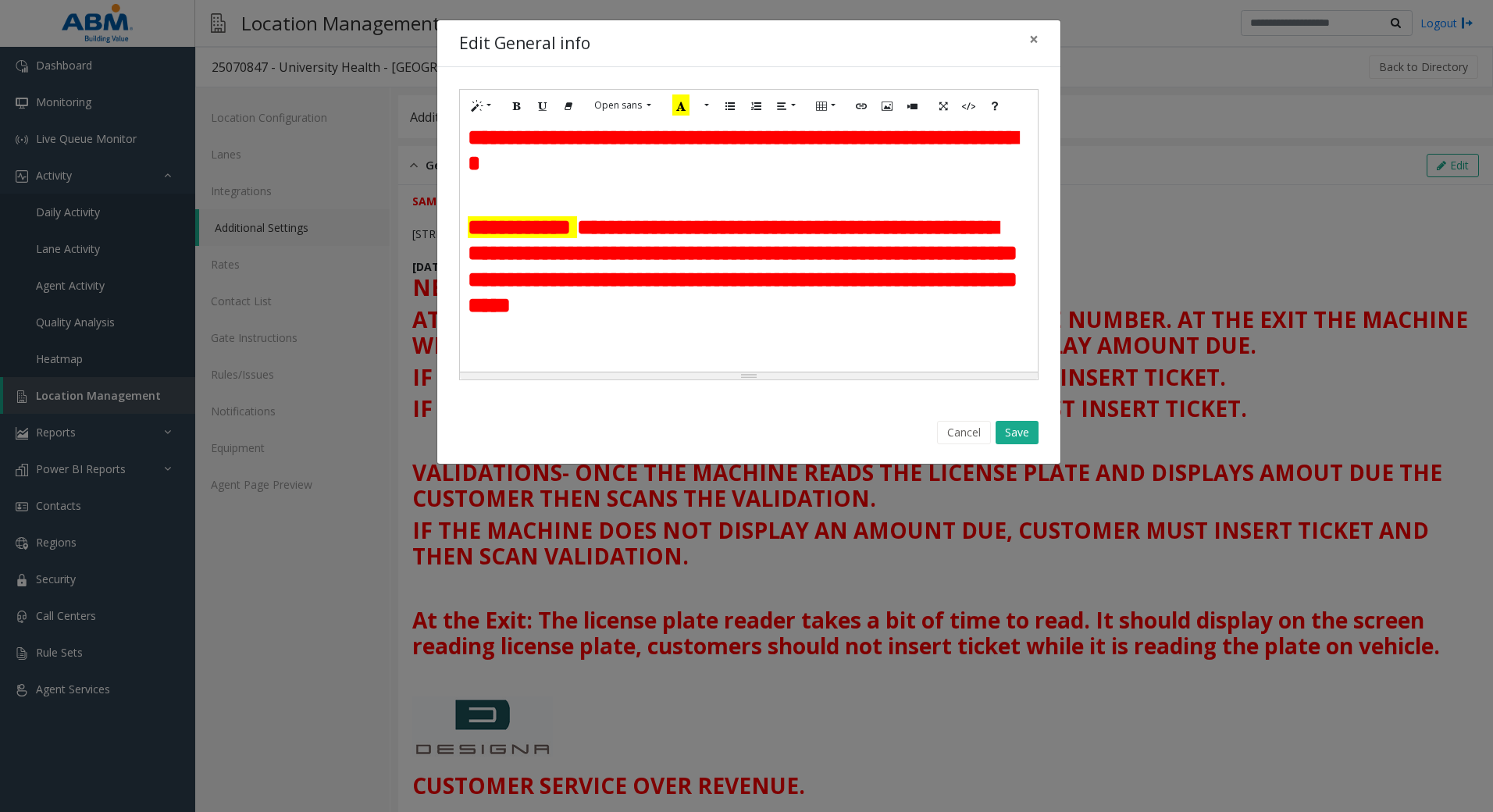
click at [533, 238] on font "**********" at bounding box center [519, 227] width 103 height 22
click at [544, 238] on font "**********" at bounding box center [519, 227] width 103 height 22
drag, startPoint x: 653, startPoint y: 282, endPoint x: 605, endPoint y: 281, distance: 48.0
click at [605, 281] on h2 "**********" at bounding box center [749, 267] width 562 height 105
click at [1019, 424] on button "Save" at bounding box center [1017, 432] width 43 height 23
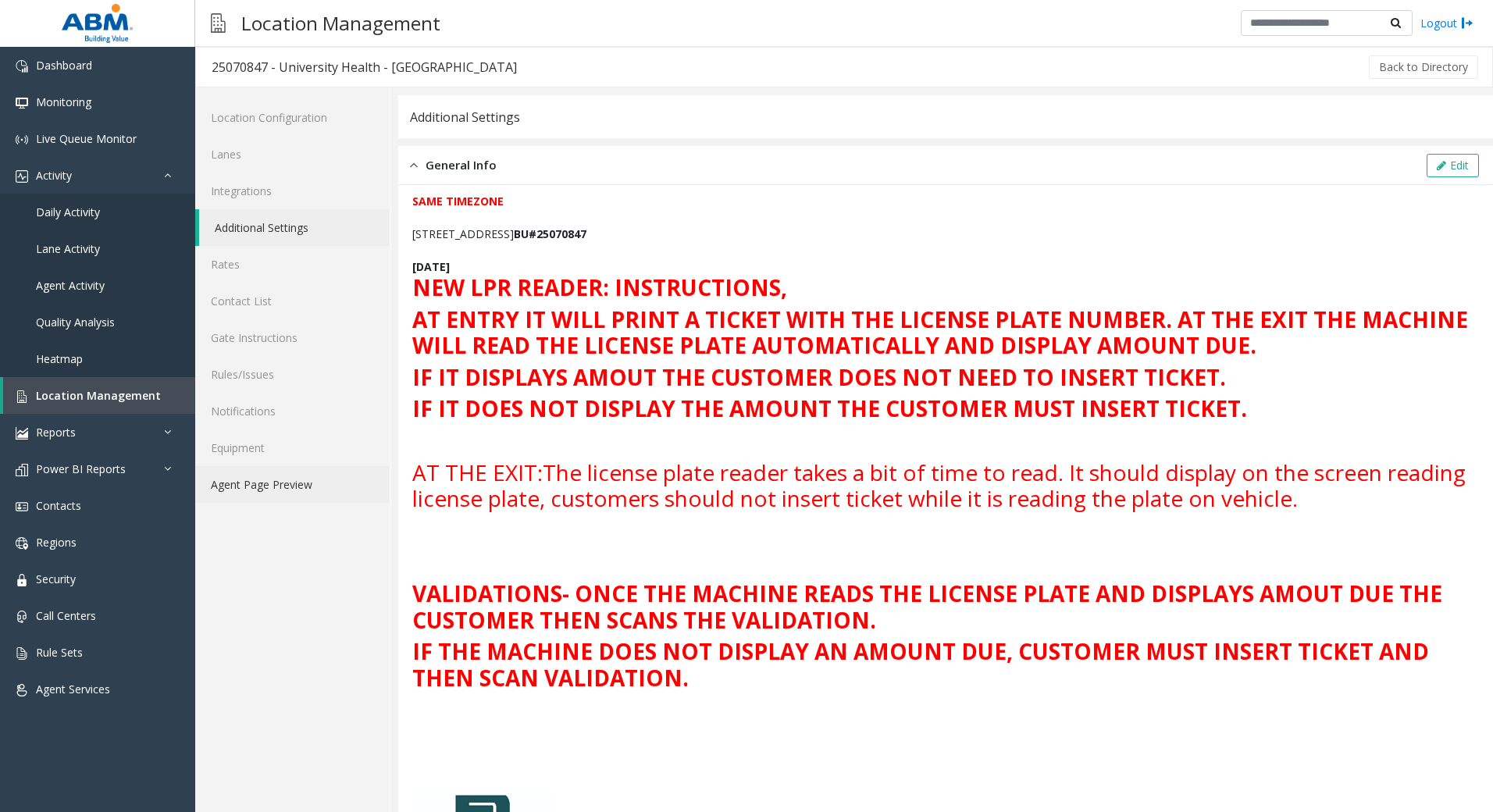
drag, startPoint x: 315, startPoint y: 498, endPoint x: 315, endPoint y: 533, distance: 35.0
click at [315, 498] on link "Agent Page Preview" at bounding box center [292, 484] width 195 height 37
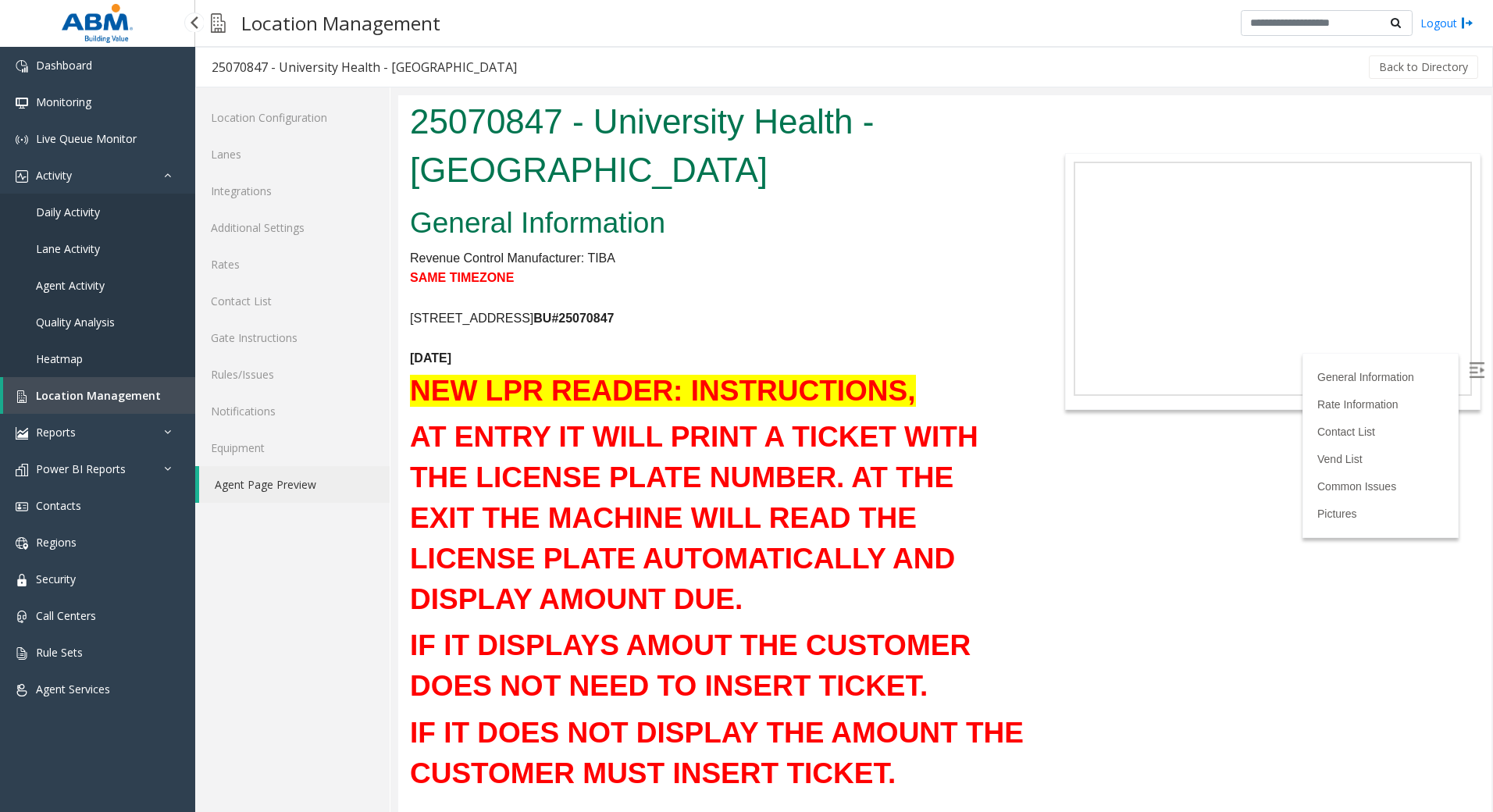
click at [87, 391] on span "Location Management" at bounding box center [99, 396] width 125 height 15
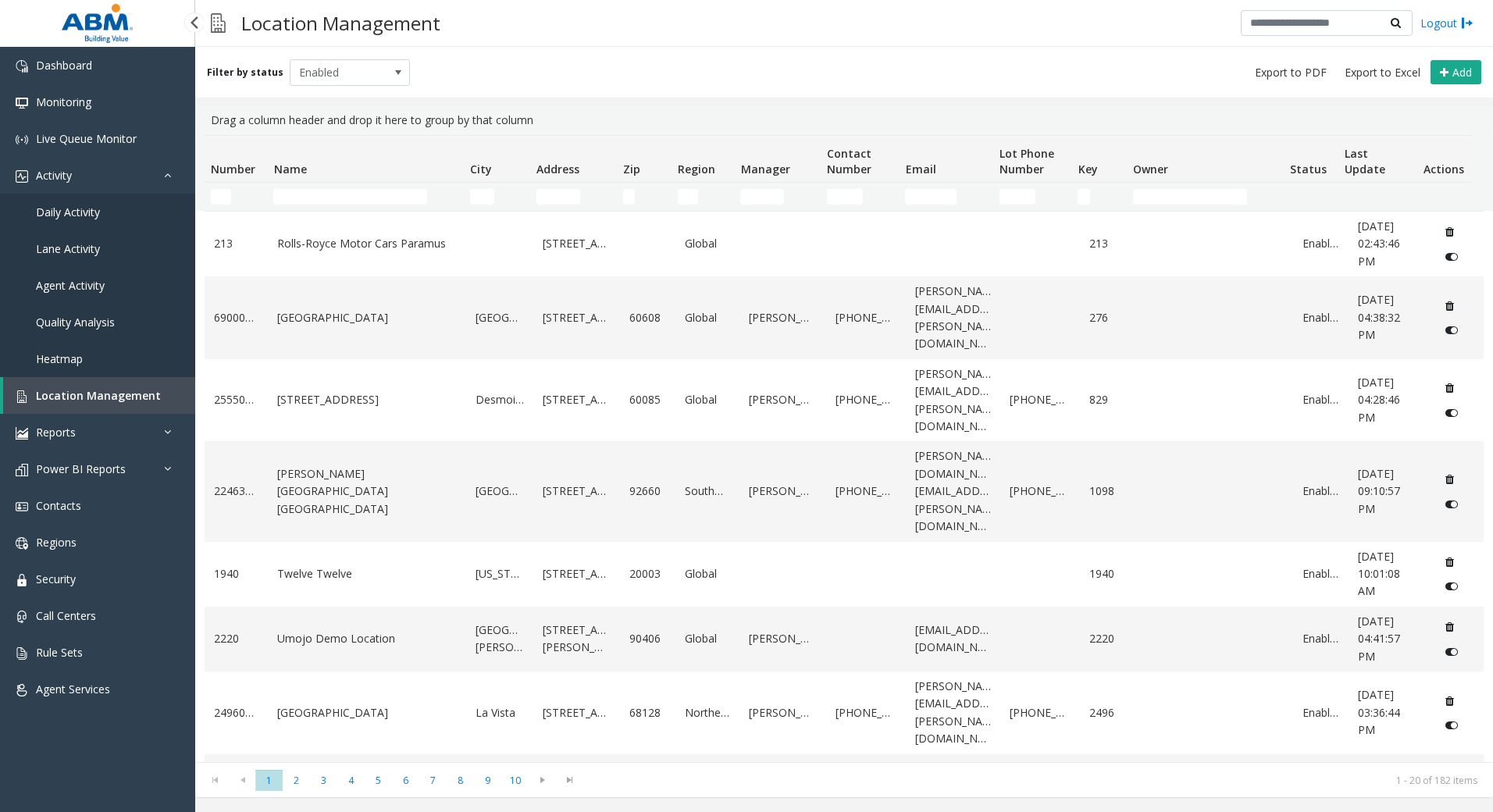
click at [82, 214] on span "Daily Activity" at bounding box center [68, 211] width 64 height 15
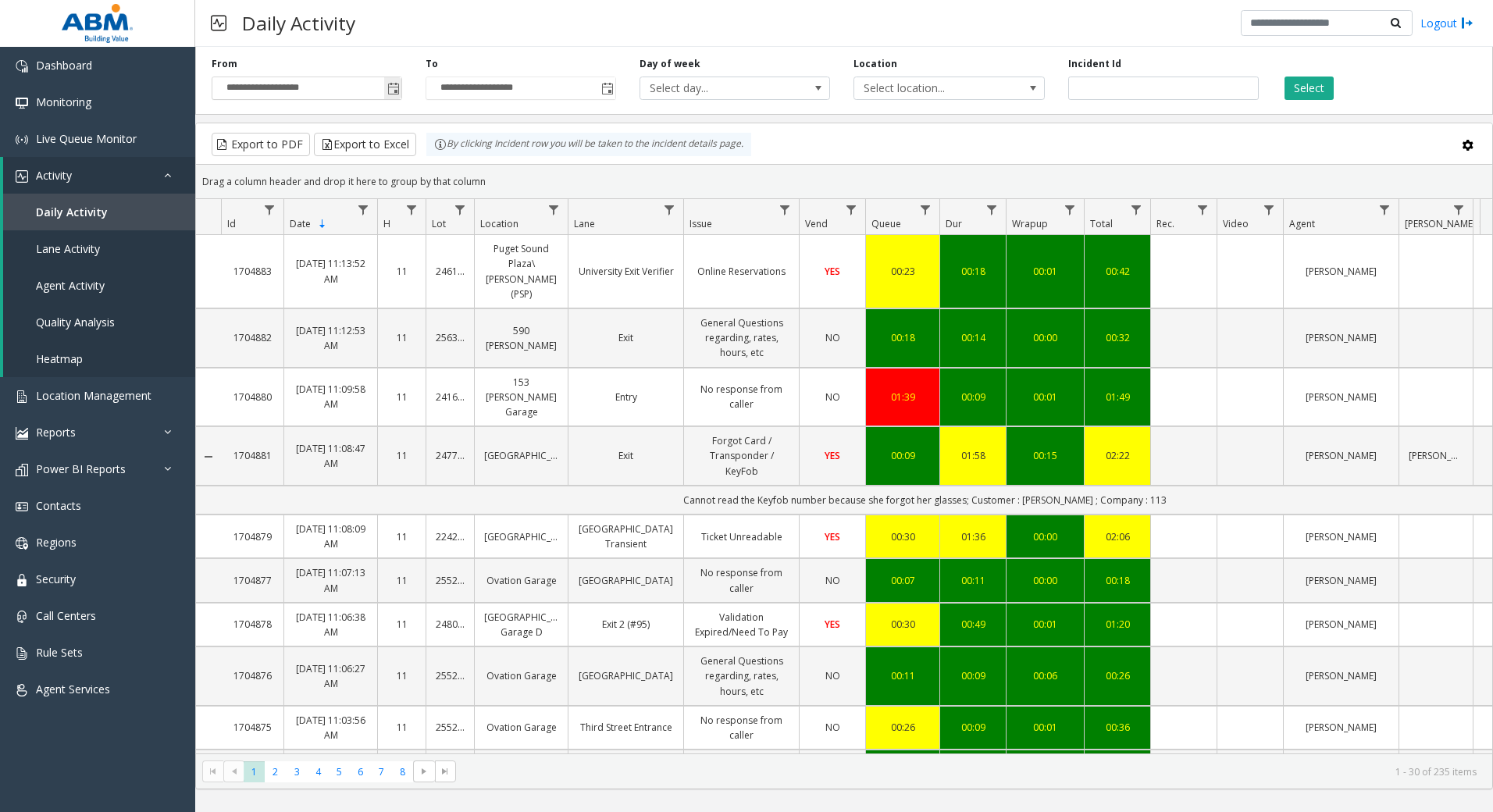
click at [389, 88] on span "Toggle popup" at bounding box center [394, 89] width 13 height 13
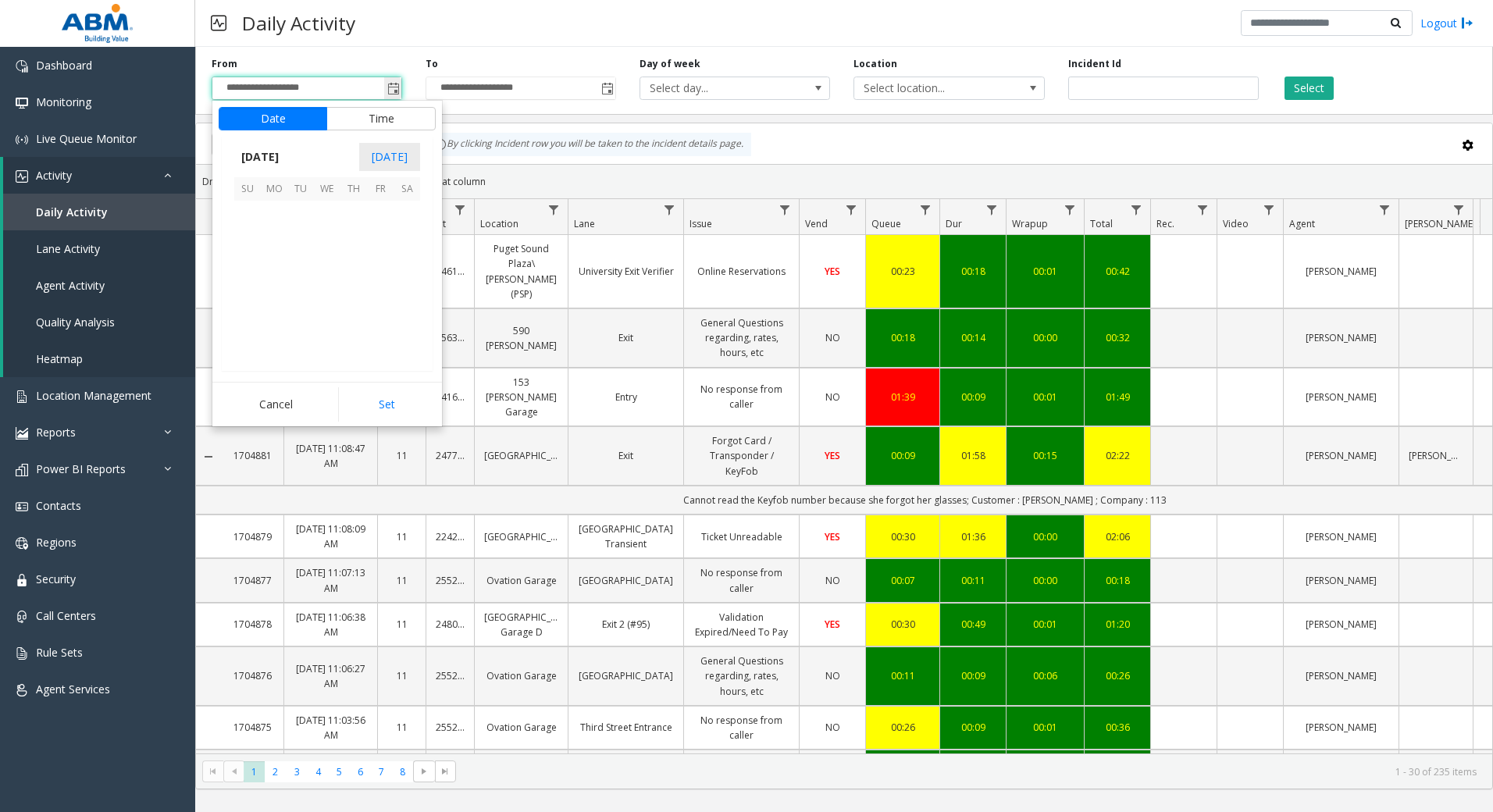
scroll to position [280400, 0]
click at [286, 162] on span "[DATE]" at bounding box center [260, 156] width 51 height 23
click at [239, 273] on span "Sep" at bounding box center [252, 264] width 38 height 38
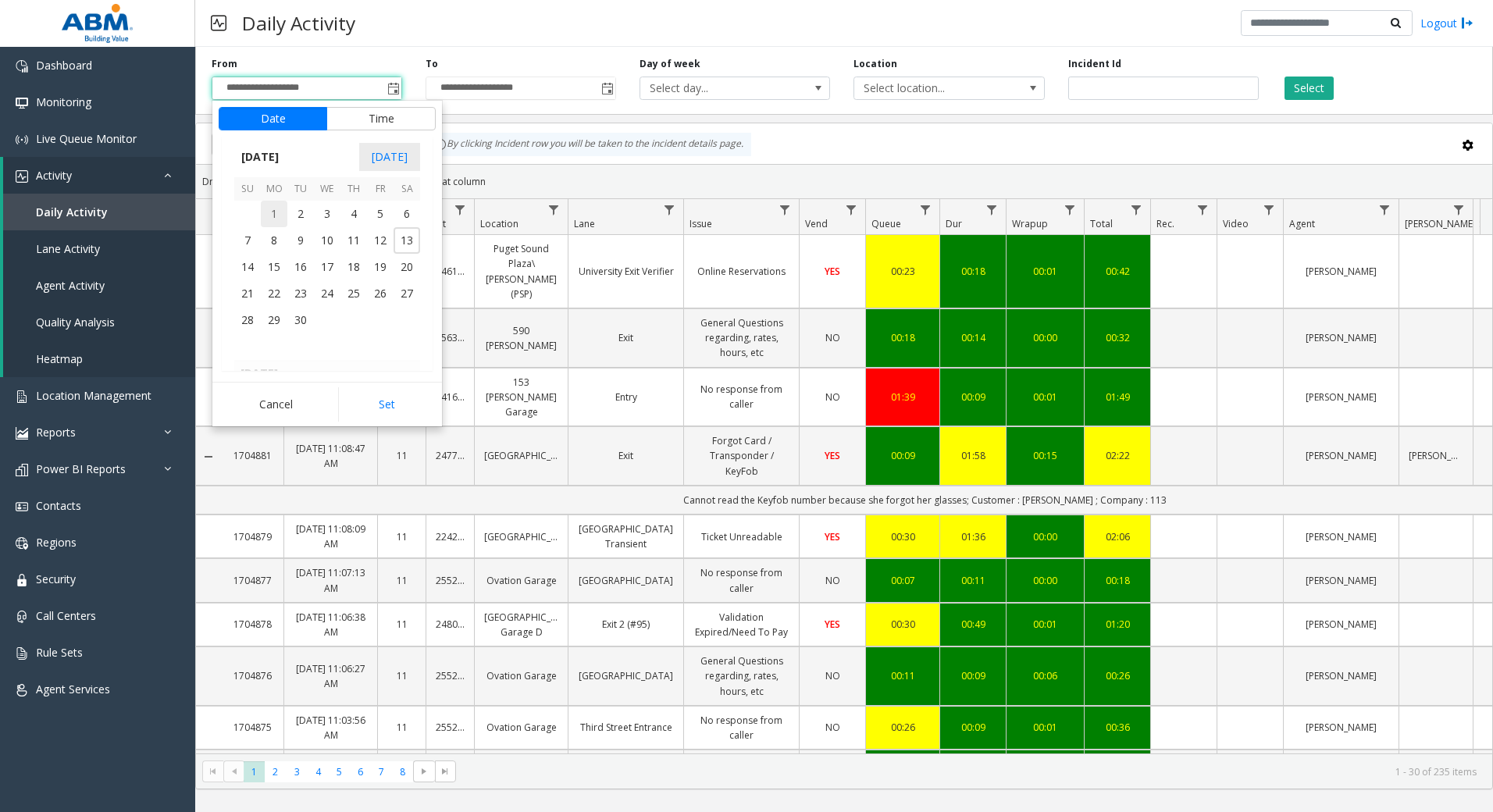
click at [268, 216] on span "1" at bounding box center [274, 214] width 26 height 26
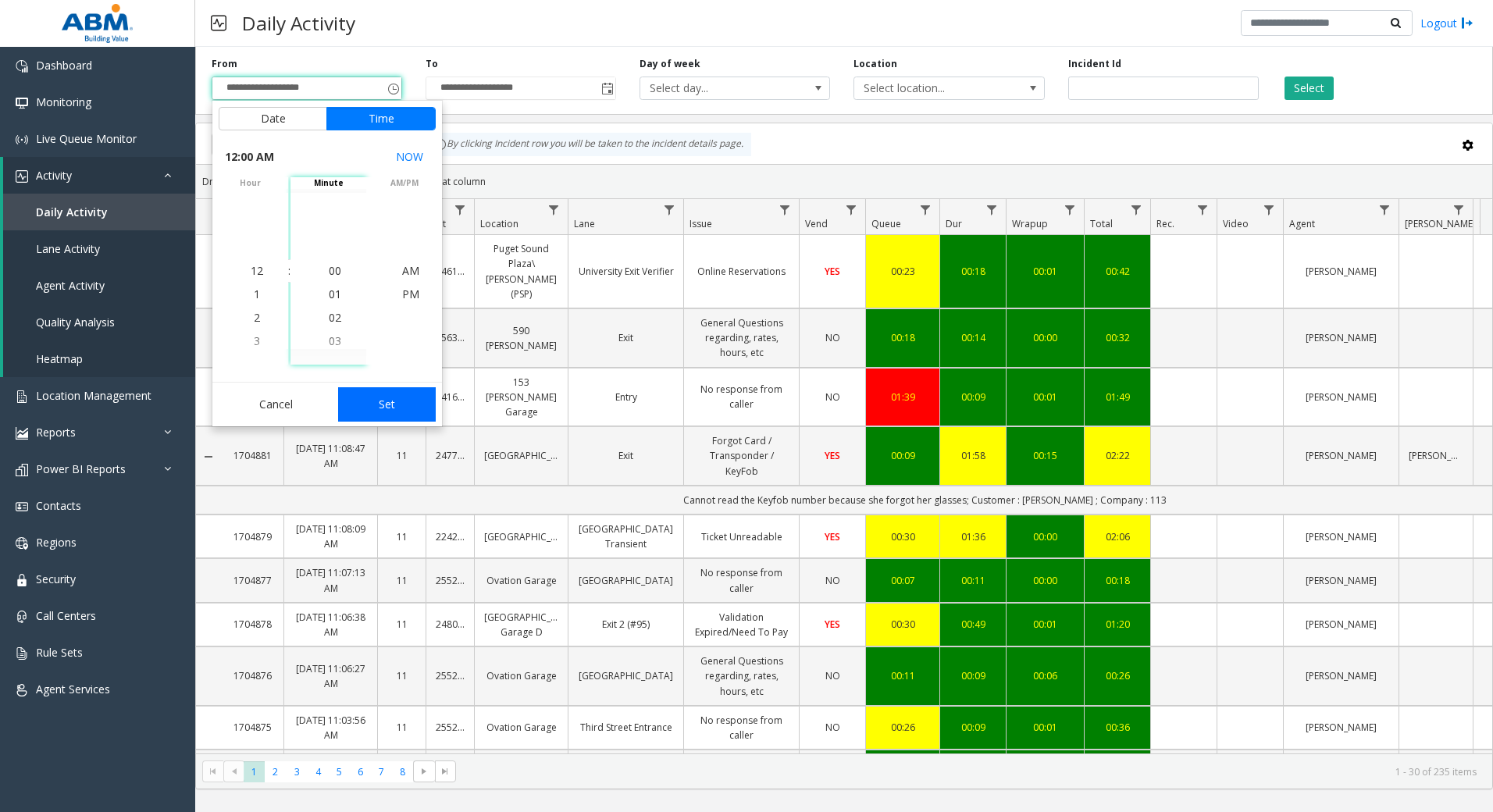
click at [405, 406] on button "Set" at bounding box center [387, 404] width 99 height 34
type input "**********"
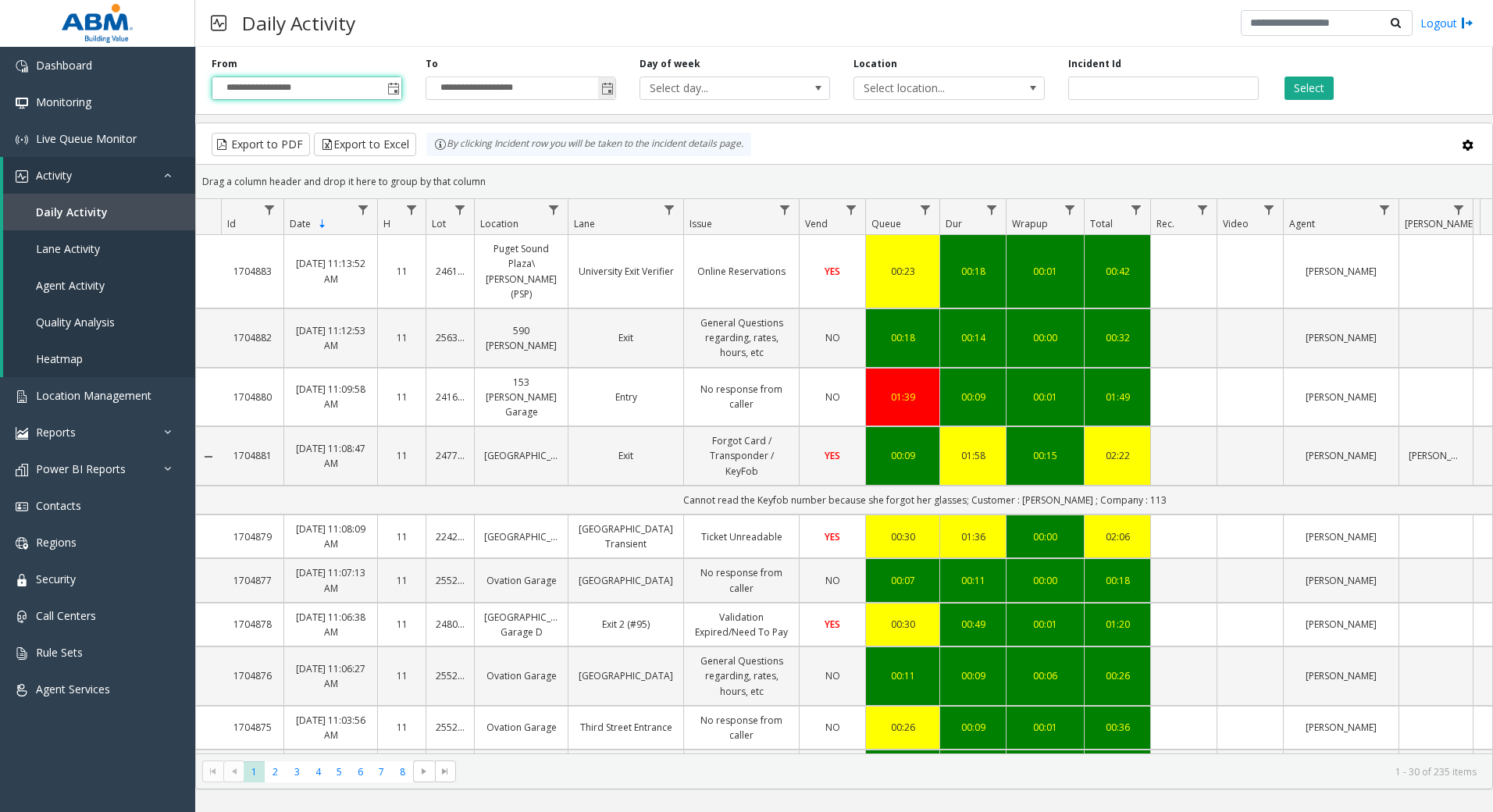
click at [603, 94] on span "Toggle popup" at bounding box center [608, 89] width 13 height 13
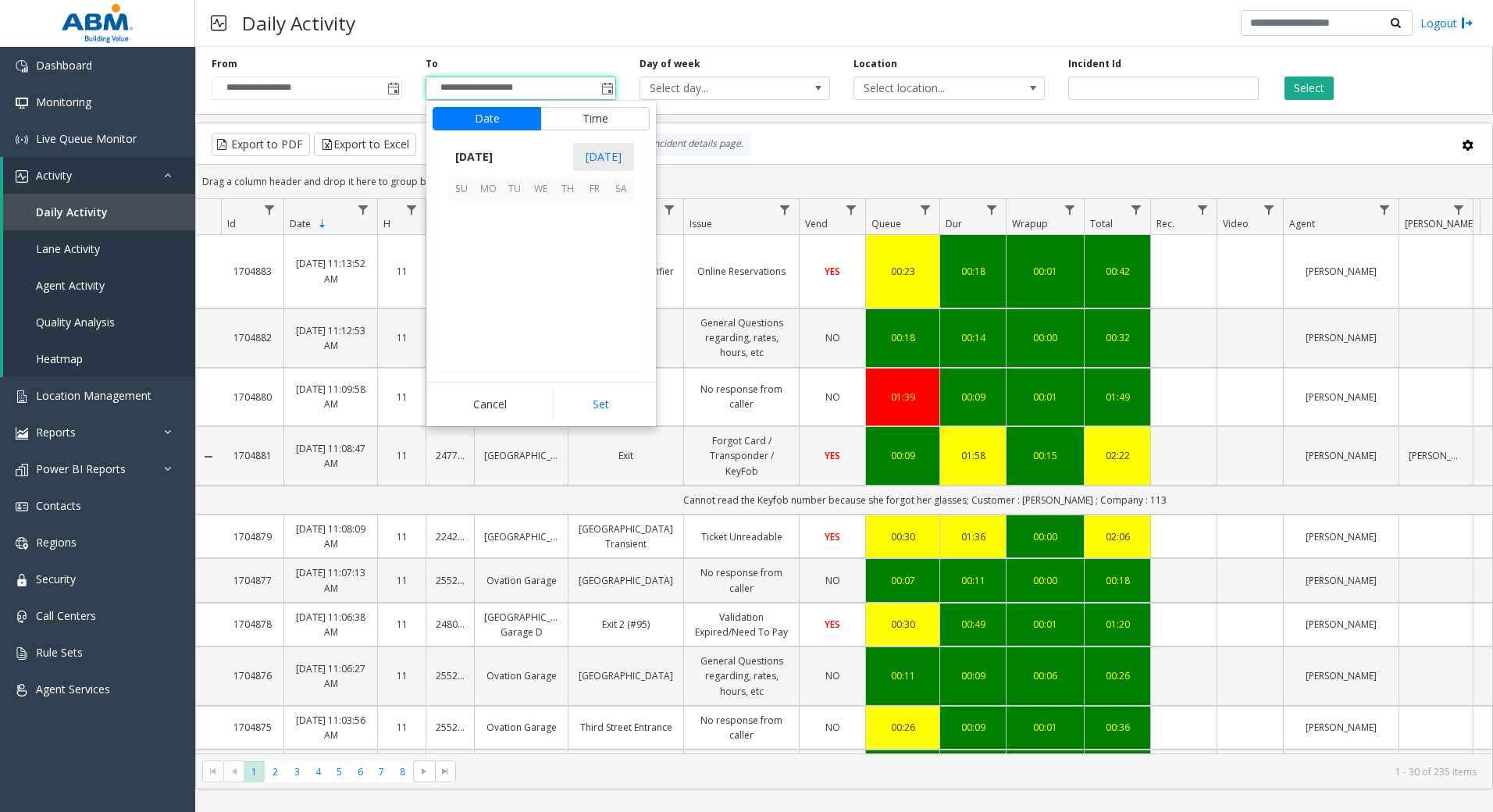
scroll to position [23, 0]
click at [486, 153] on span "[DATE]" at bounding box center [474, 156] width 51 height 23
click at [454, 263] on span "Sep" at bounding box center [467, 264] width 38 height 38
click at [515, 323] on span "30" at bounding box center [514, 320] width 26 height 26
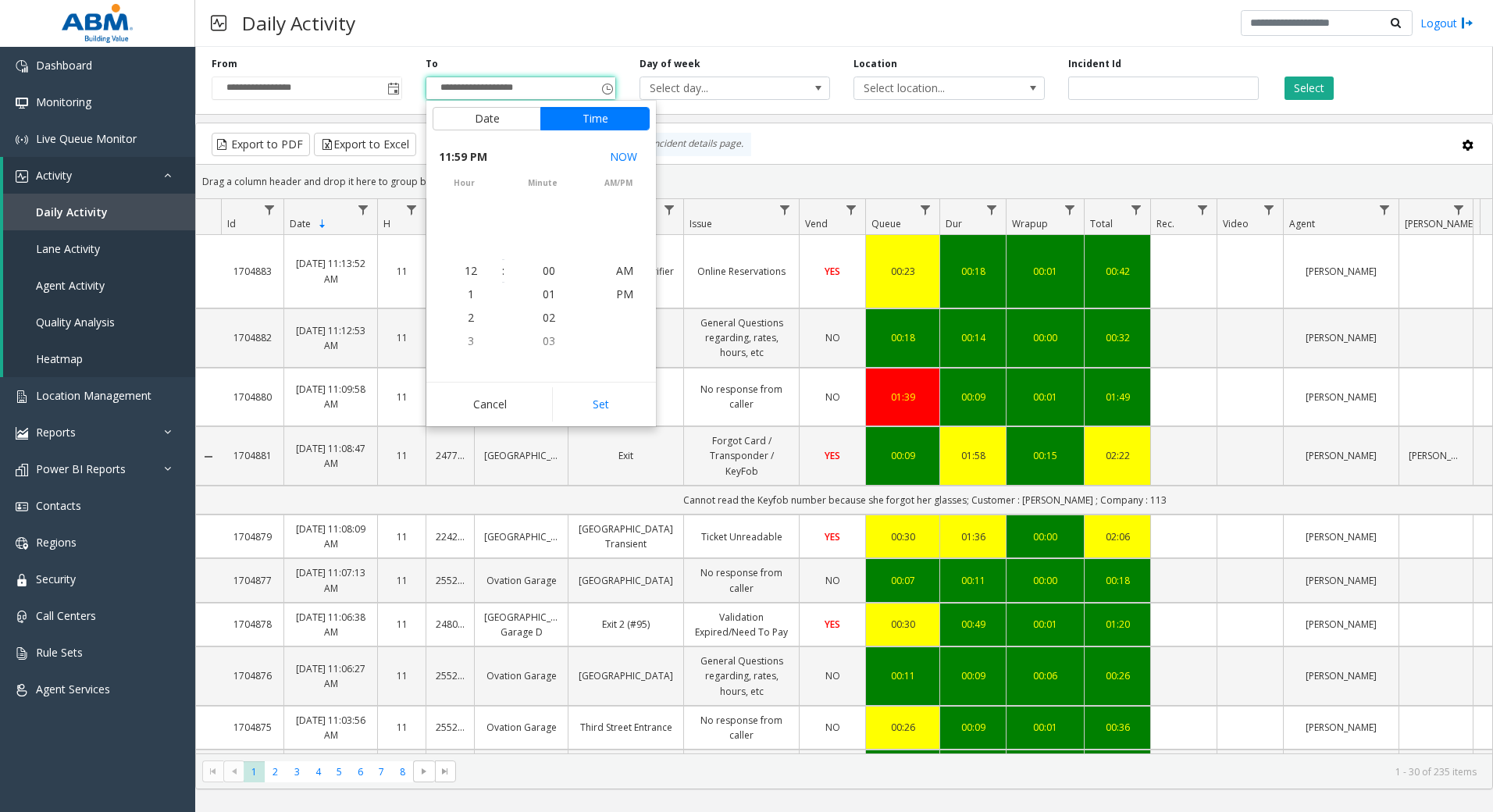
scroll to position [23, 0]
click at [632, 408] on button "Set" at bounding box center [601, 404] width 99 height 34
type input "**********"
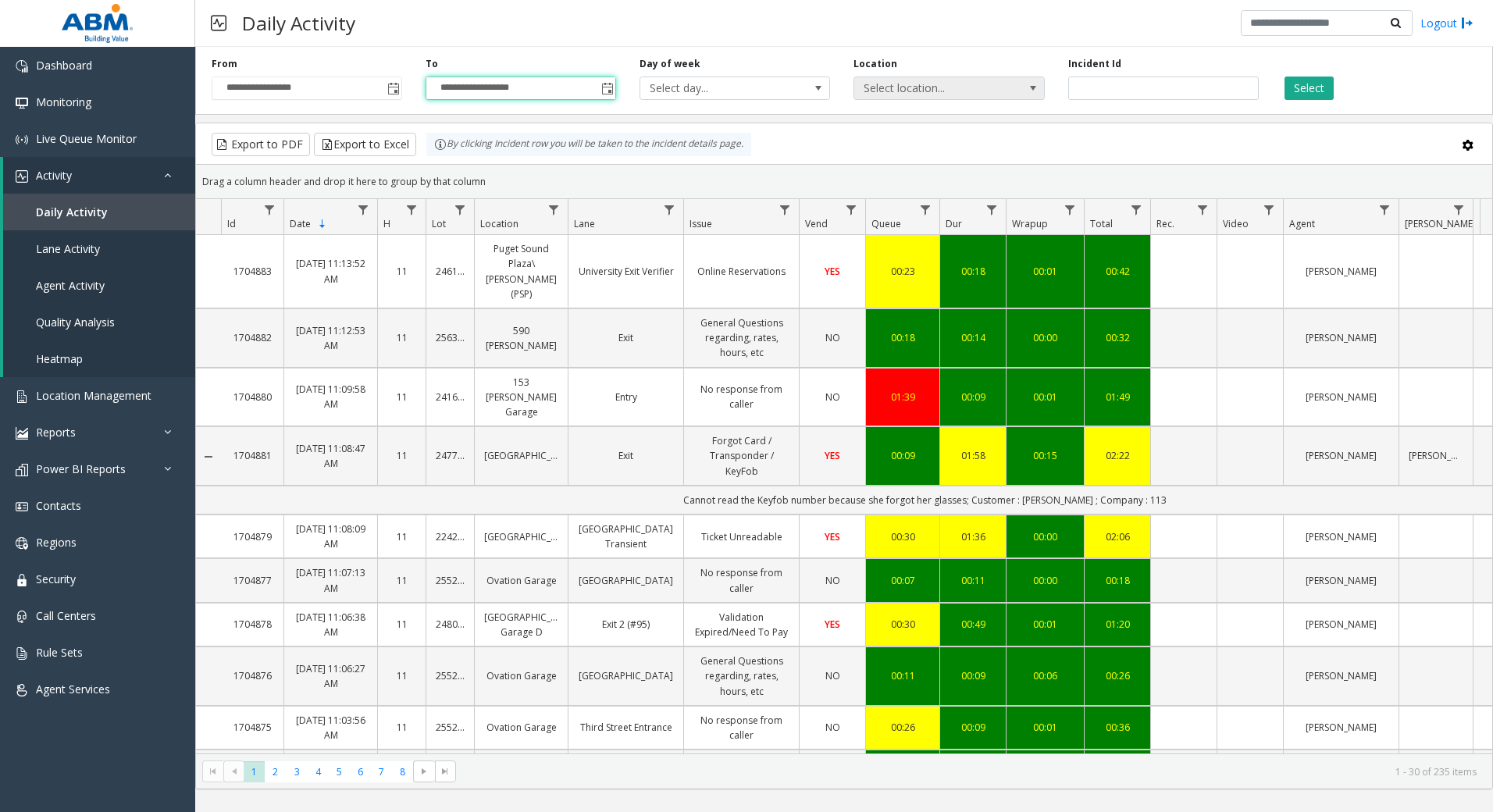
click at [987, 94] on span "Select location..." at bounding box center [930, 88] width 151 height 22
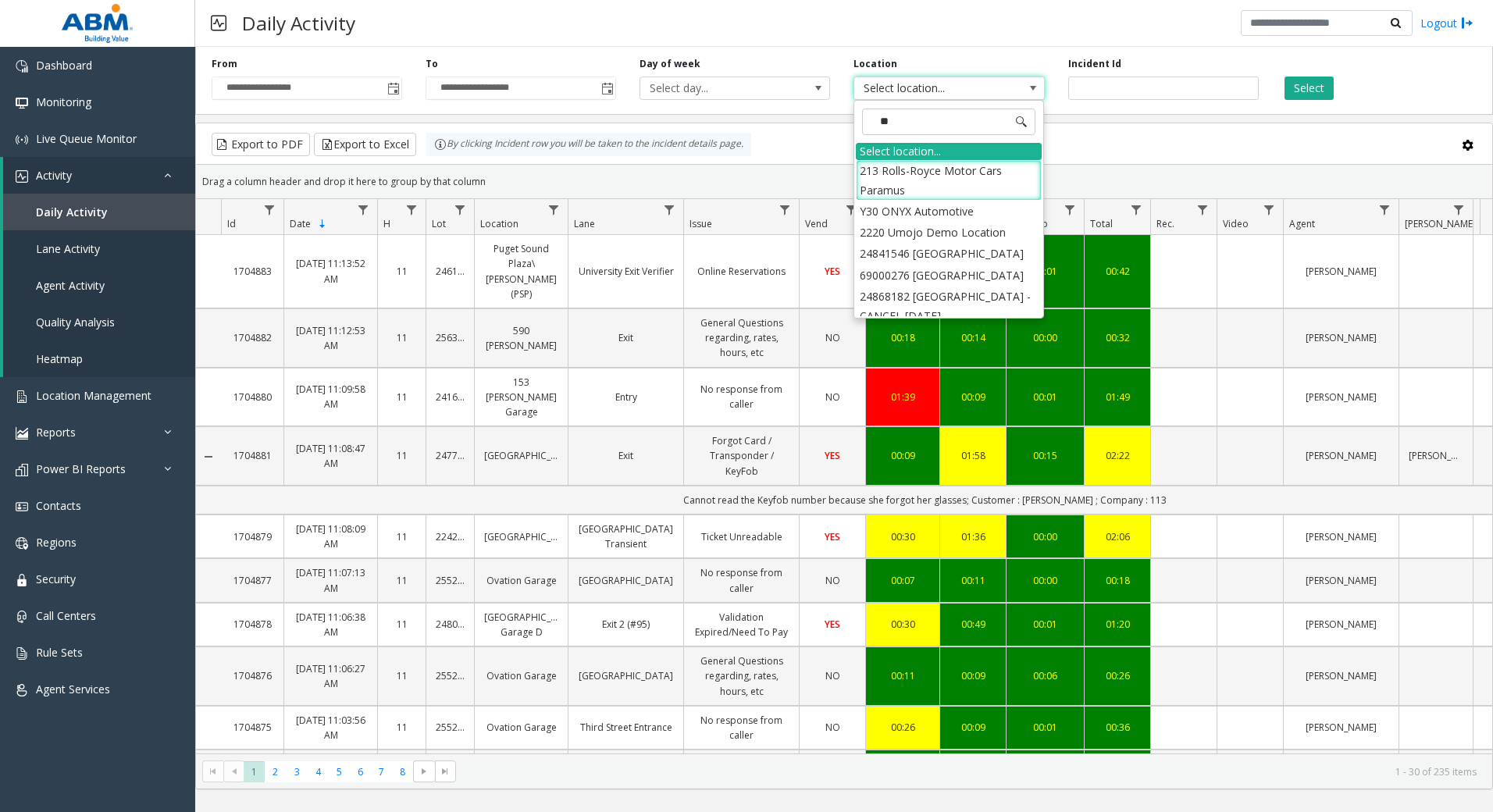
type input "*"
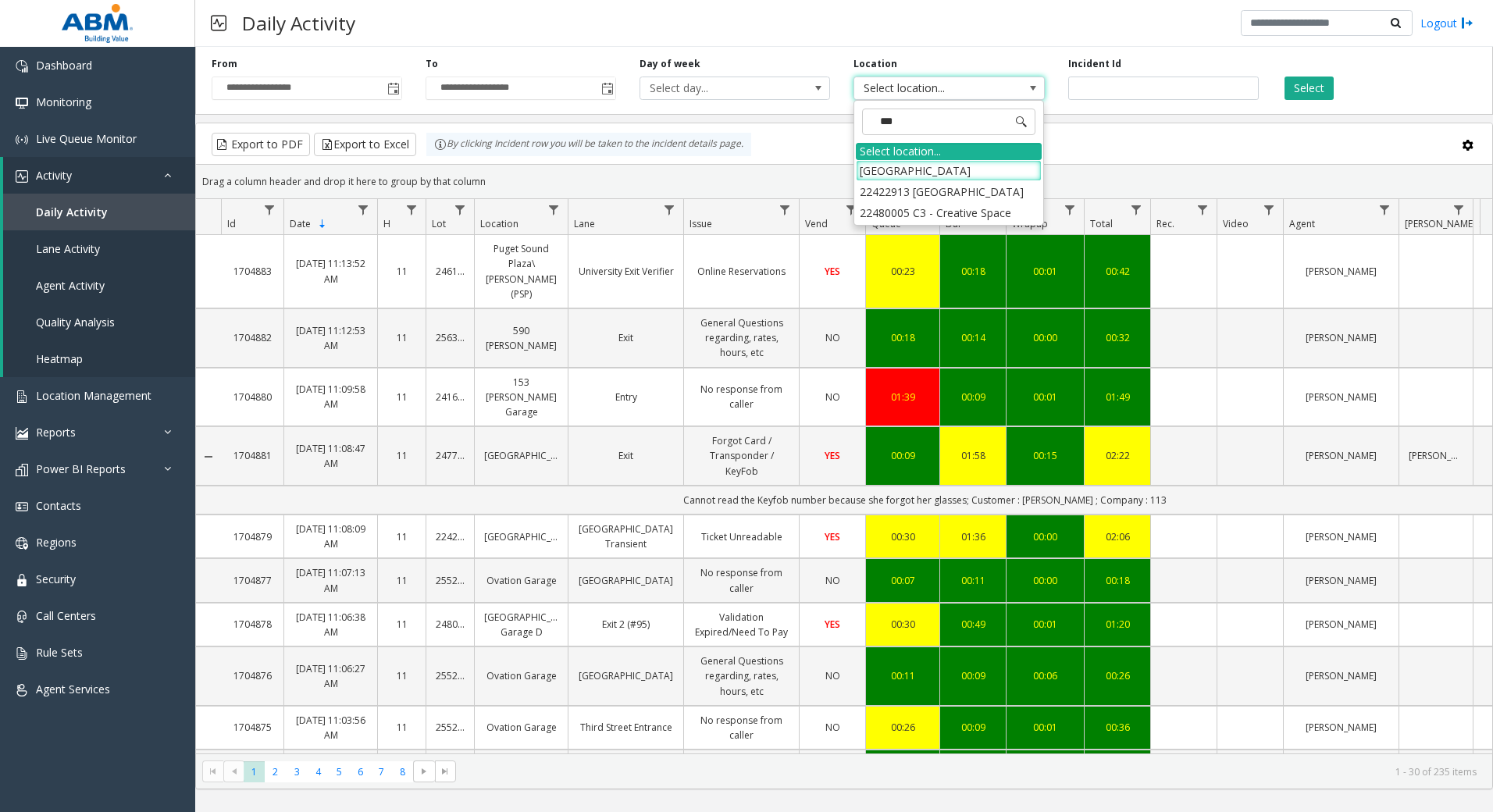
type input "****"
click at [976, 199] on li "22422913 [GEOGRAPHIC_DATA]" at bounding box center [949, 191] width 186 height 21
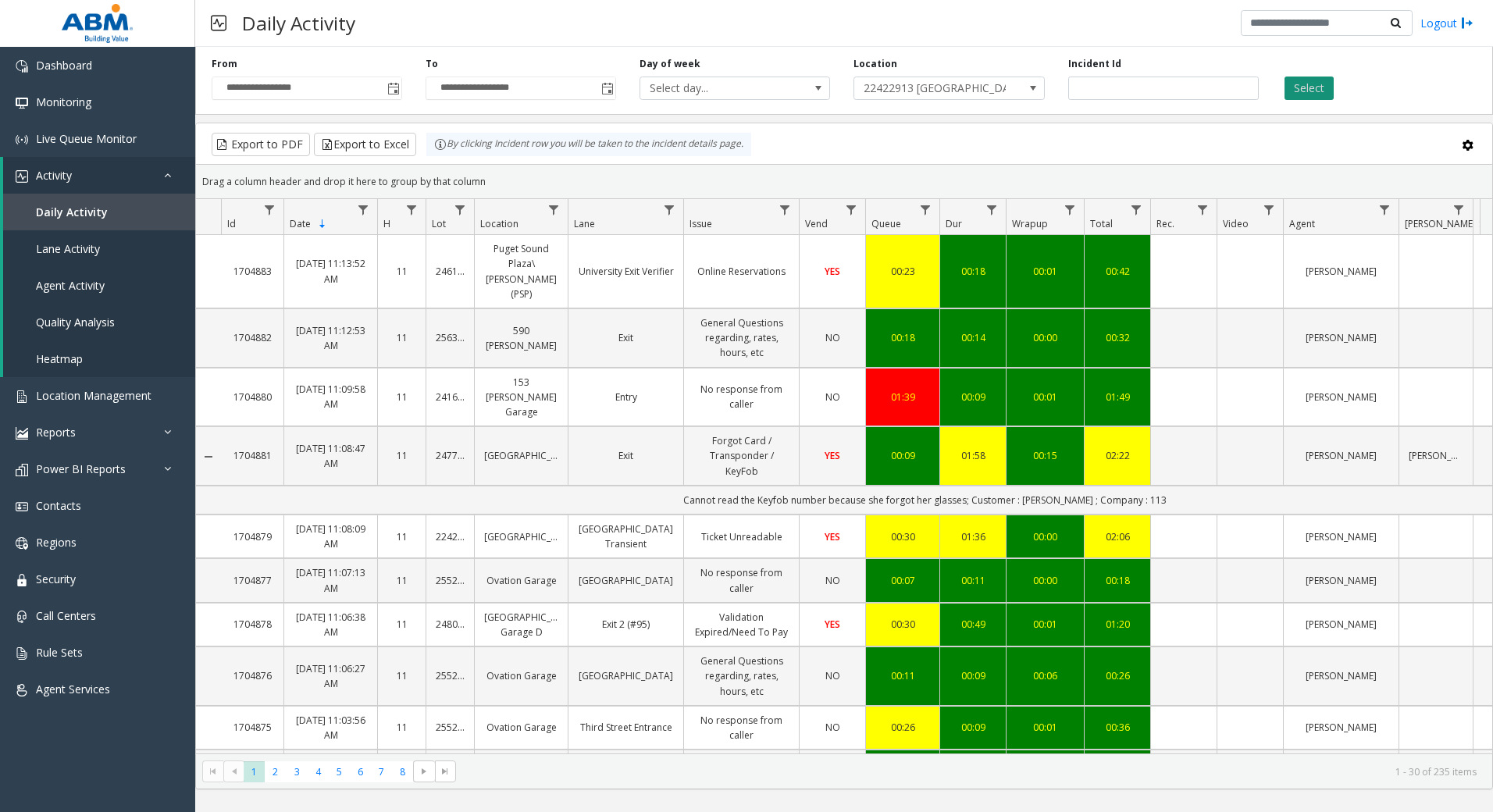
click at [1314, 93] on button "Select" at bounding box center [1309, 88] width 49 height 23
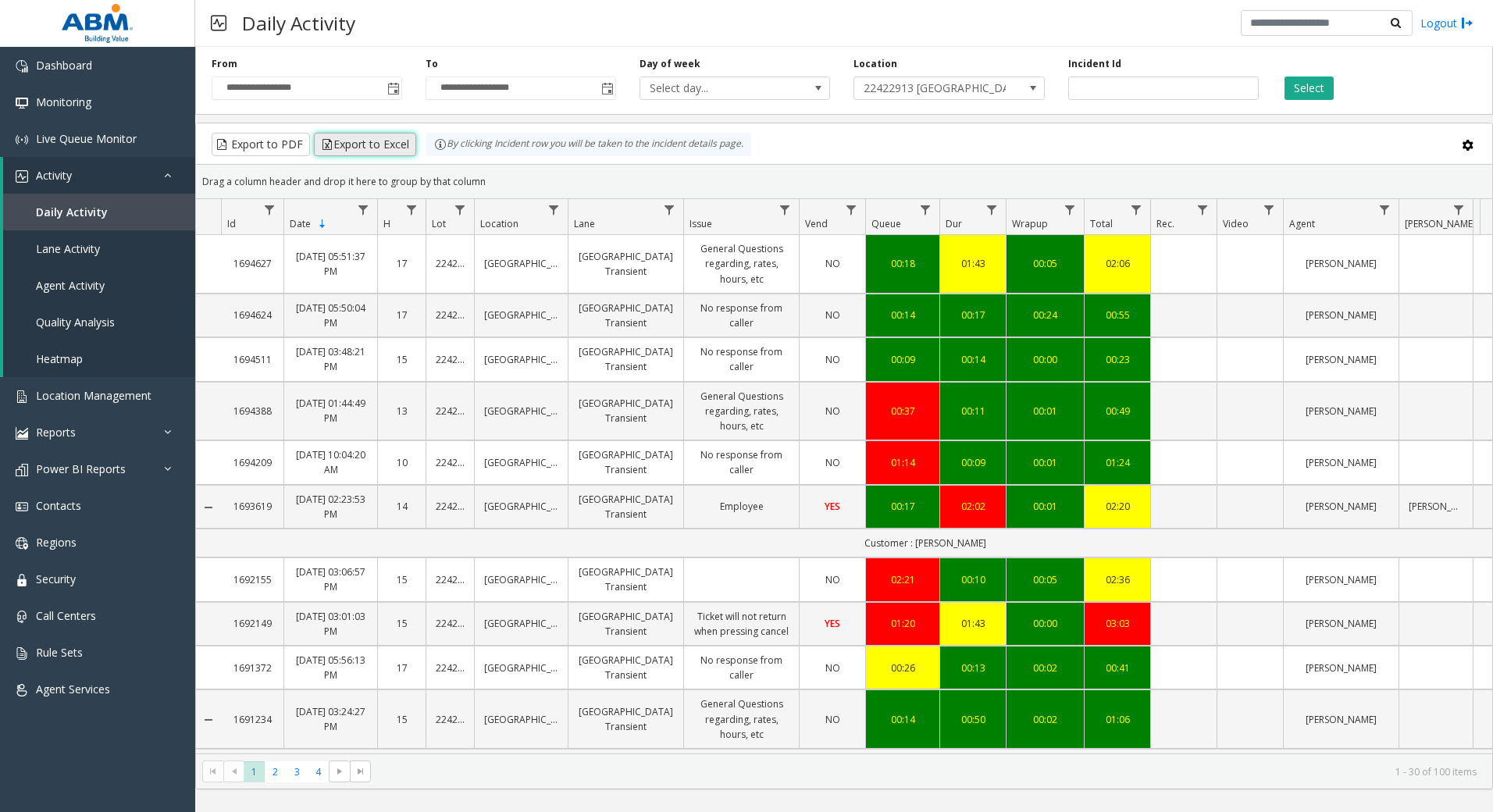
click at [382, 149] on button "Export to Excel" at bounding box center [365, 144] width 103 height 23
click at [952, 139] on div "Export to PDF Export to Excel By clicking Incident row you will be taken to the…" at bounding box center [843, 144] width 1270 height 23
click at [394, 85] on span "Toggle popup" at bounding box center [394, 89] width 13 height 13
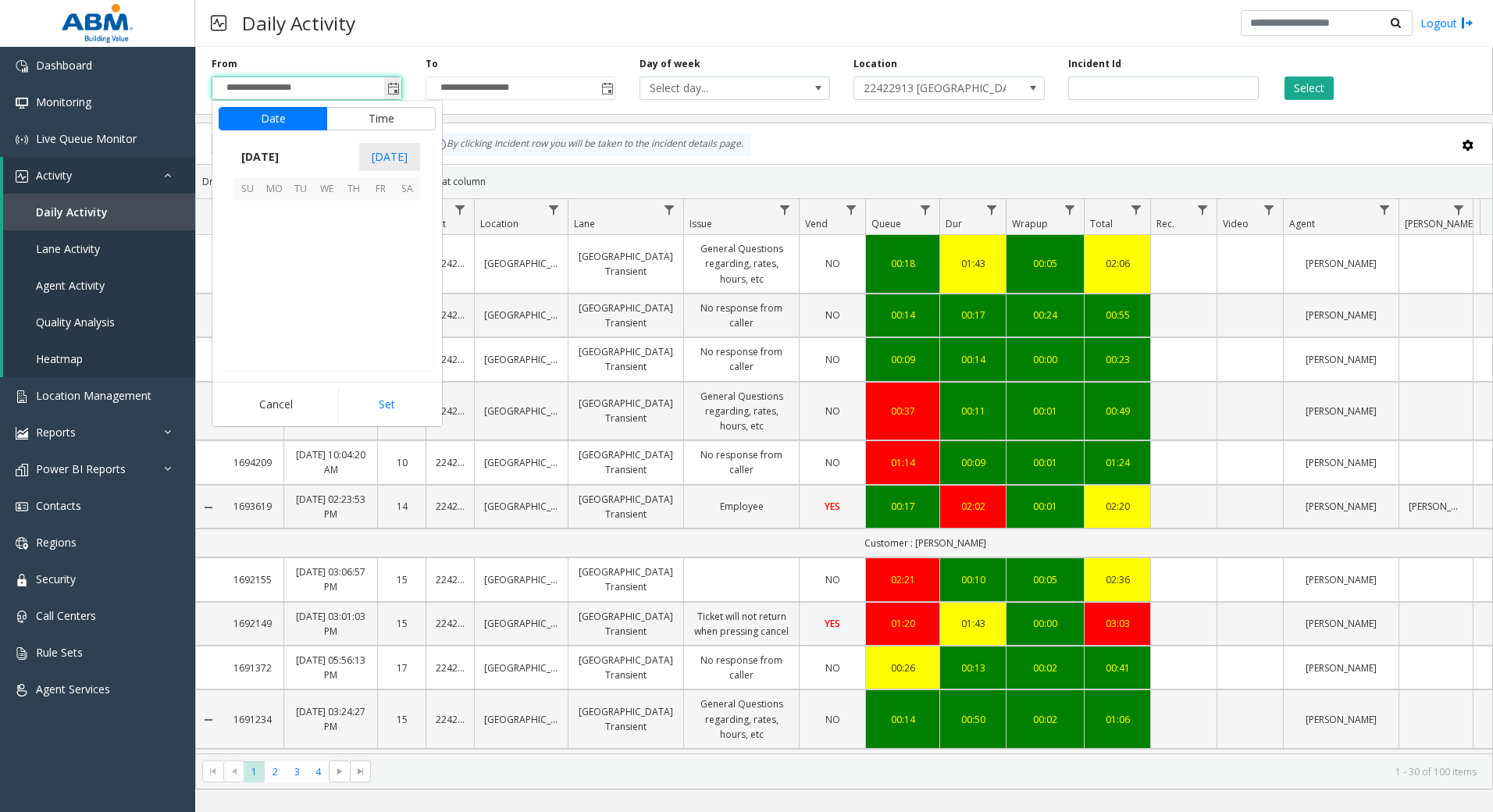
scroll to position [280400, 0]
click at [286, 157] on span "[DATE]" at bounding box center [260, 156] width 51 height 23
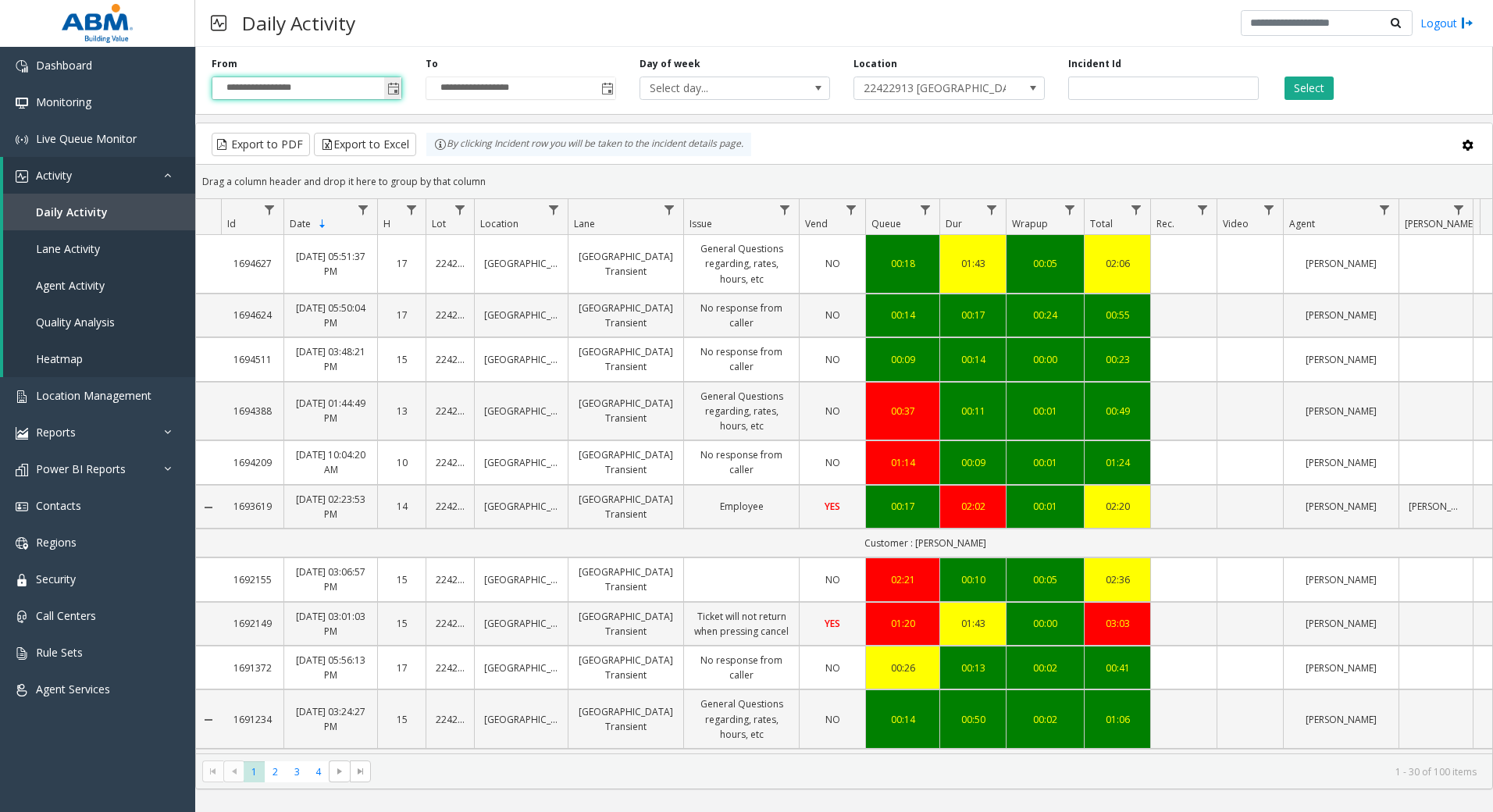
click at [393, 95] on span "Toggle popup" at bounding box center [394, 89] width 13 height 13
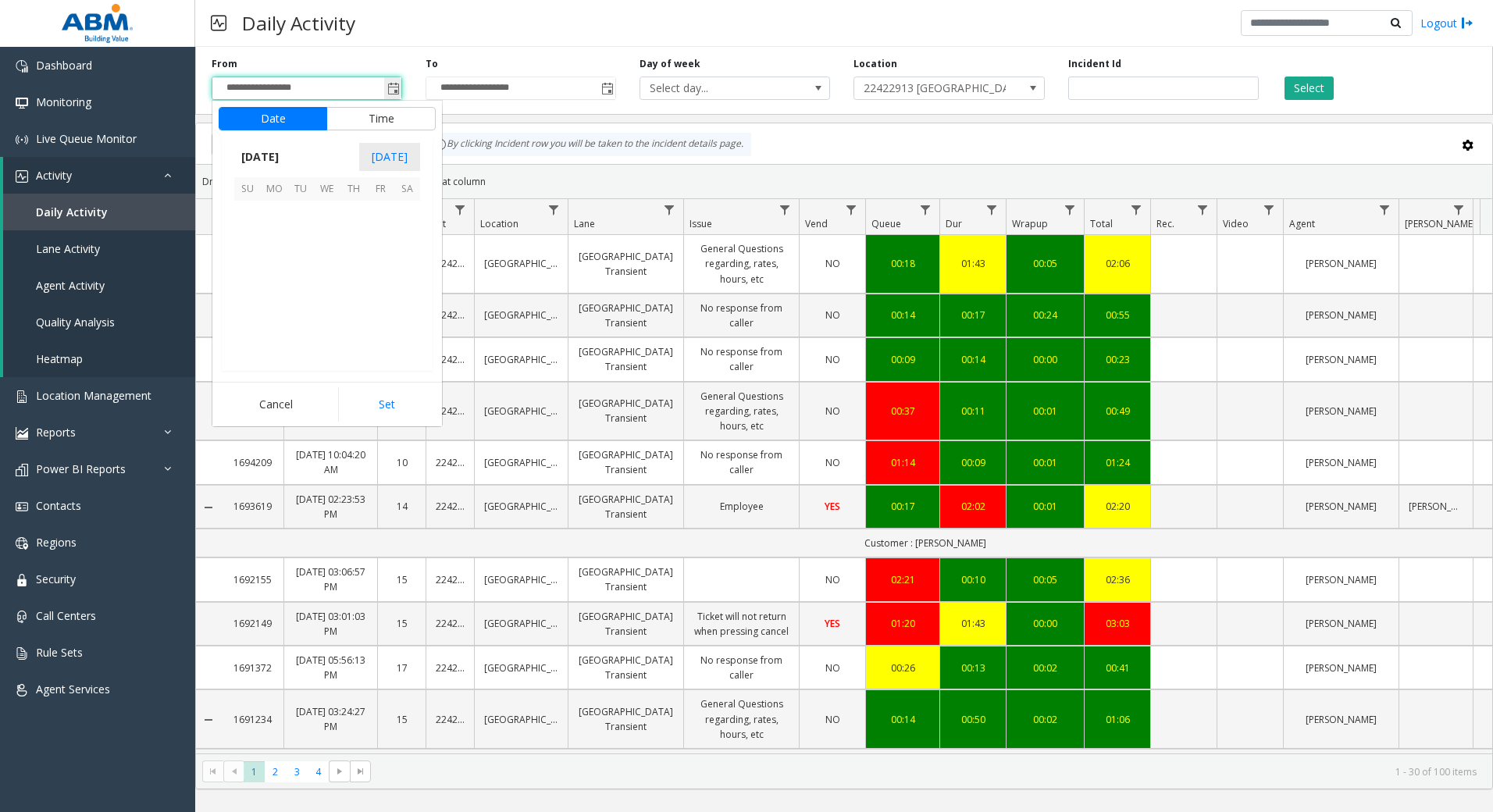
scroll to position [280400, 0]
click at [271, 265] on span "13" at bounding box center [274, 267] width 26 height 26
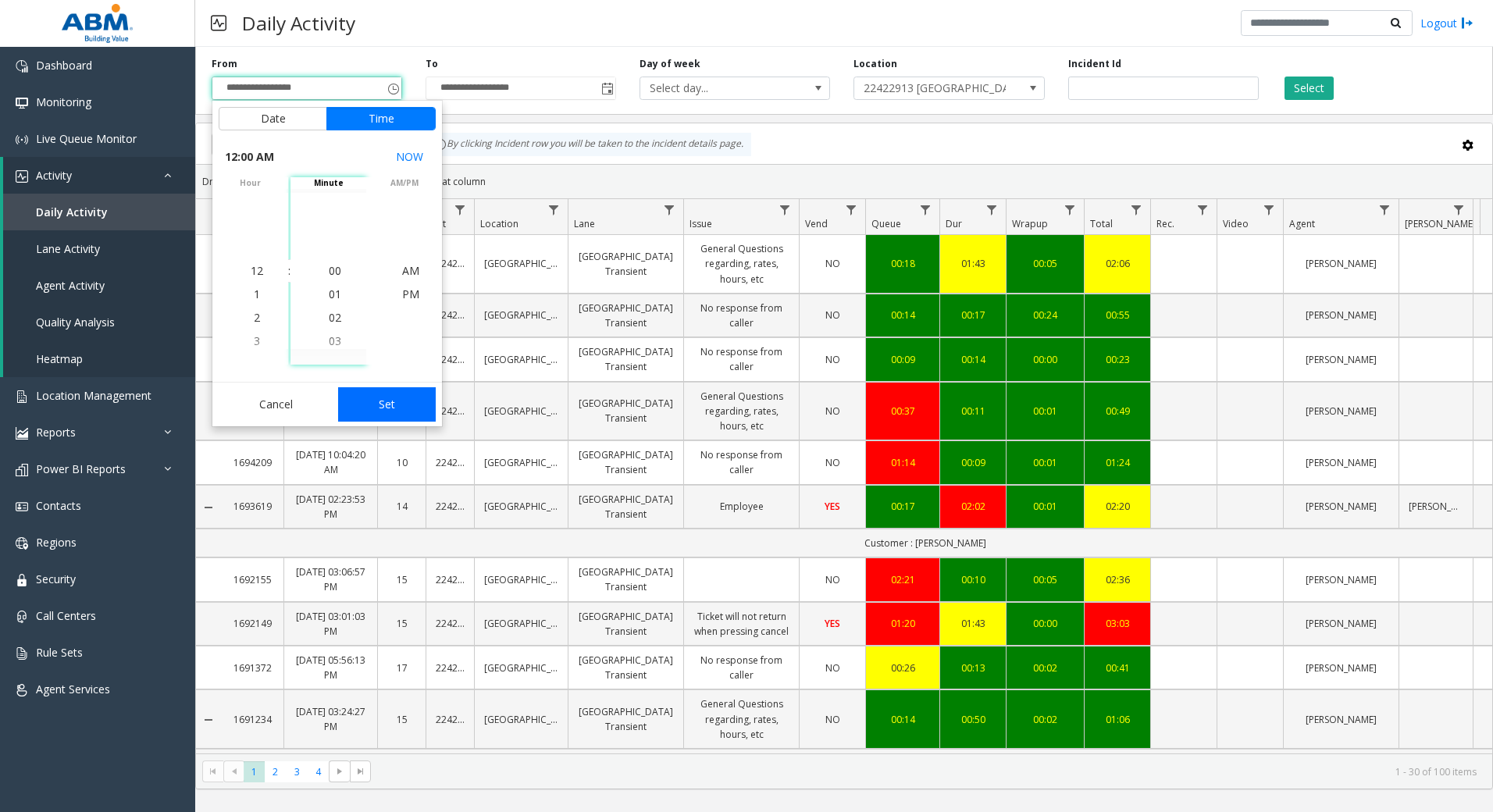
click at [405, 412] on button "Set" at bounding box center [387, 404] width 99 height 34
type input "**********"
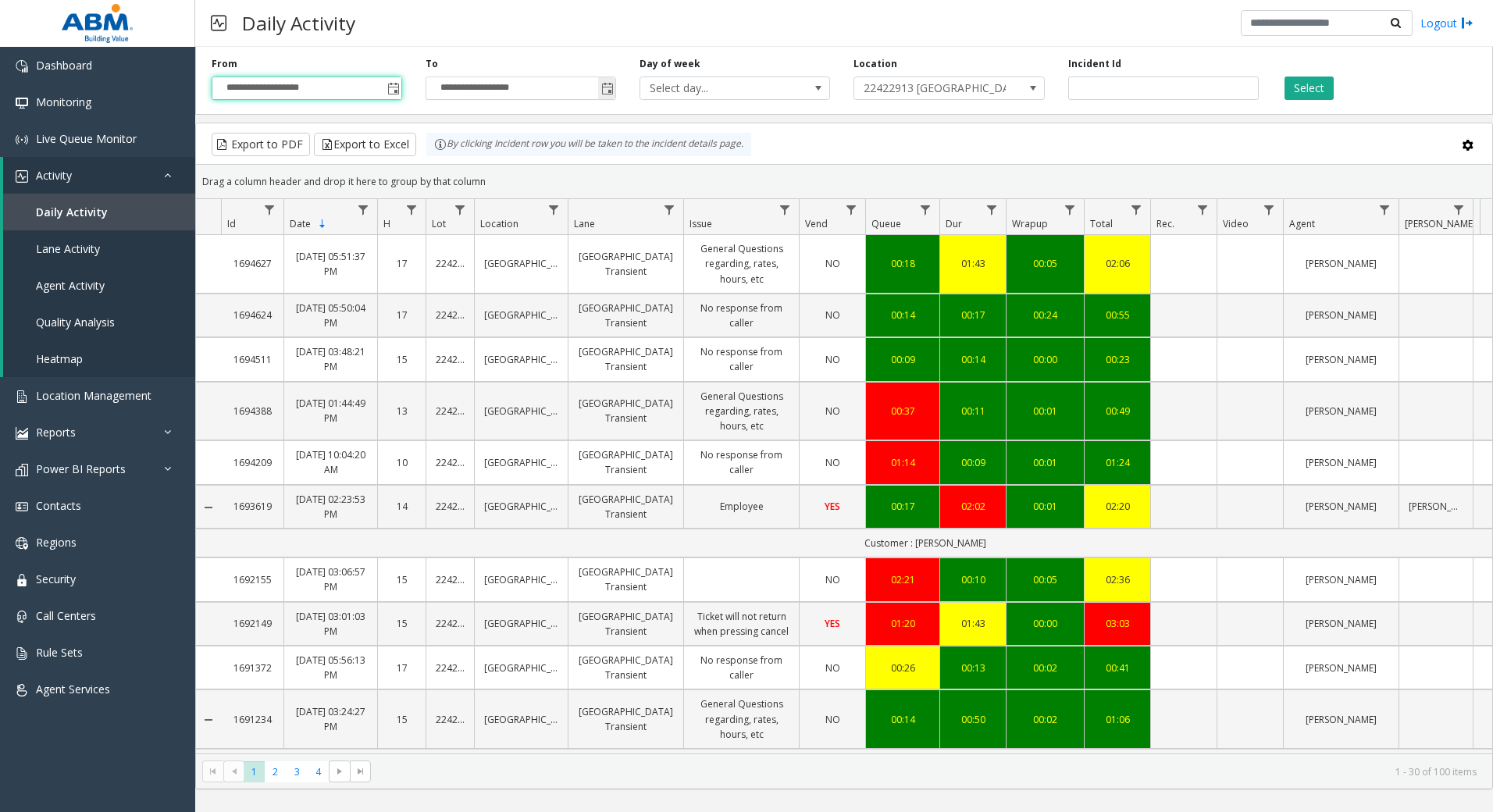
click at [603, 93] on span "Toggle popup" at bounding box center [608, 89] width 13 height 13
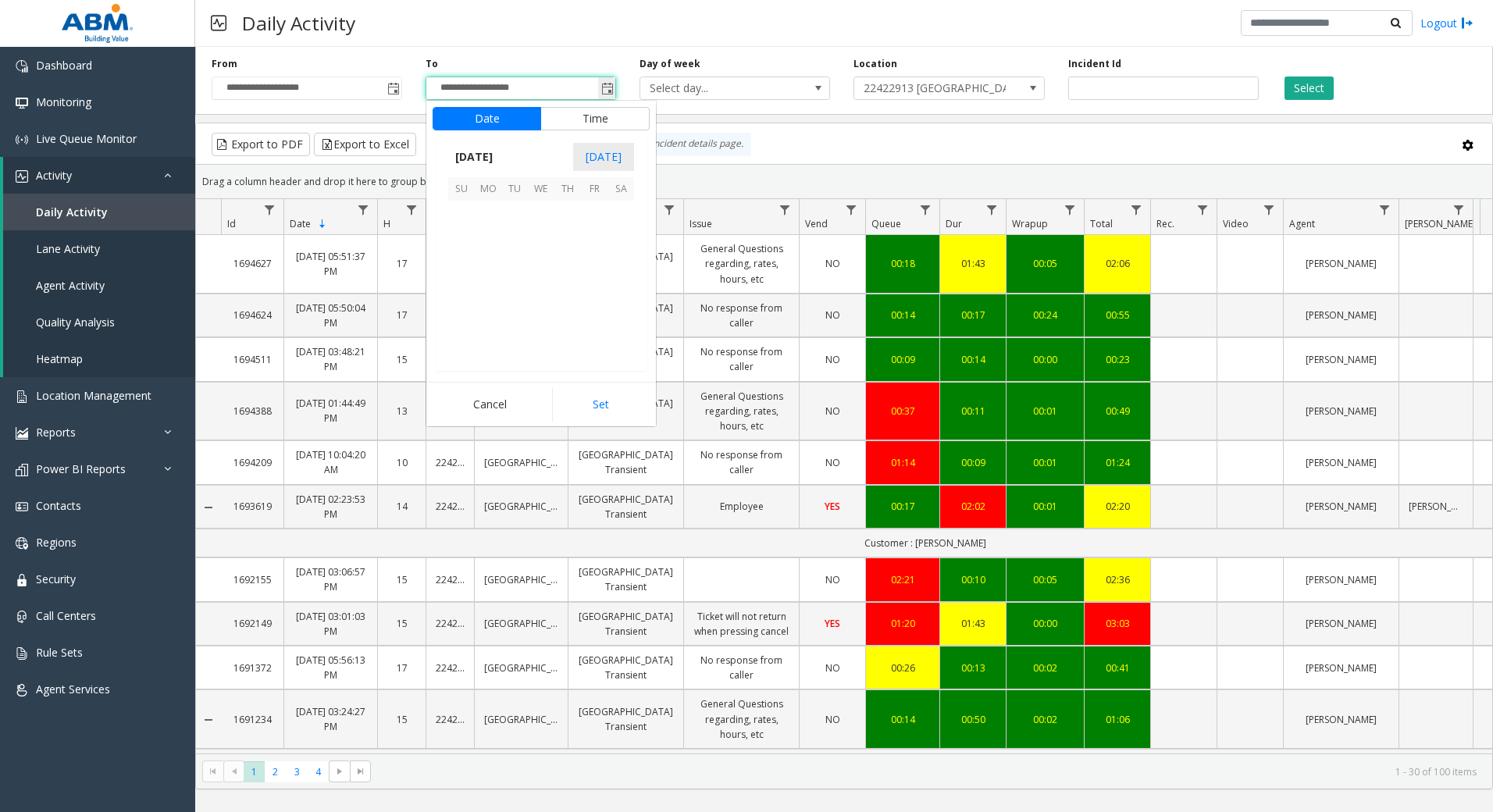
scroll to position [23, 0]
click at [496, 262] on span "13" at bounding box center [488, 267] width 26 height 26
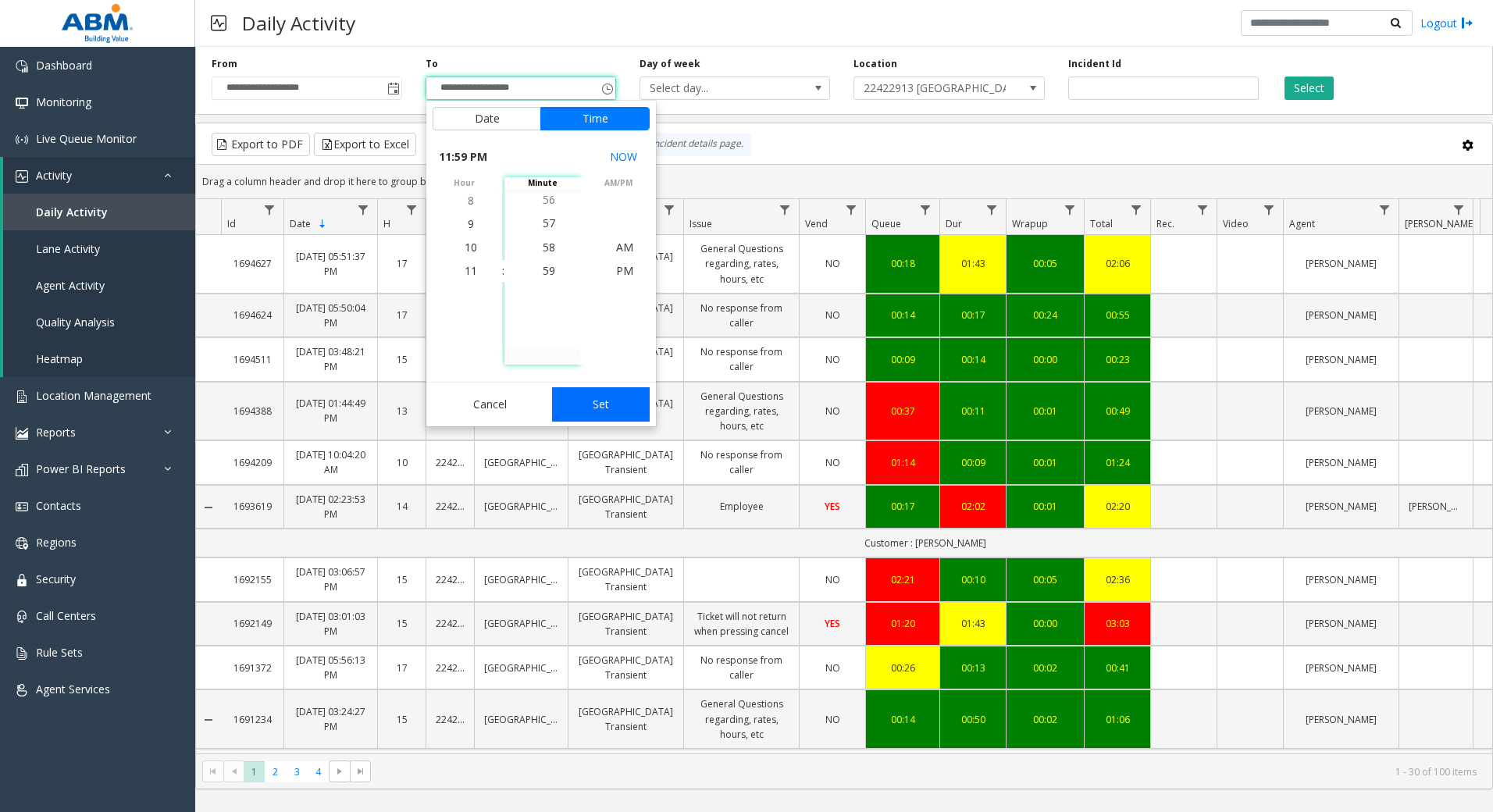
click at [586, 405] on button "Set" at bounding box center [601, 404] width 99 height 34
type input "**********"
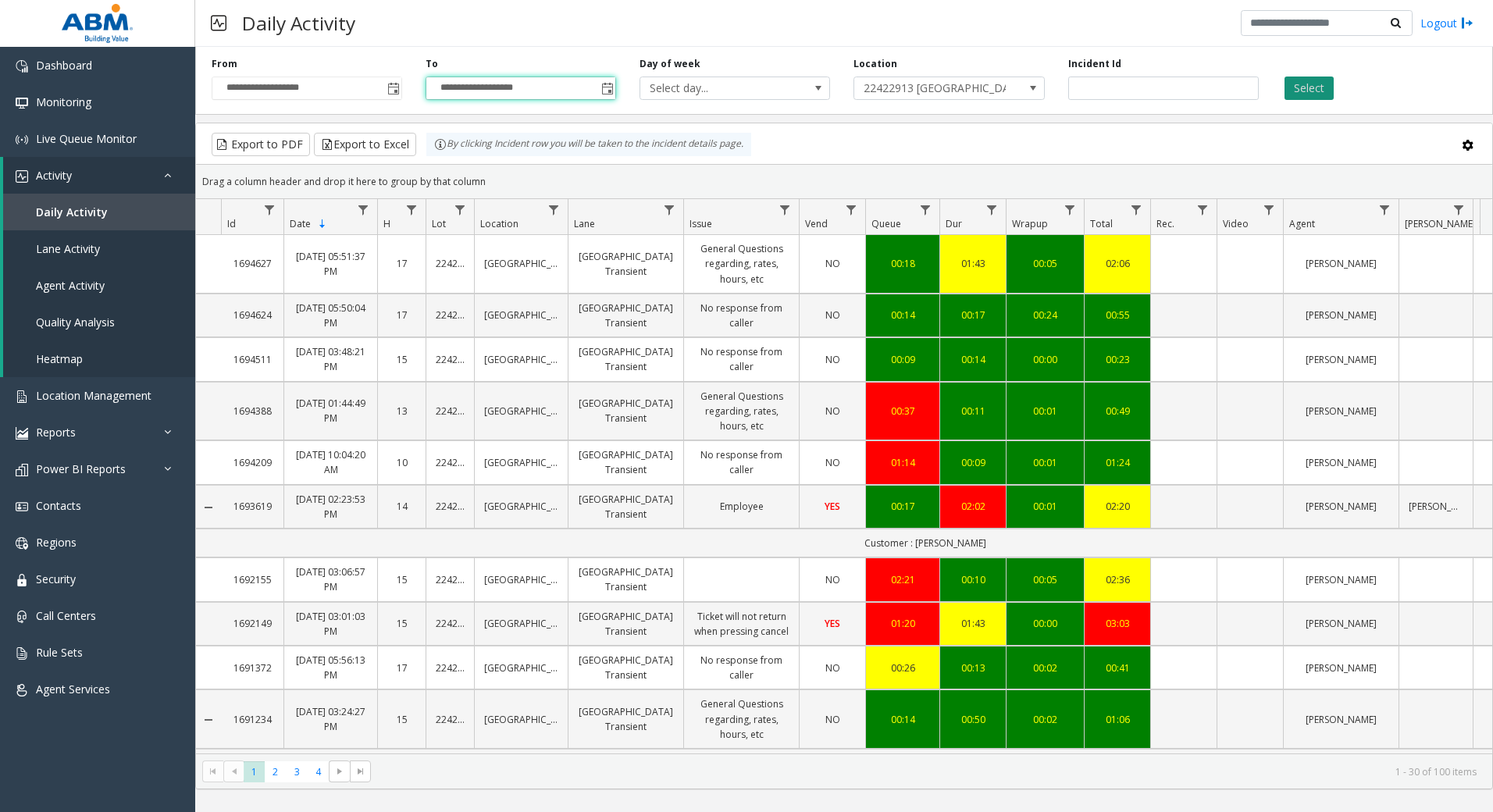
click at [1317, 82] on button "Select" at bounding box center [1309, 88] width 49 height 23
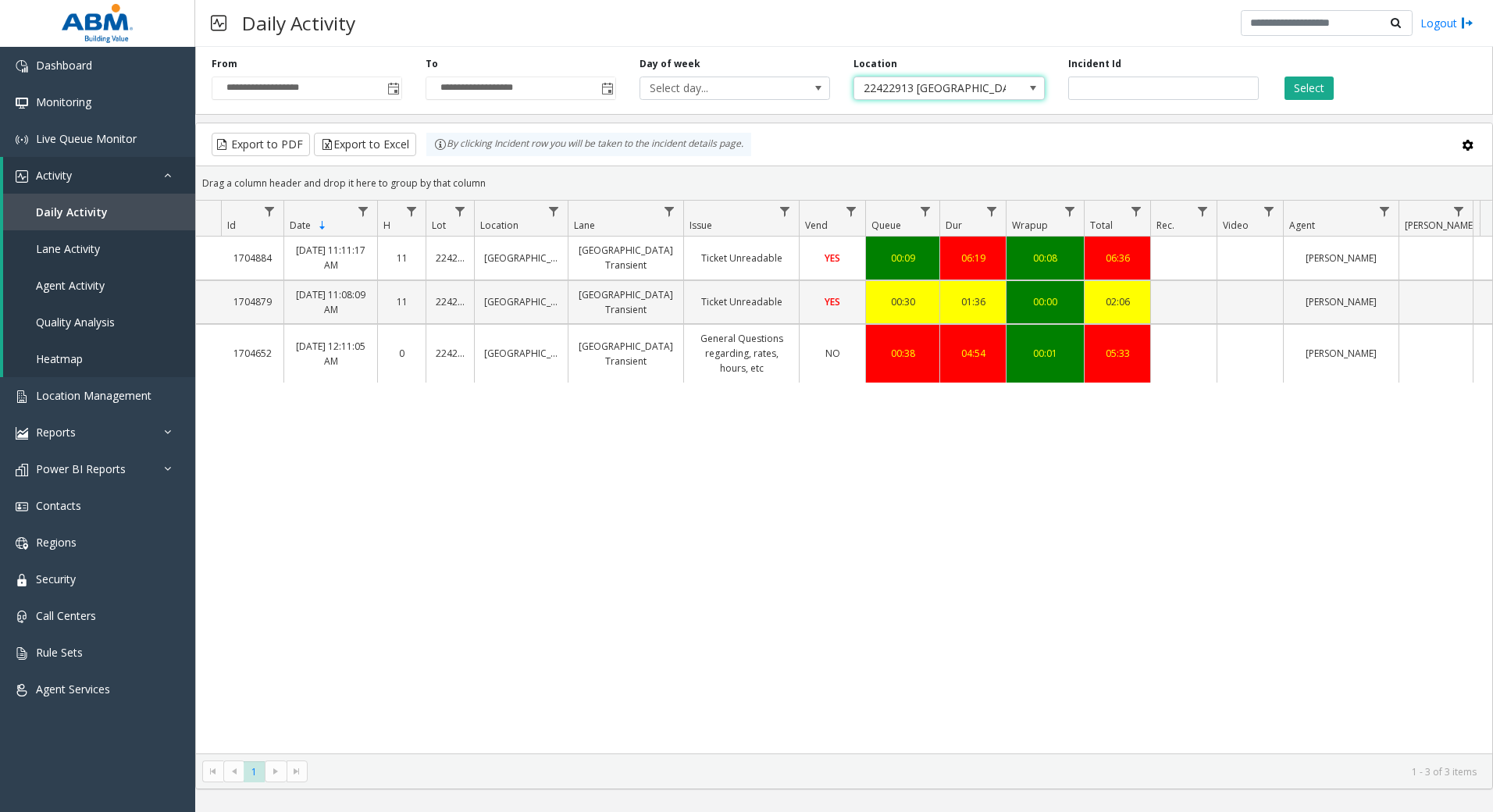
click at [934, 98] on span "22422913 [GEOGRAPHIC_DATA]" at bounding box center [930, 88] width 151 height 22
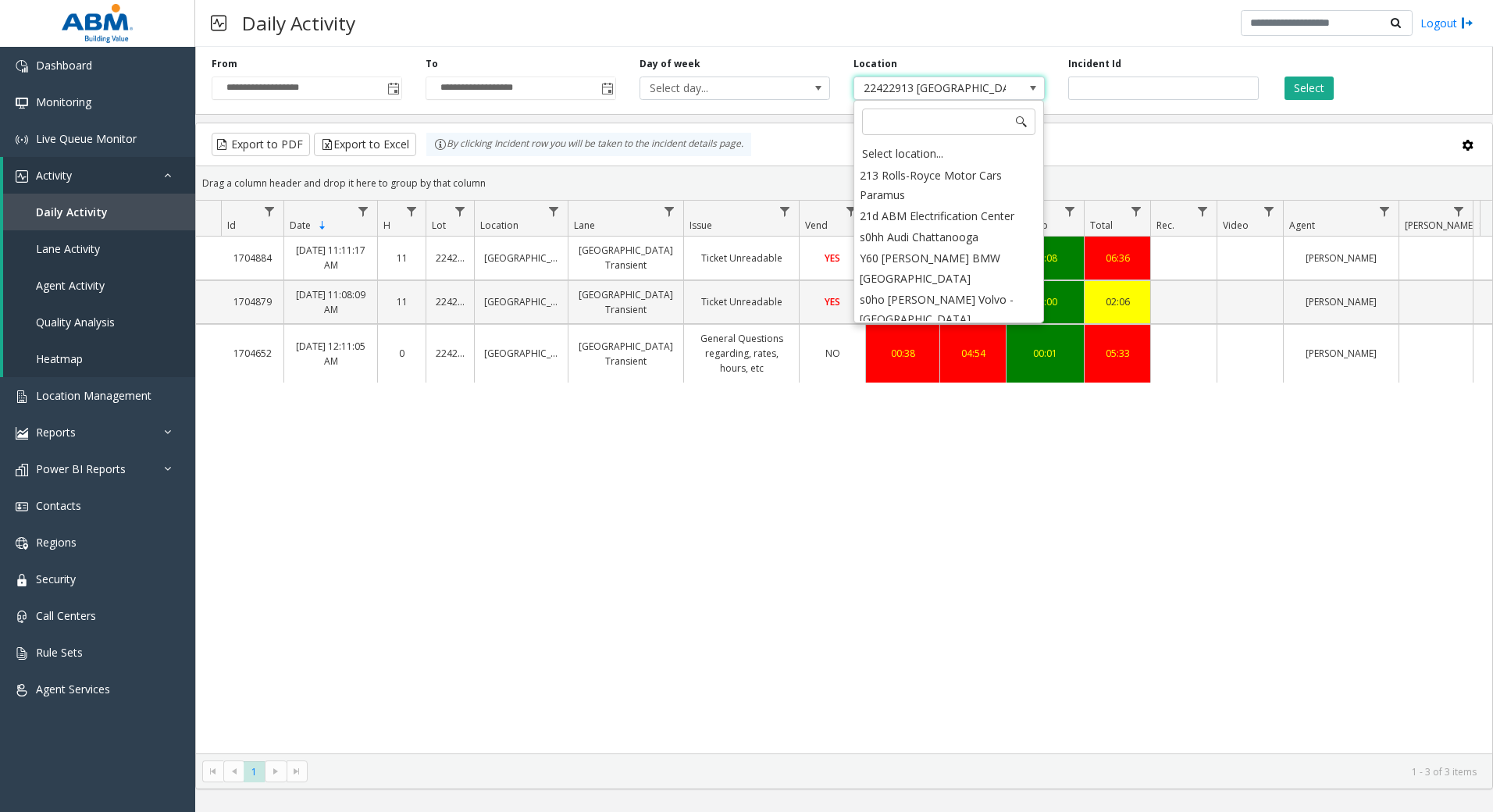
scroll to position [2551, 0]
drag, startPoint x: 1103, startPoint y: 120, endPoint x: 1134, endPoint y: 110, distance: 32.6
click at [1104, 120] on div "**********" at bounding box center [844, 415] width 1298 height 749
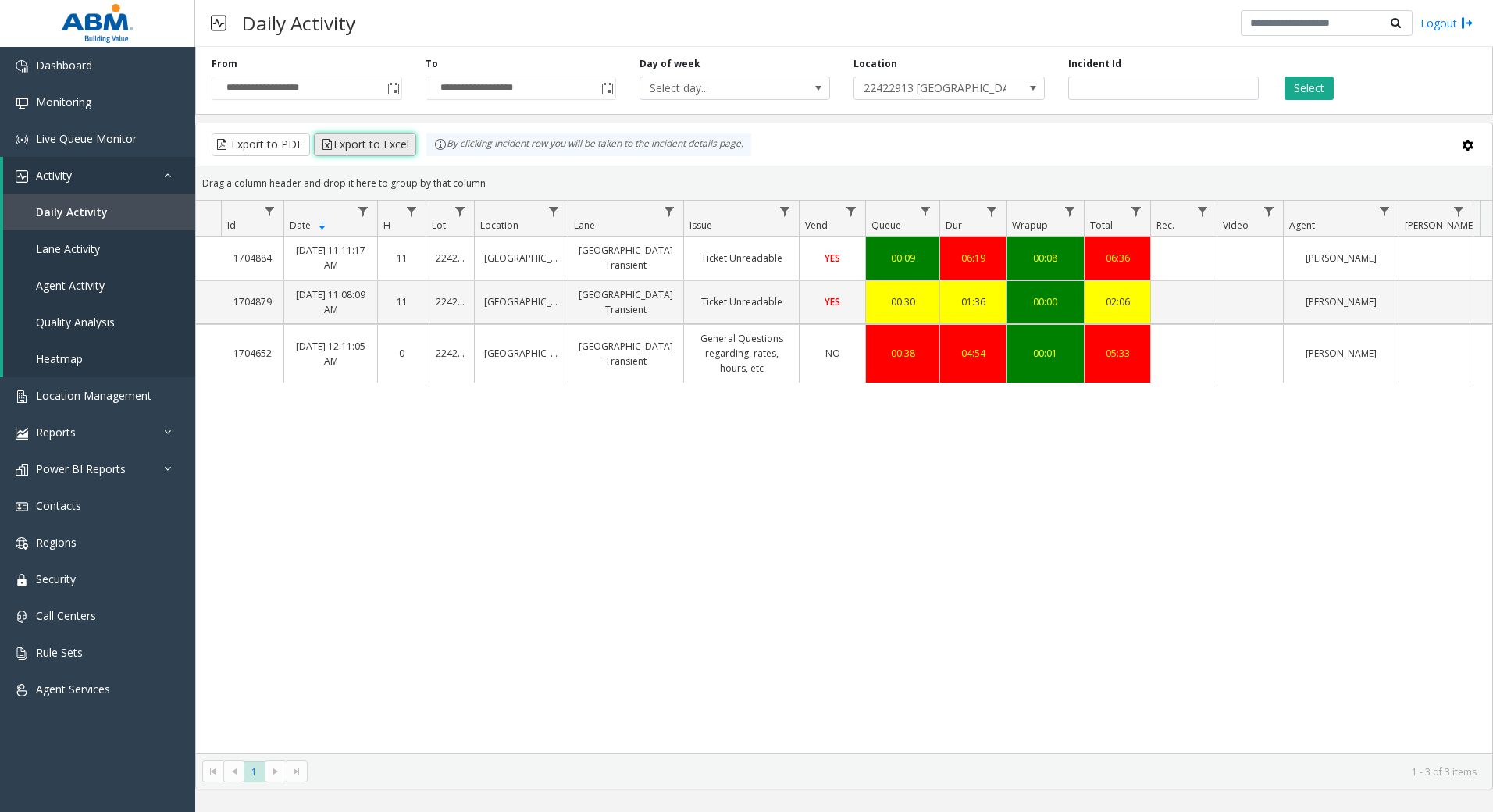
click at [373, 154] on button "Export to Excel" at bounding box center [365, 144] width 103 height 23
click at [78, 102] on span "Monitoring" at bounding box center [63, 102] width 55 height 15
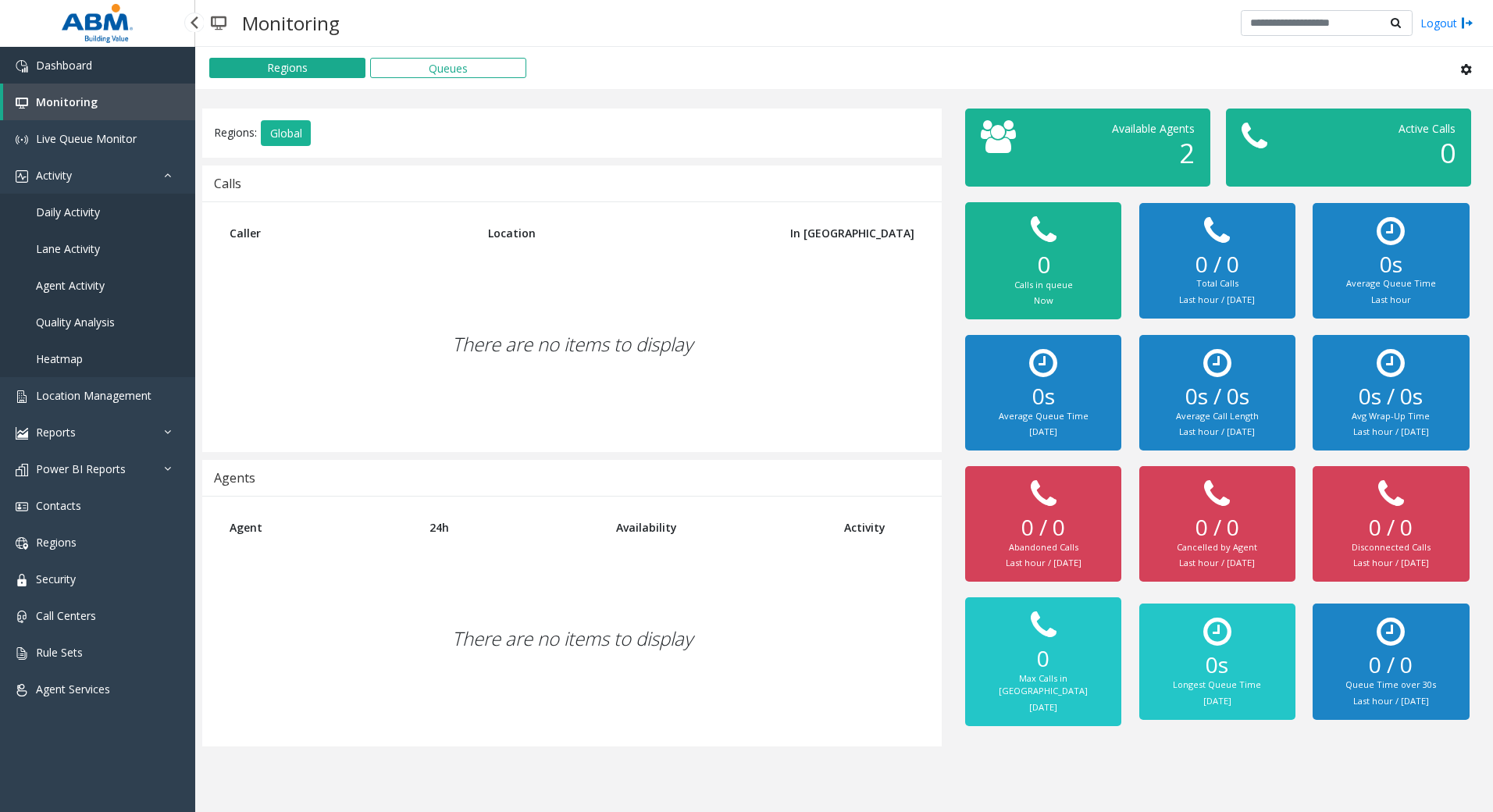
click at [62, 78] on link "Dashboard" at bounding box center [98, 65] width 195 height 37
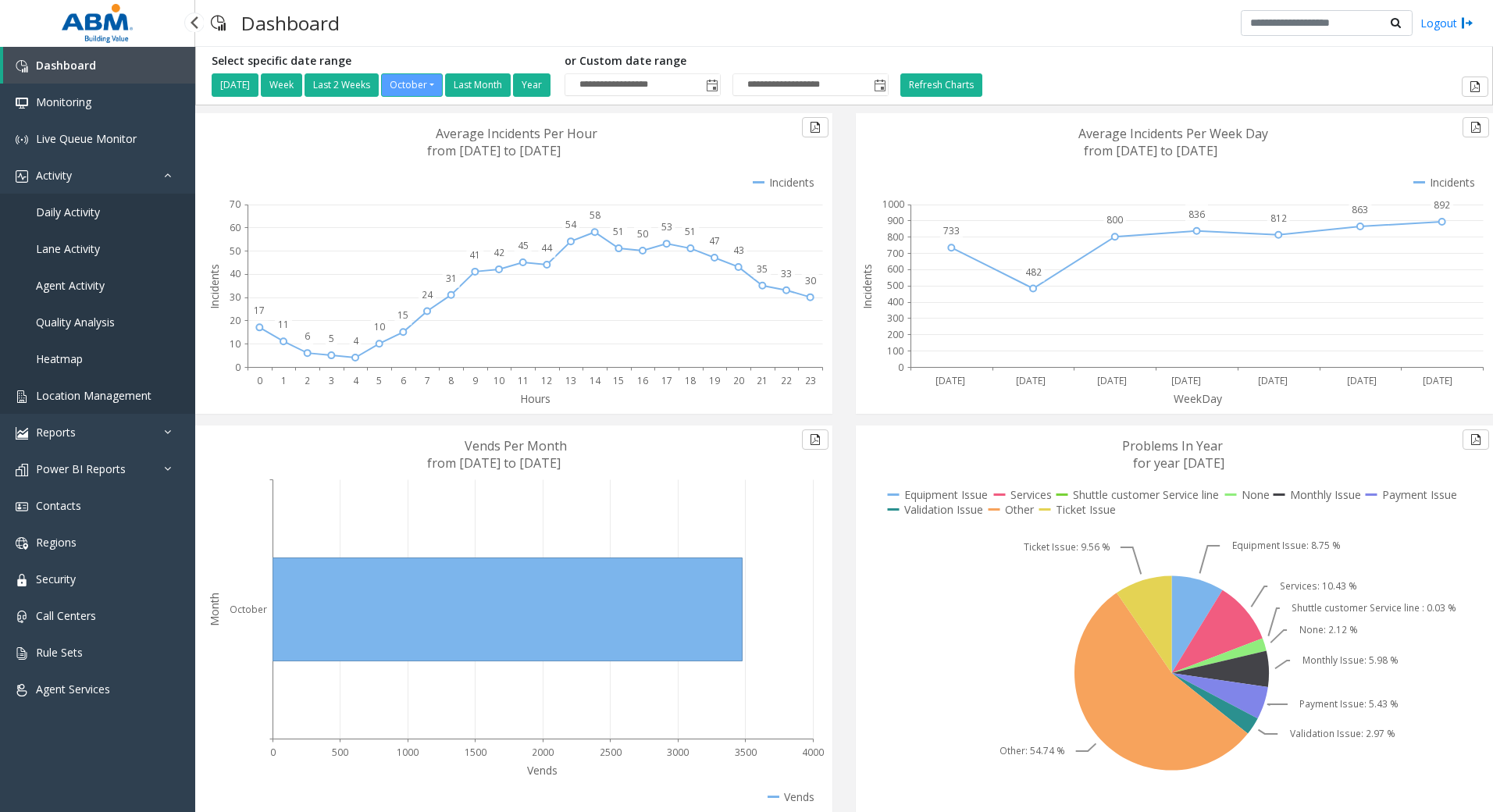
click at [58, 409] on link "Location Management" at bounding box center [98, 396] width 195 height 37
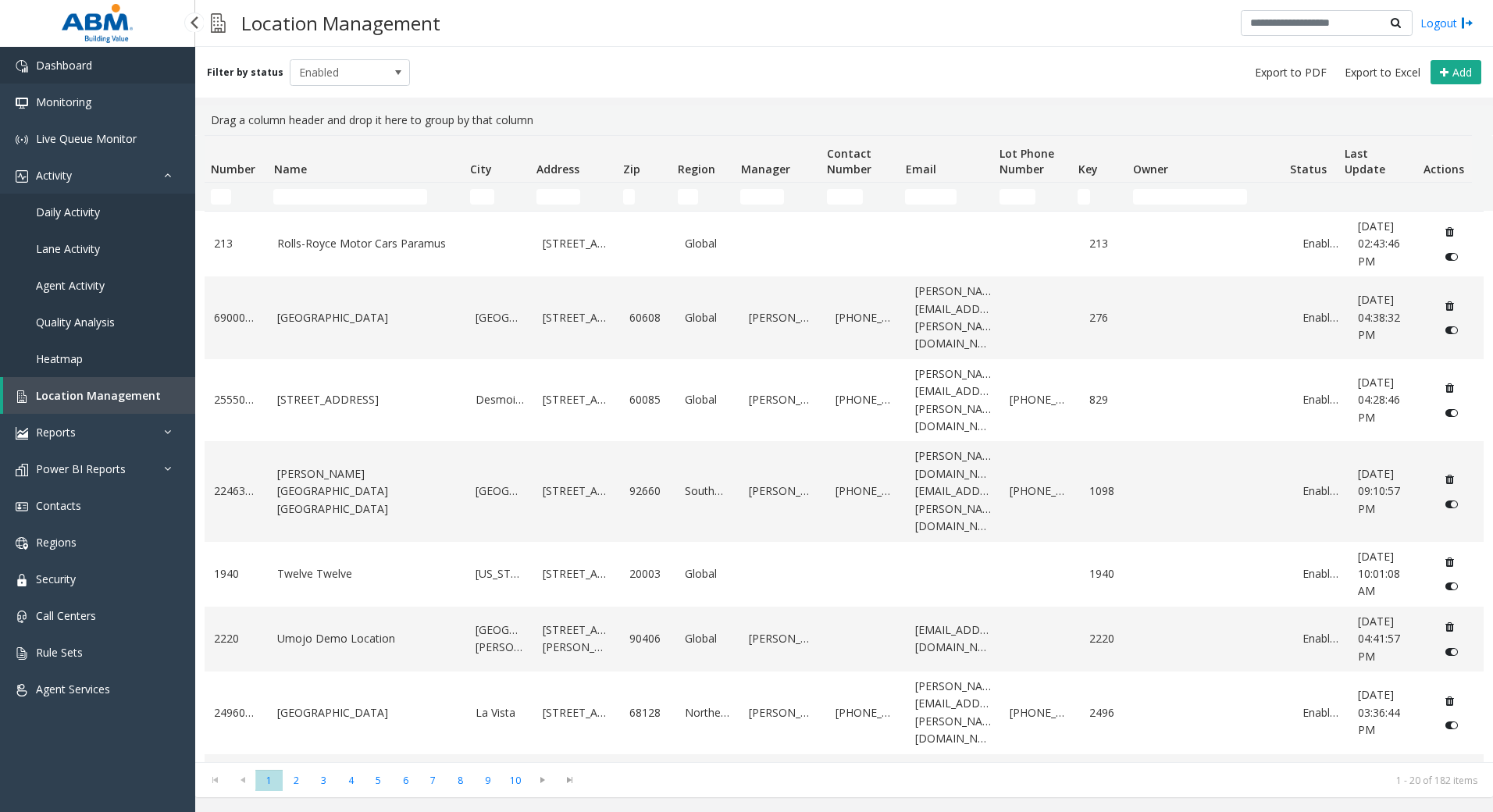
click at [27, 57] on link "Dashboard" at bounding box center [98, 65] width 195 height 37
